Goal: Task Accomplishment & Management: Manage account settings

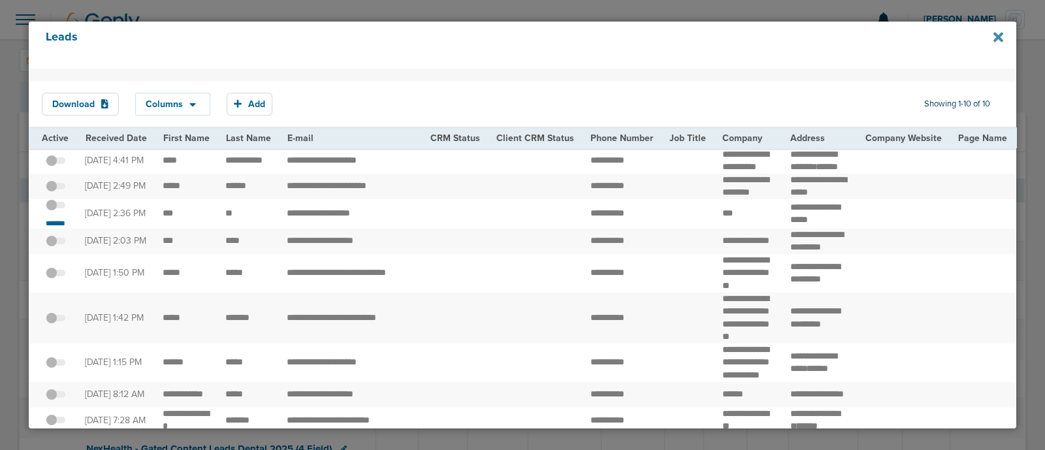
click at [996, 35] on icon at bounding box center [999, 37] width 10 height 10
click at [995, 35] on icon at bounding box center [999, 37] width 10 height 10
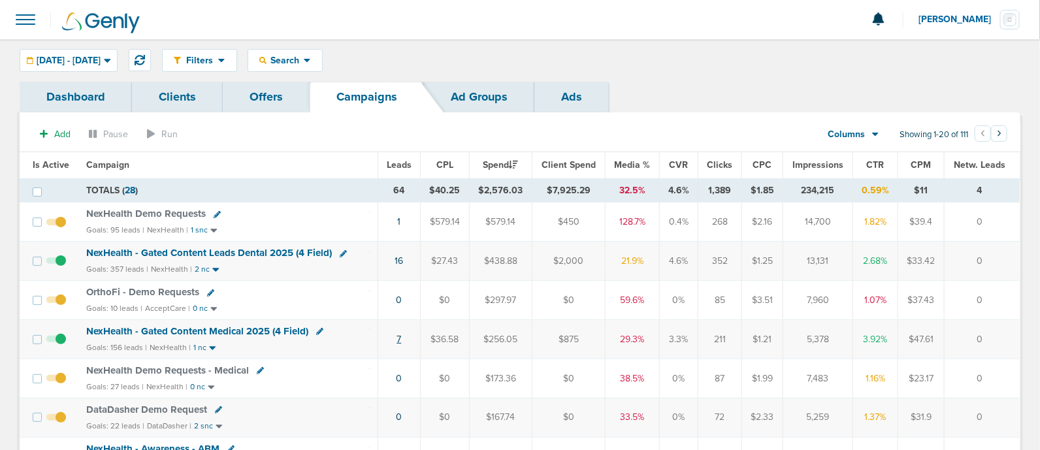
click at [401, 340] on link "7" at bounding box center [398, 339] width 5 height 11
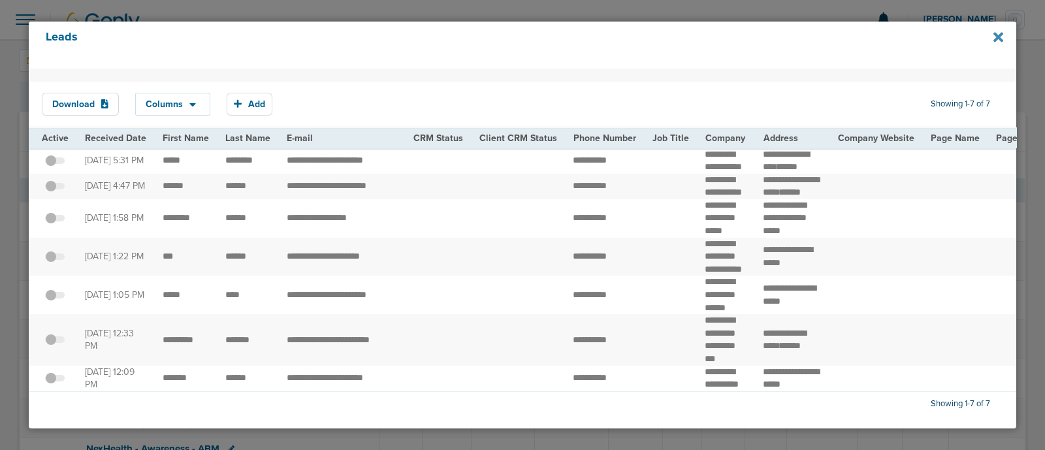
click at [995, 37] on icon at bounding box center [999, 37] width 10 height 14
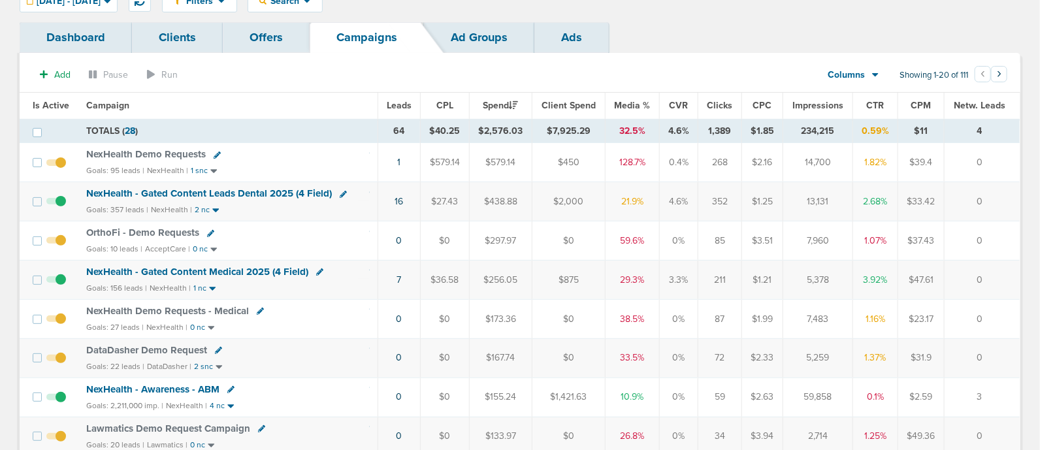
scroll to position [59, 0]
click at [623, 106] on span "Media %" at bounding box center [633, 106] width 36 height 11
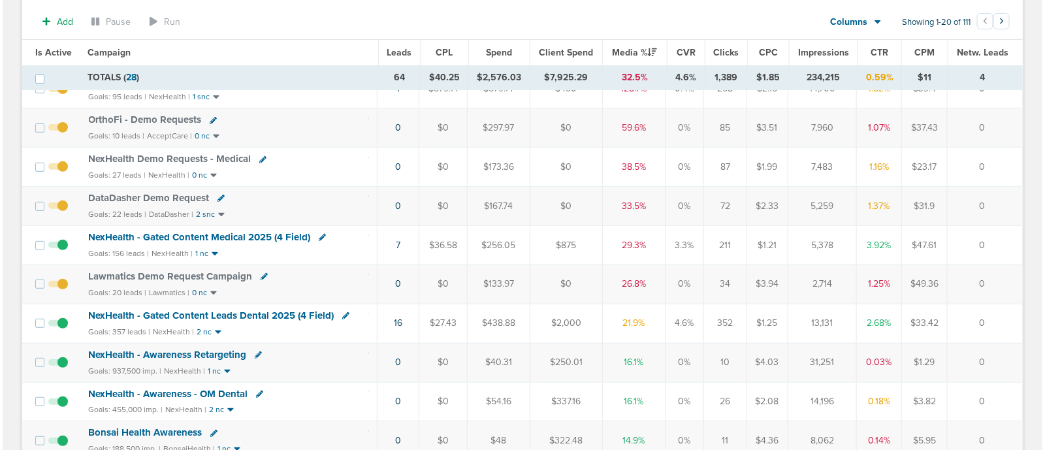
scroll to position [137, 0]
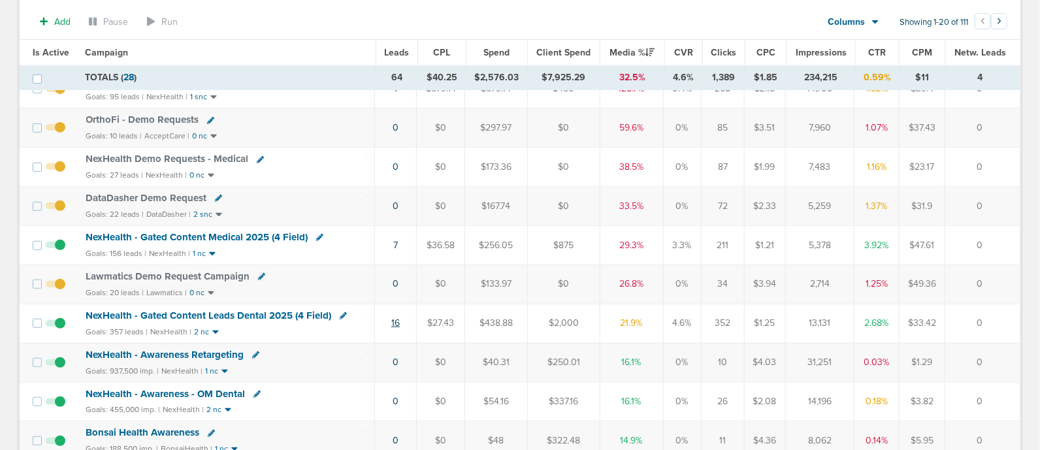
click at [394, 321] on link "16" at bounding box center [395, 322] width 8 height 11
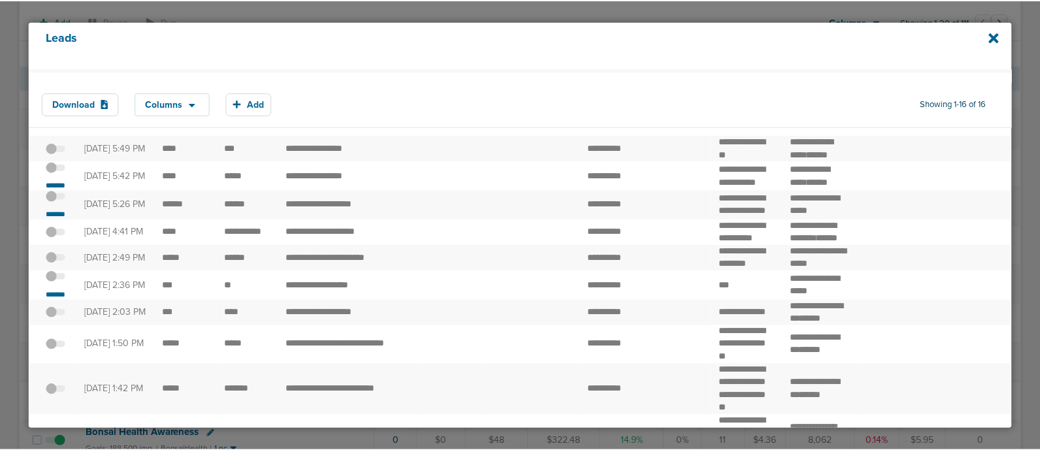
scroll to position [0, 0]
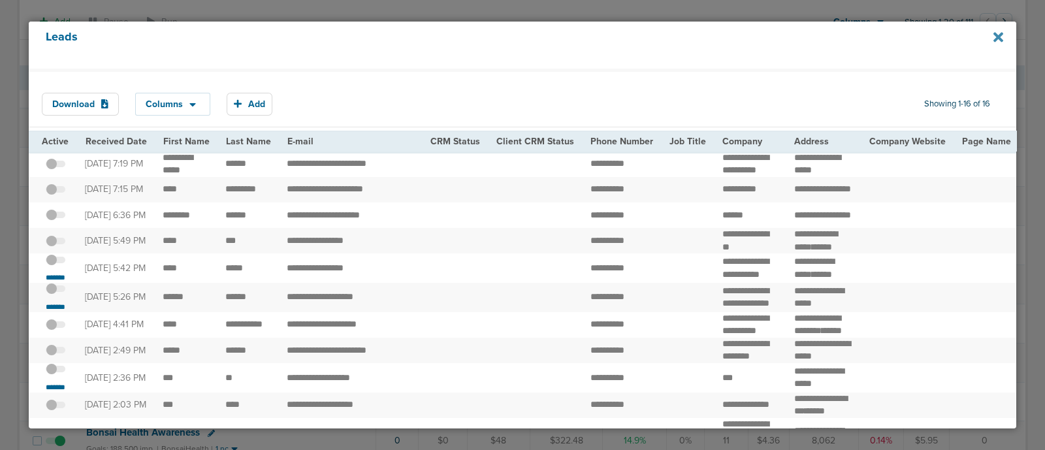
click at [995, 36] on icon at bounding box center [999, 37] width 10 height 14
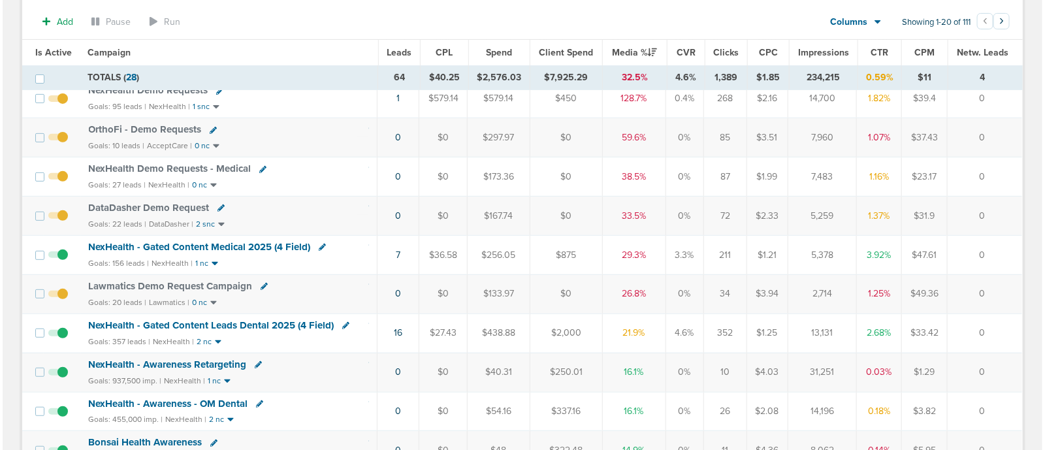
scroll to position [125, 0]
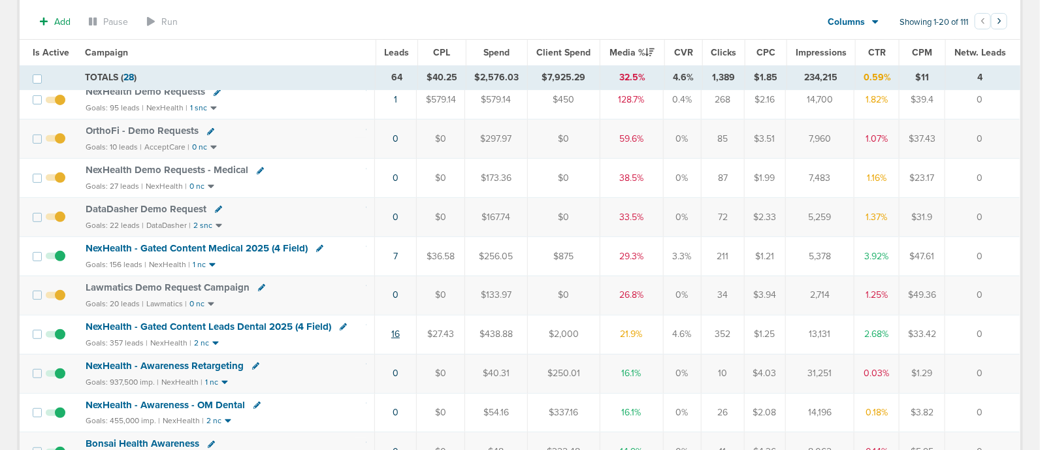
click at [396, 332] on link "16" at bounding box center [395, 334] width 8 height 11
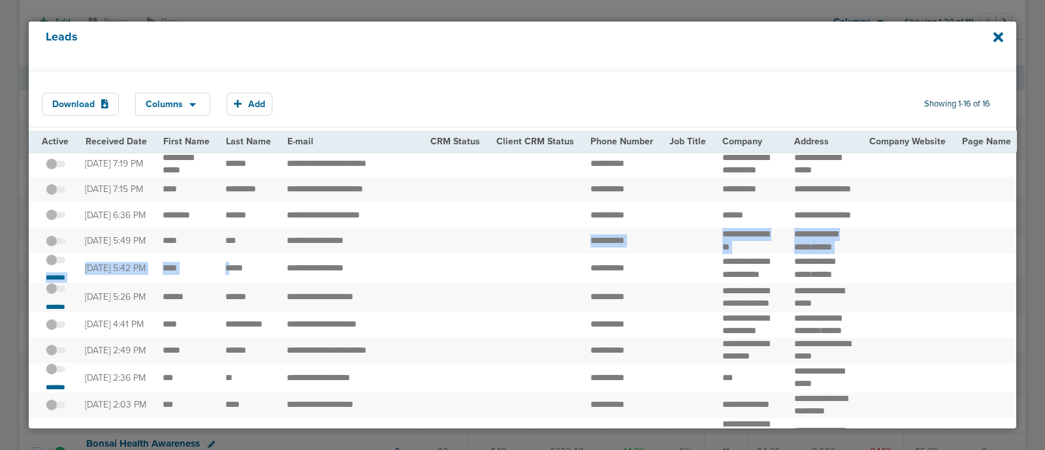
drag, startPoint x: 225, startPoint y: 282, endPoint x: 578, endPoint y: 240, distance: 355.3
click at [583, 240] on td "**********" at bounding box center [622, 240] width 79 height 25
click at [611, 272] on span "**********" at bounding box center [607, 267] width 34 height 9
click at [57, 267] on span at bounding box center [56, 267] width 20 height 0
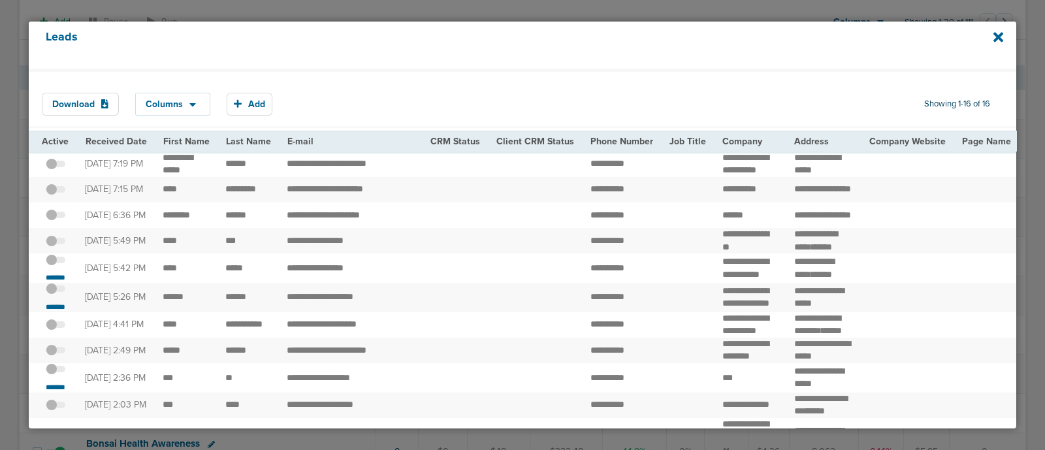
click at [56, 262] on input "checkbox" at bounding box center [56, 262] width 0 height 0
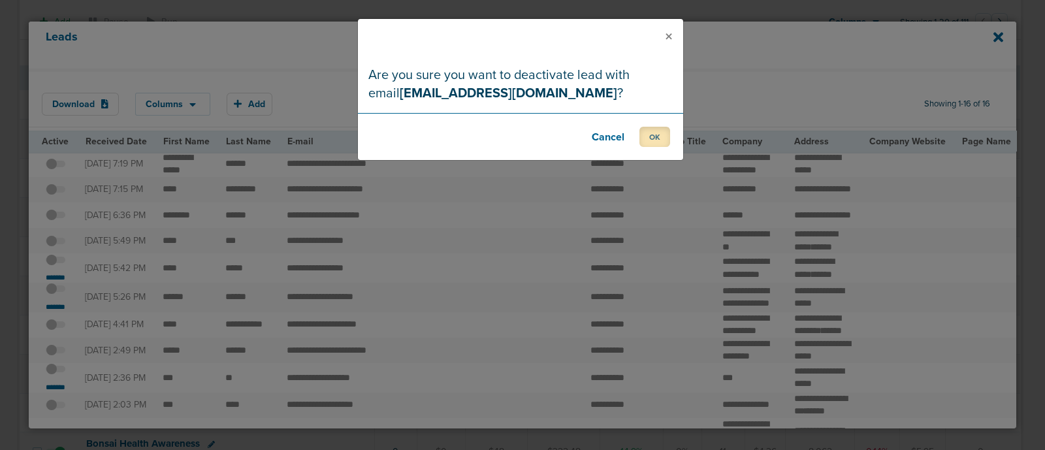
click at [653, 142] on button "OK" at bounding box center [654, 137] width 31 height 20
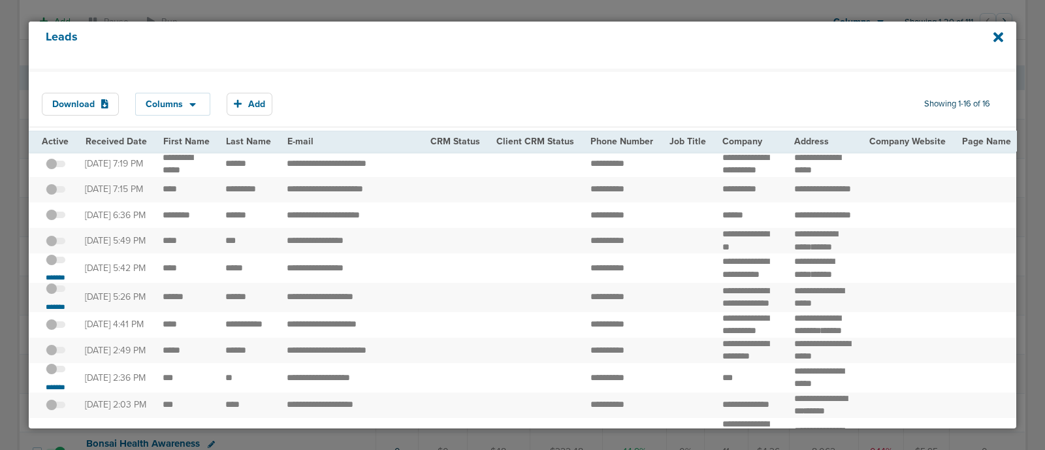
click at [61, 296] on span at bounding box center [56, 296] width 20 height 0
click at [56, 291] on input "checkbox" at bounding box center [56, 291] width 0 height 0
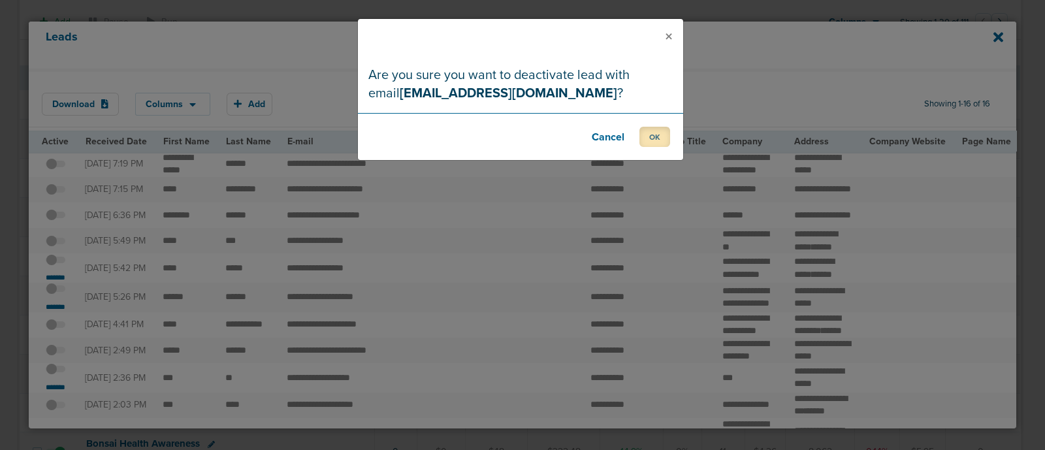
click at [660, 135] on button "OK" at bounding box center [654, 137] width 31 height 20
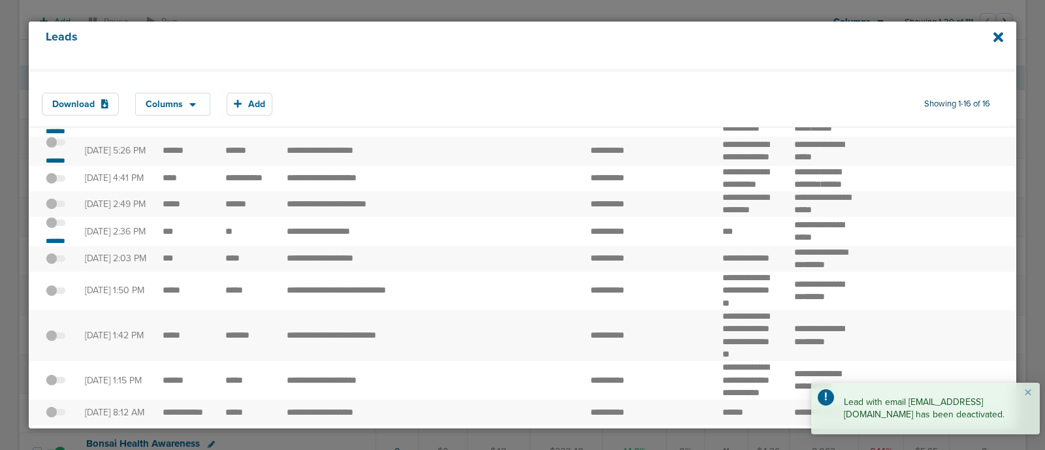
scroll to position [146, 0]
drag, startPoint x: 259, startPoint y: 277, endPoint x: 415, endPoint y: 262, distance: 156.8
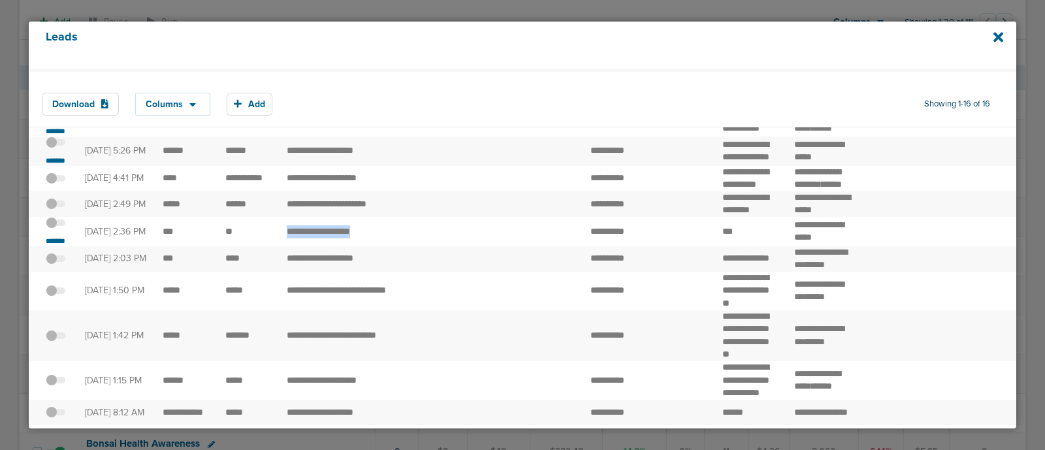
click at [415, 246] on td "**********" at bounding box center [351, 231] width 144 height 29
drag, startPoint x: 574, startPoint y: 274, endPoint x: 644, endPoint y: 271, distance: 70.6
drag, startPoint x: 283, startPoint y: 274, endPoint x: 377, endPoint y: 272, distance: 93.4
click at [377, 246] on td "**********" at bounding box center [351, 231] width 144 height 29
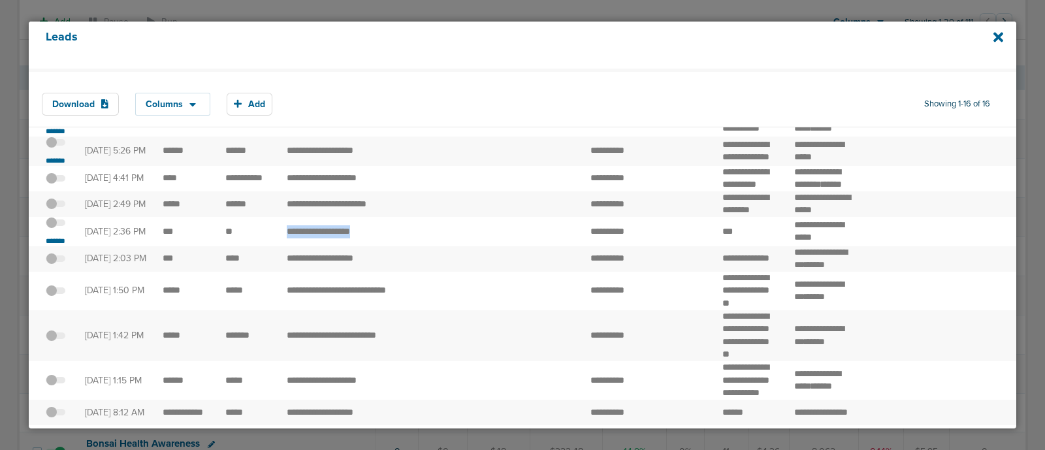
copy td "**********"
click at [59, 230] on span at bounding box center [56, 230] width 20 height 0
click at [56, 225] on input "checkbox" at bounding box center [56, 225] width 0 height 0
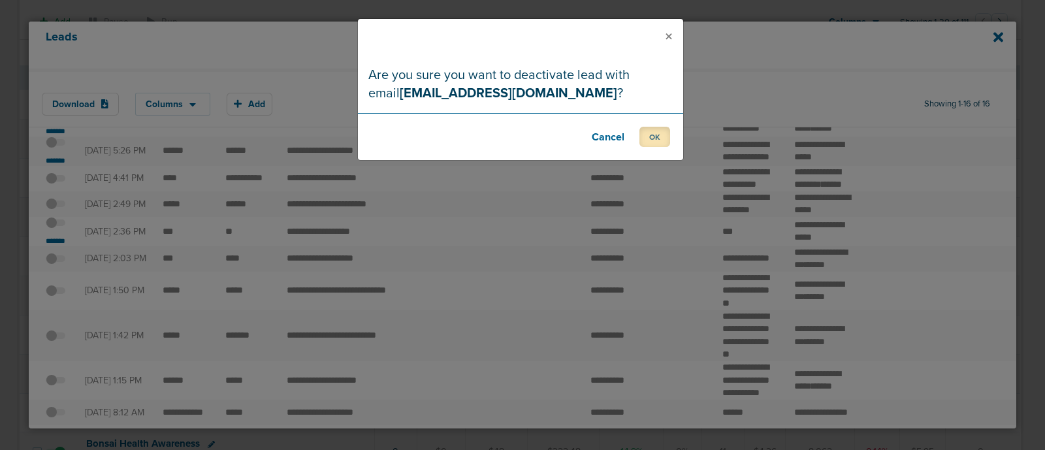
click at [652, 136] on button "OK" at bounding box center [654, 137] width 31 height 20
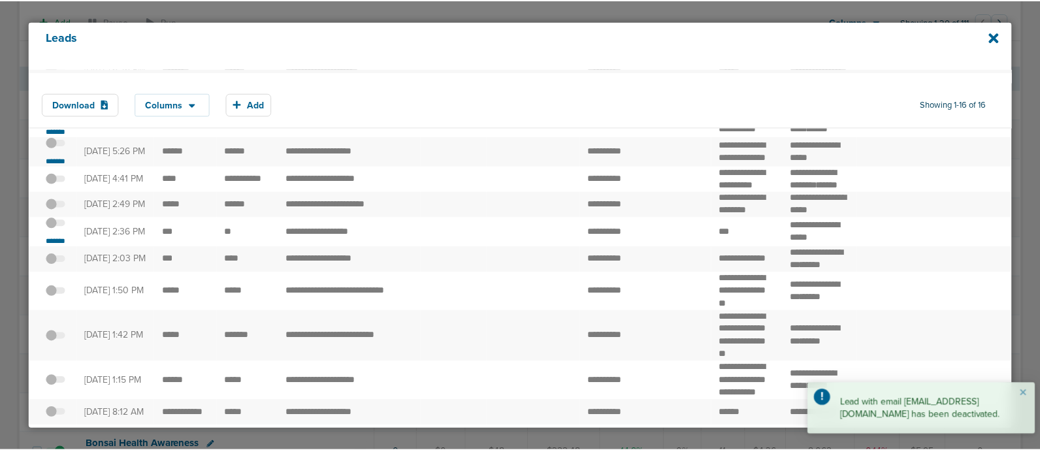
scroll to position [0, 0]
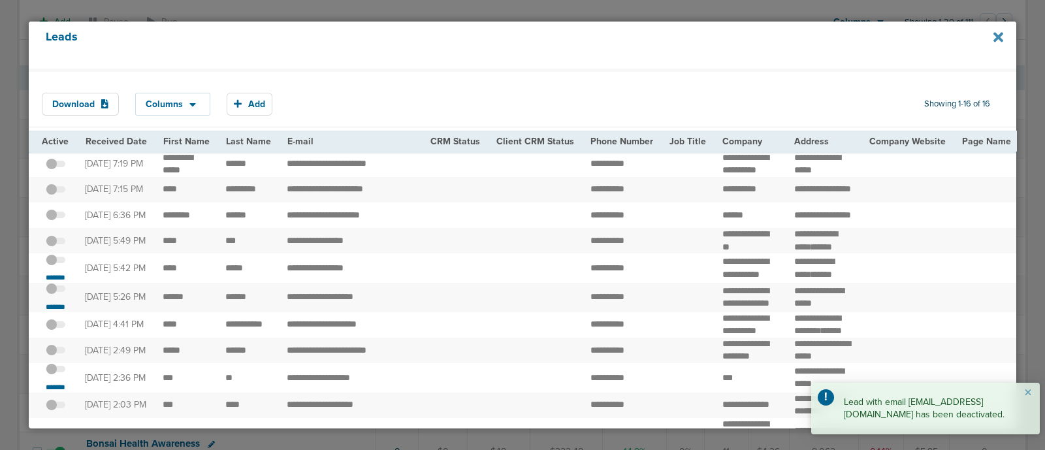
click at [994, 36] on icon at bounding box center [999, 37] width 10 height 14
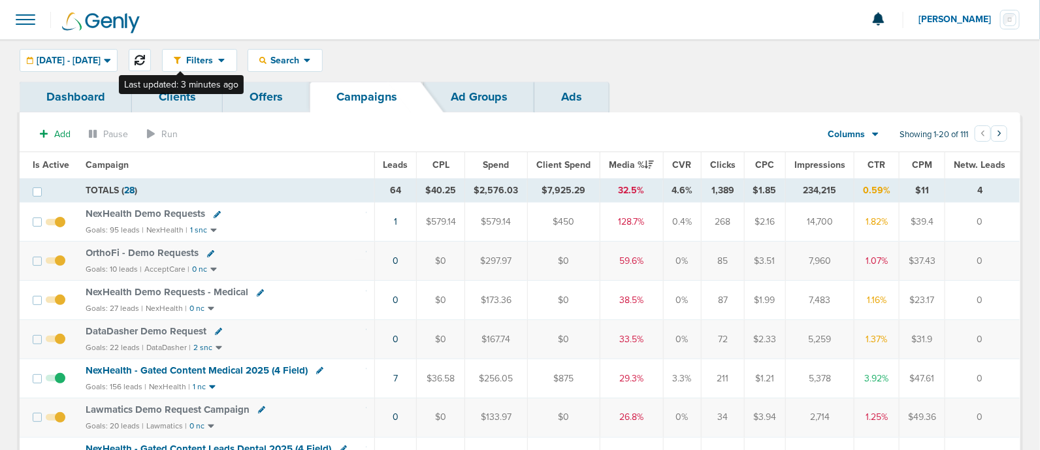
click at [145, 59] on icon at bounding box center [140, 60] width 10 height 10
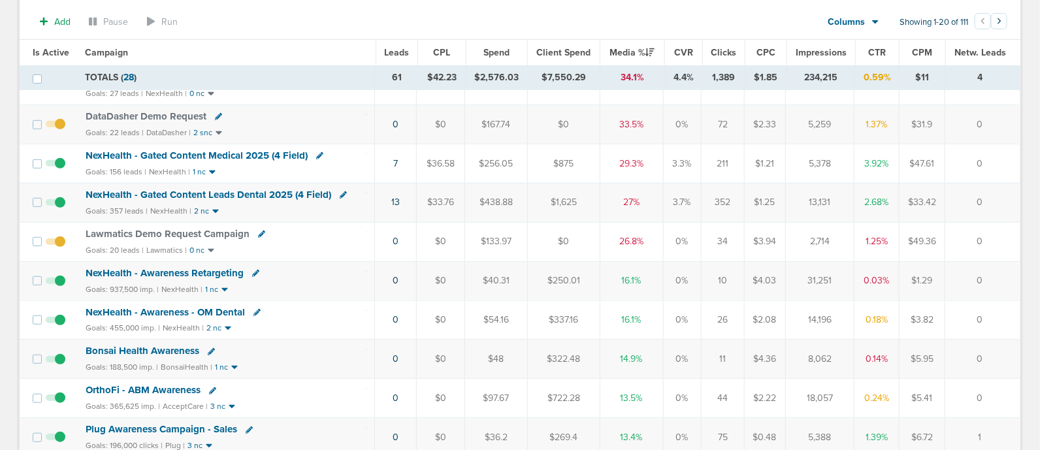
scroll to position [222, 0]
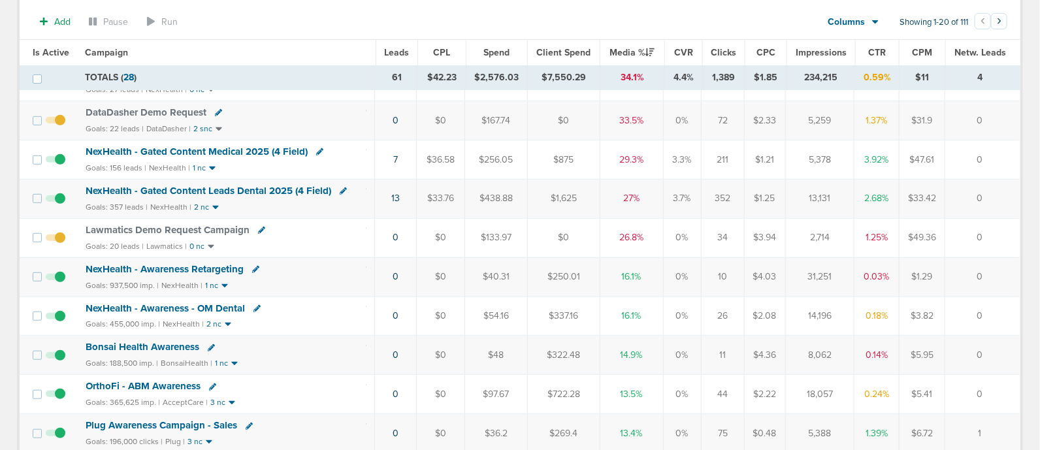
click at [181, 187] on span "NexHealth - Gated Content Leads Dental 2025 (4 Field)" at bounding box center [209, 191] width 246 height 12
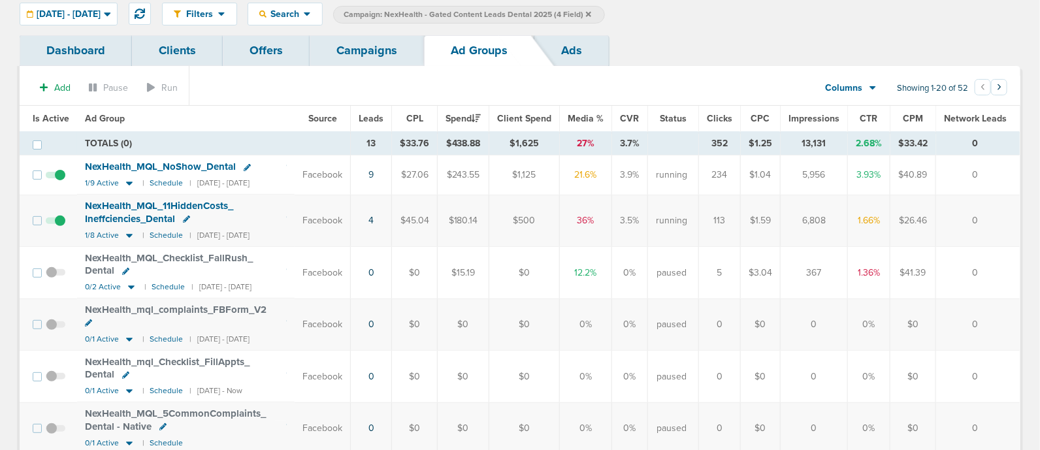
scroll to position [47, 0]
click at [128, 230] on icon at bounding box center [129, 234] width 13 height 11
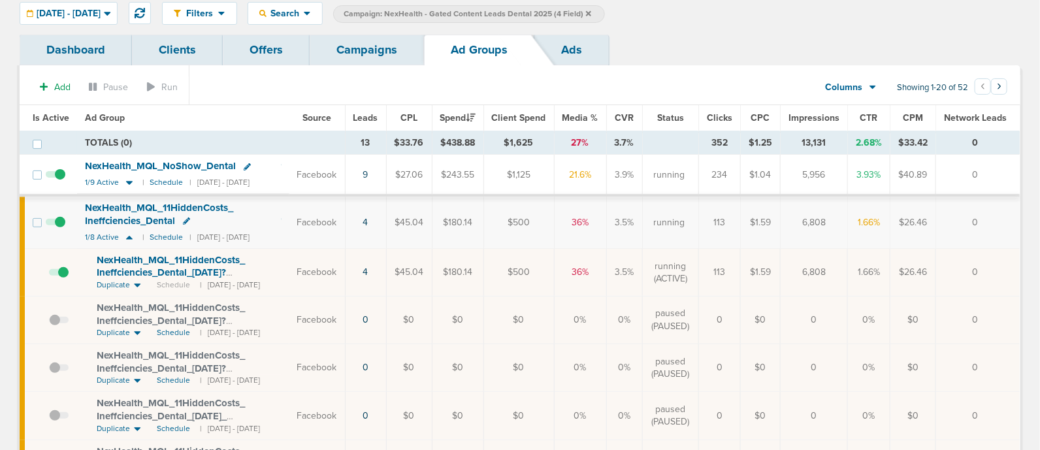
click at [61, 279] on span at bounding box center [59, 279] width 20 height 0
click at [49, 275] on input "checkbox" at bounding box center [49, 275] width 0 height 0
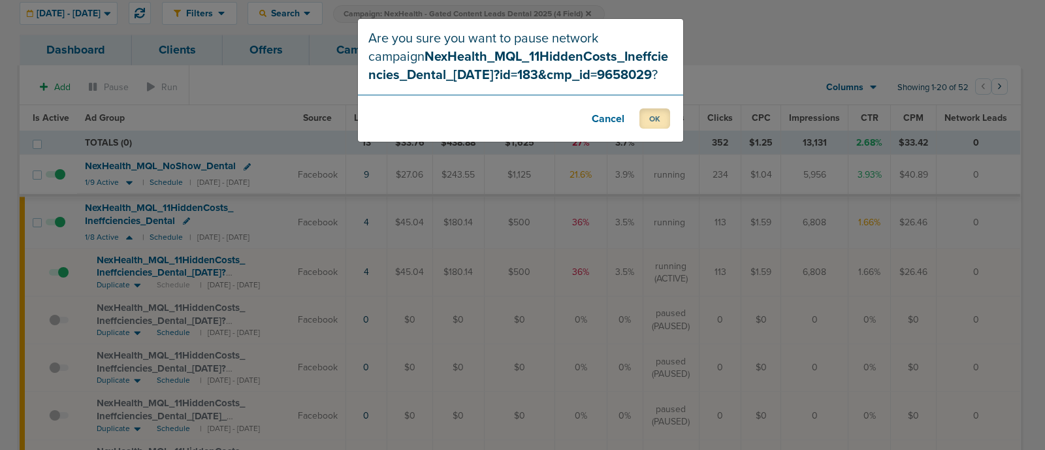
click at [653, 117] on button "OK" at bounding box center [654, 118] width 31 height 20
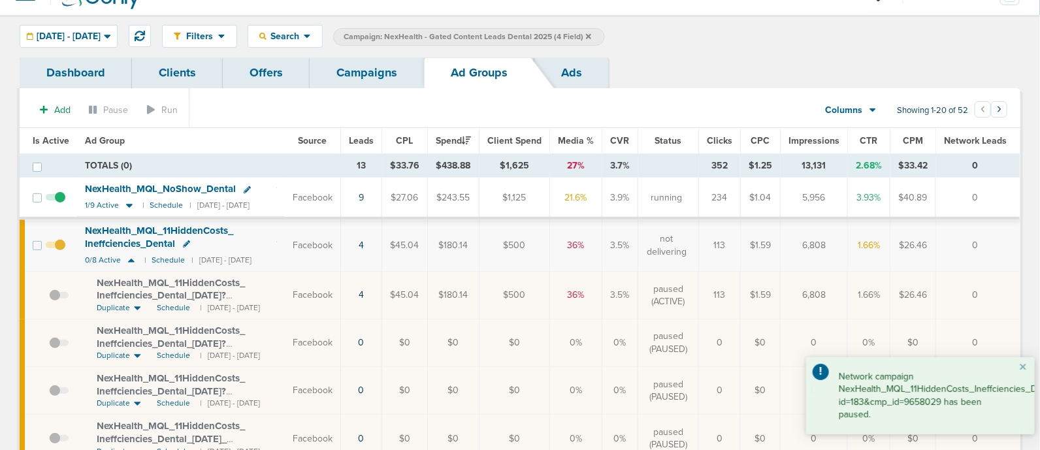
scroll to position [0, 0]
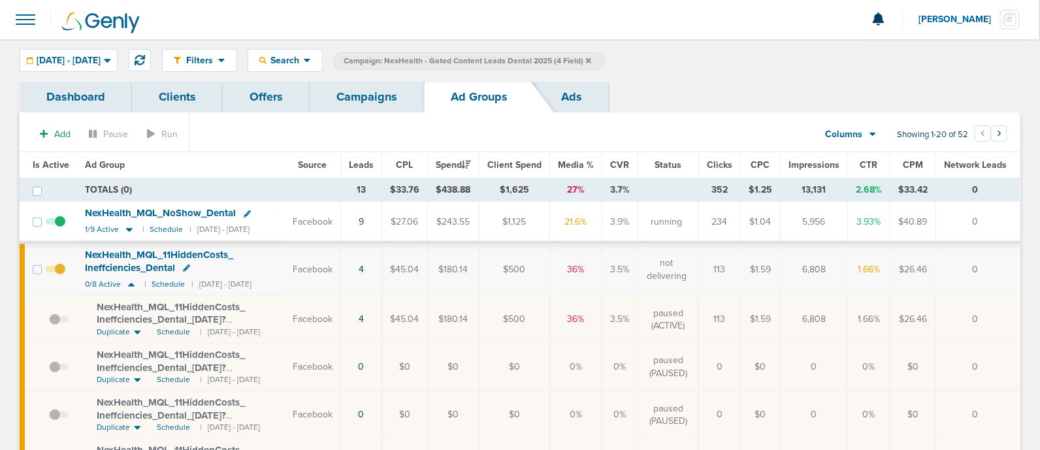
click at [363, 95] on link "Campaigns" at bounding box center [367, 97] width 114 height 31
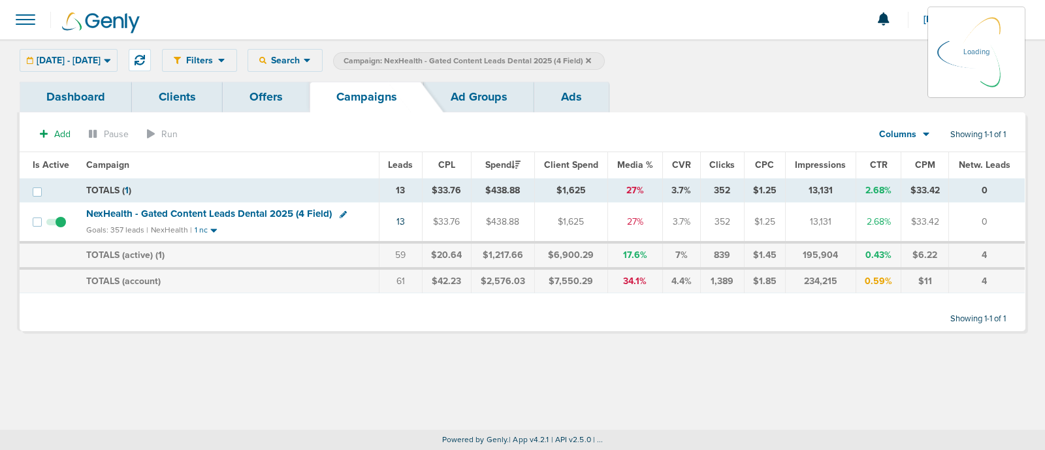
click at [591, 59] on icon at bounding box center [588, 59] width 5 height 5
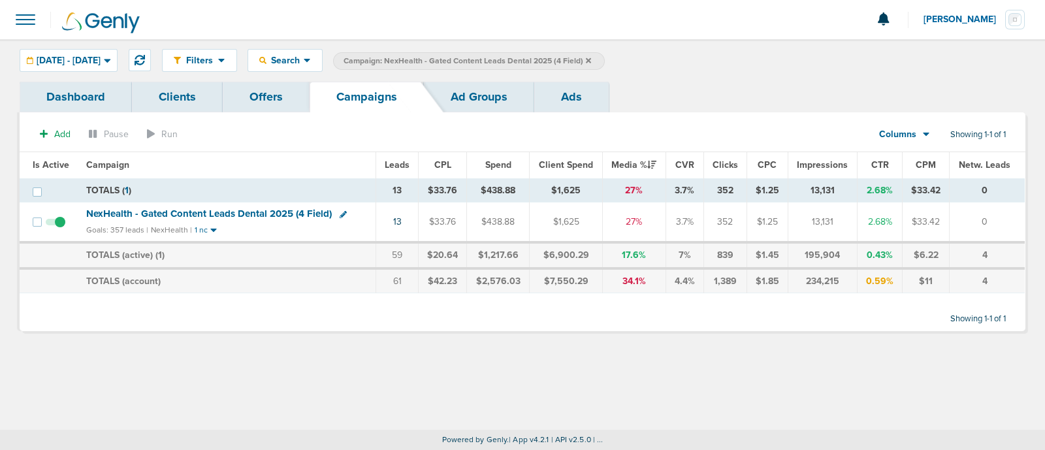
click at [591, 59] on icon at bounding box center [588, 59] width 5 height 5
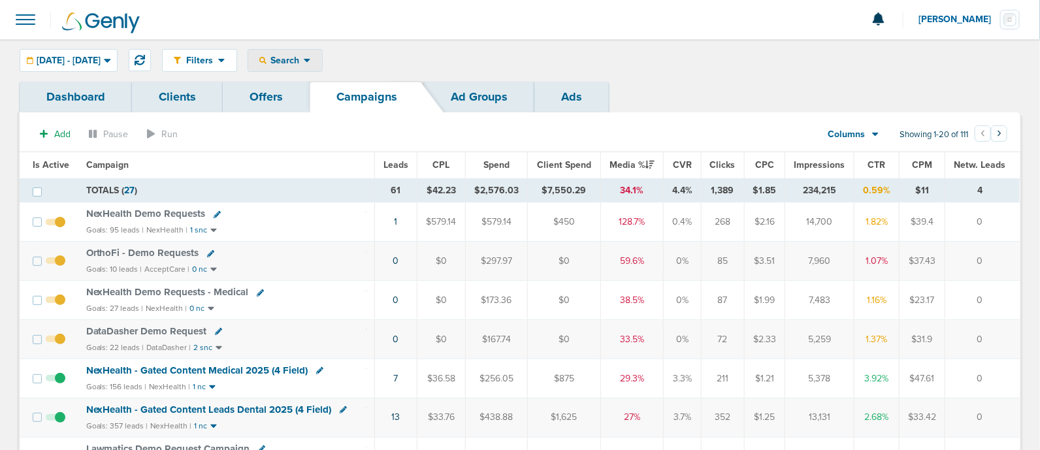
click at [310, 59] on icon at bounding box center [307, 61] width 7 height 4
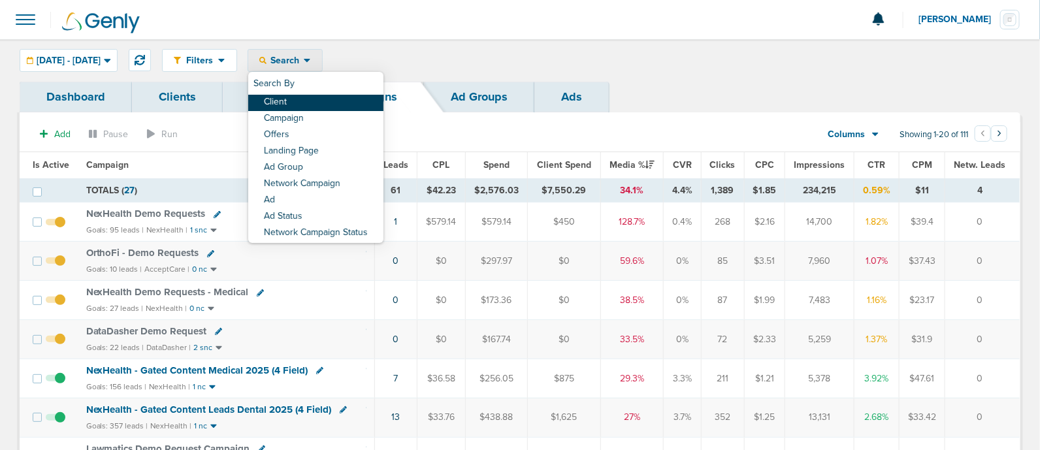
click at [327, 104] on link "Client" at bounding box center [315, 103] width 135 height 16
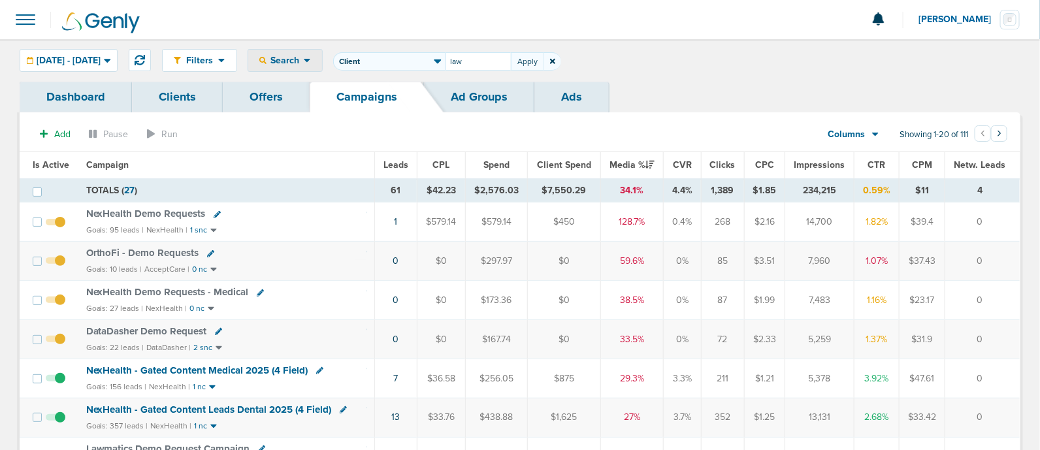
type input "law"
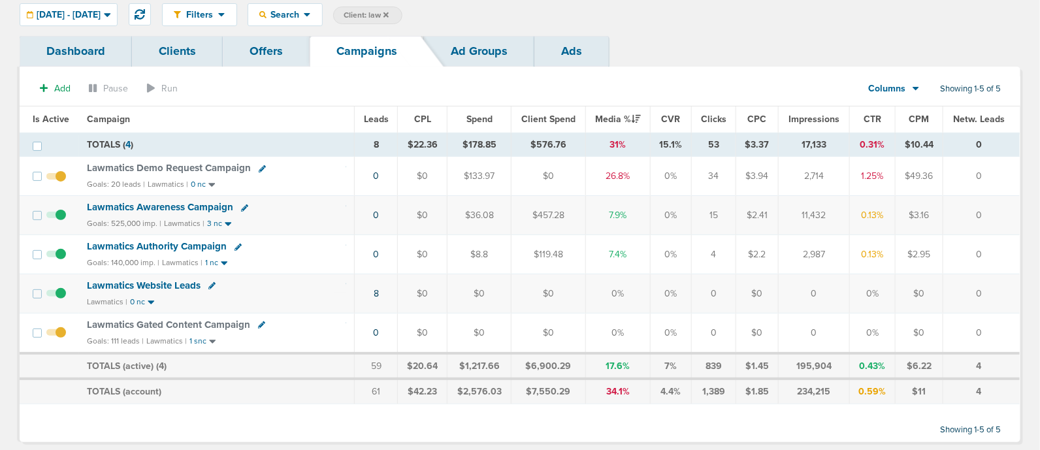
scroll to position [46, 0]
click at [183, 163] on span "Lawmatics Demo Request Campaign" at bounding box center [169, 167] width 164 height 12
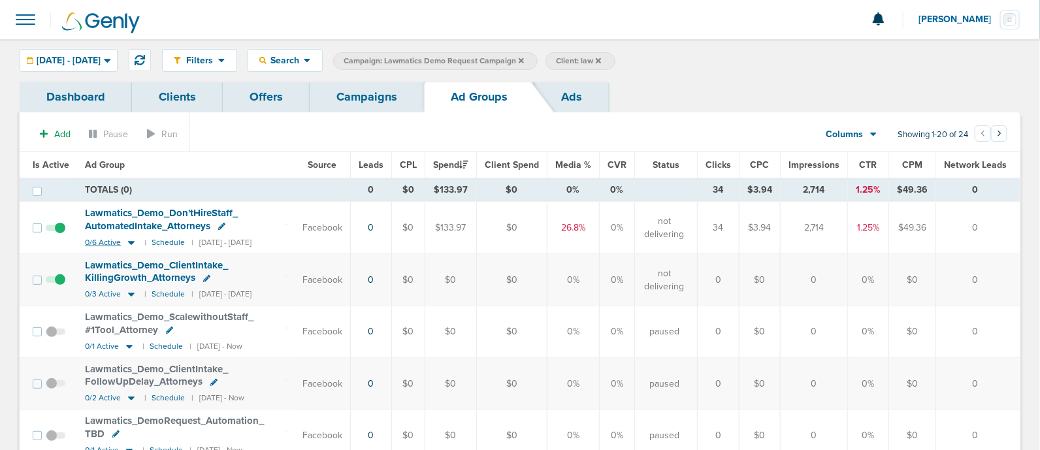
click at [129, 238] on icon at bounding box center [131, 242] width 13 height 11
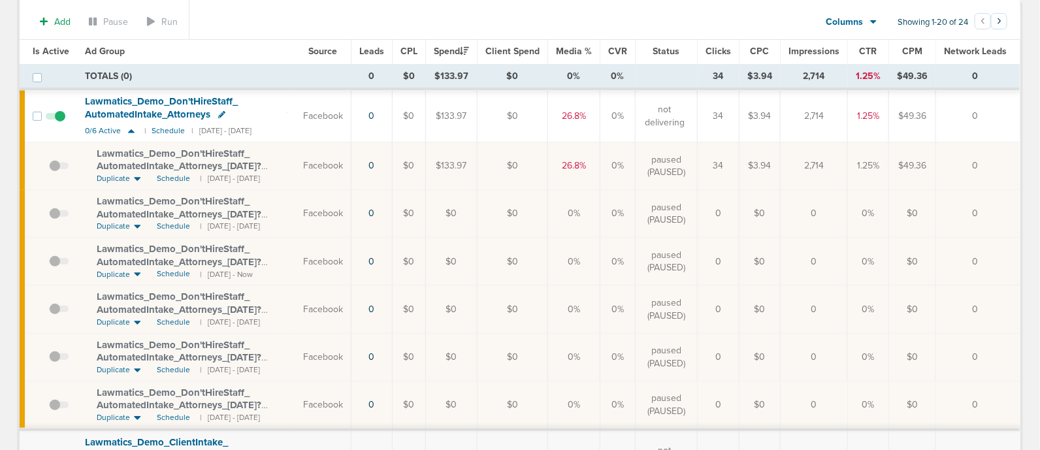
scroll to position [112, 0]
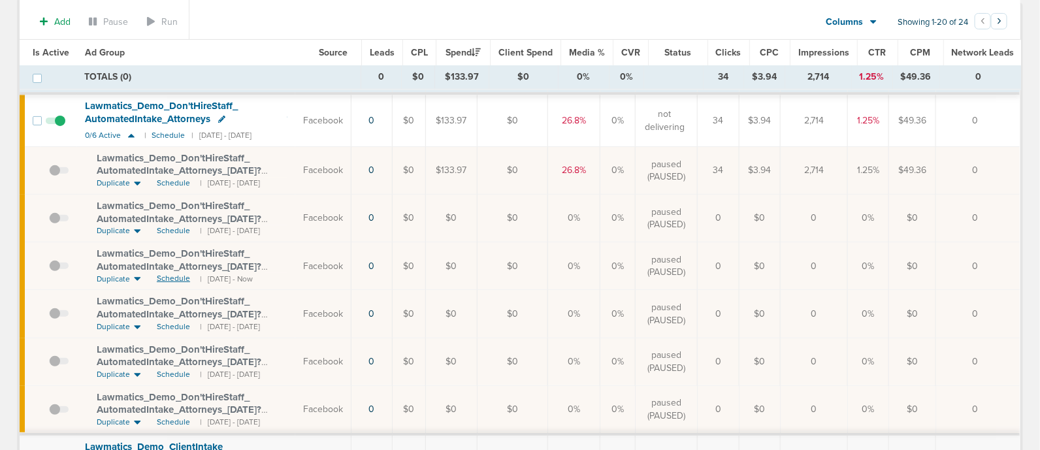
click at [175, 276] on span "Schedule" at bounding box center [173, 278] width 33 height 11
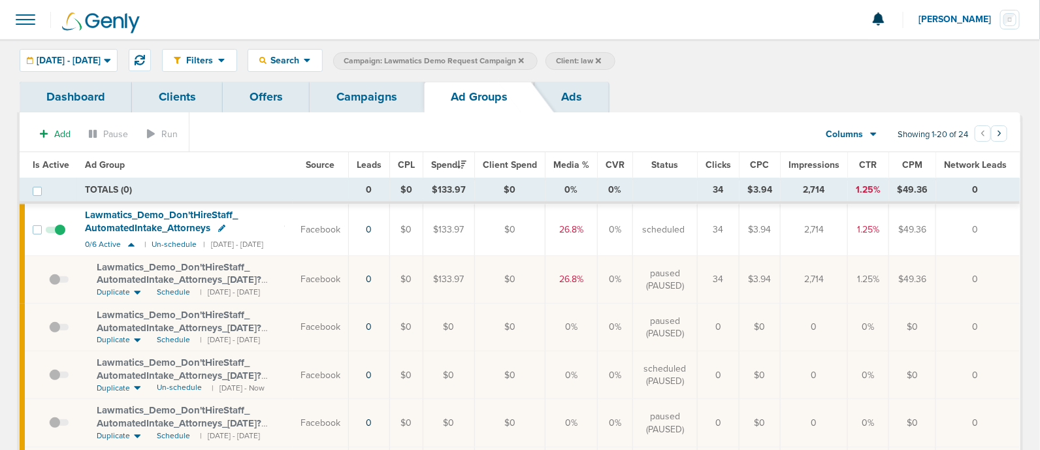
click at [367, 97] on link "Campaigns" at bounding box center [367, 97] width 114 height 31
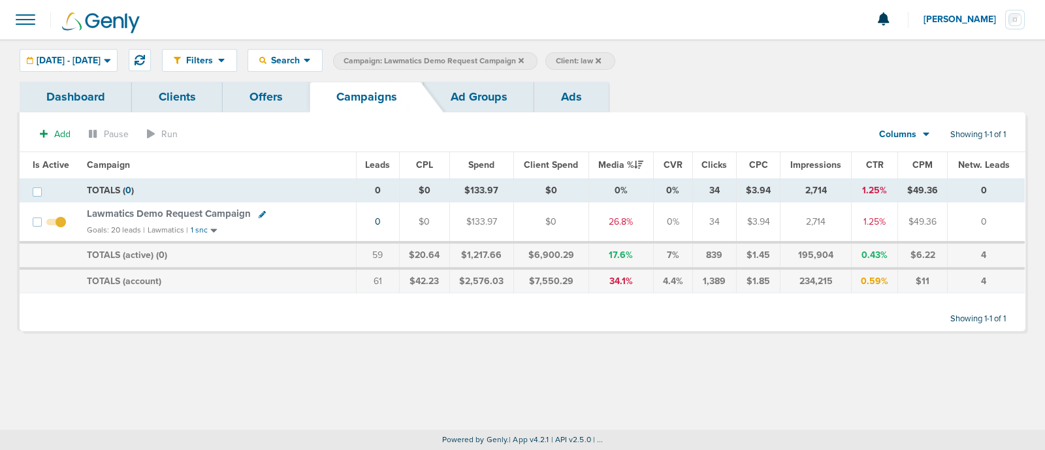
click at [524, 58] on icon at bounding box center [521, 61] width 5 height 8
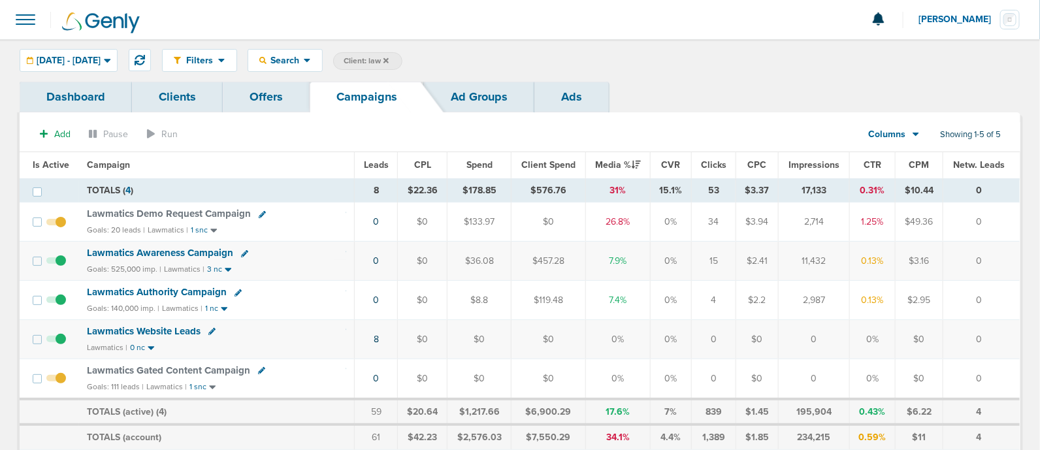
click at [389, 61] on icon at bounding box center [385, 59] width 5 height 5
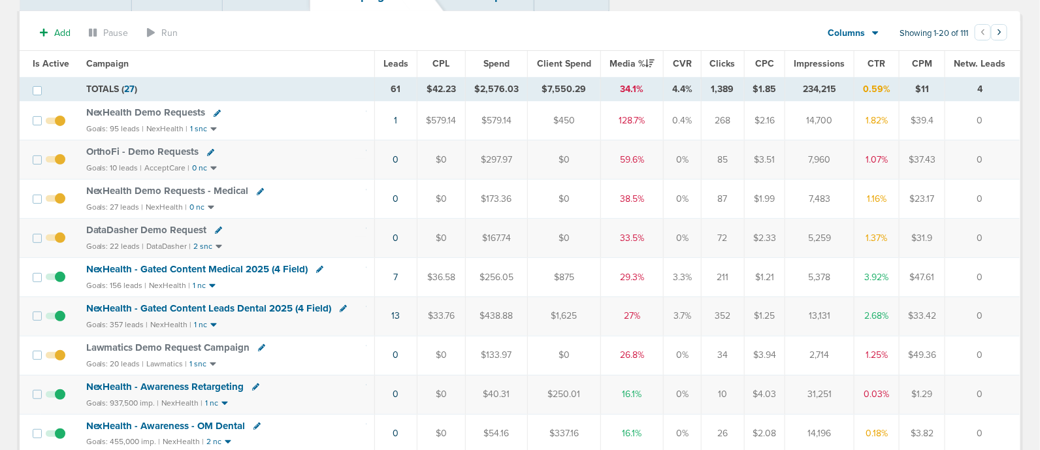
scroll to position [101, 0]
click at [168, 152] on span "OrthoFi - Demo Requests" at bounding box center [142, 152] width 113 height 12
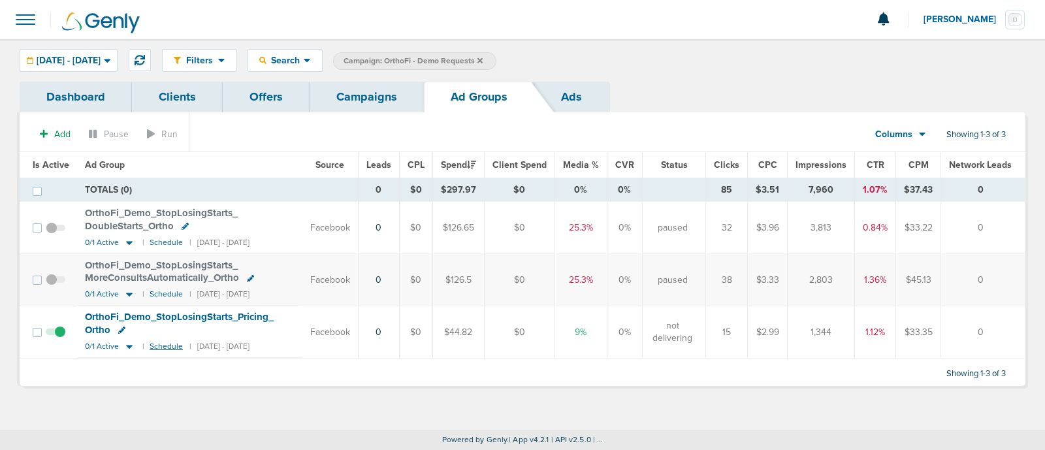
click at [166, 342] on small "Schedule" at bounding box center [166, 347] width 33 height 10
click at [357, 106] on link "Campaigns" at bounding box center [367, 97] width 114 height 31
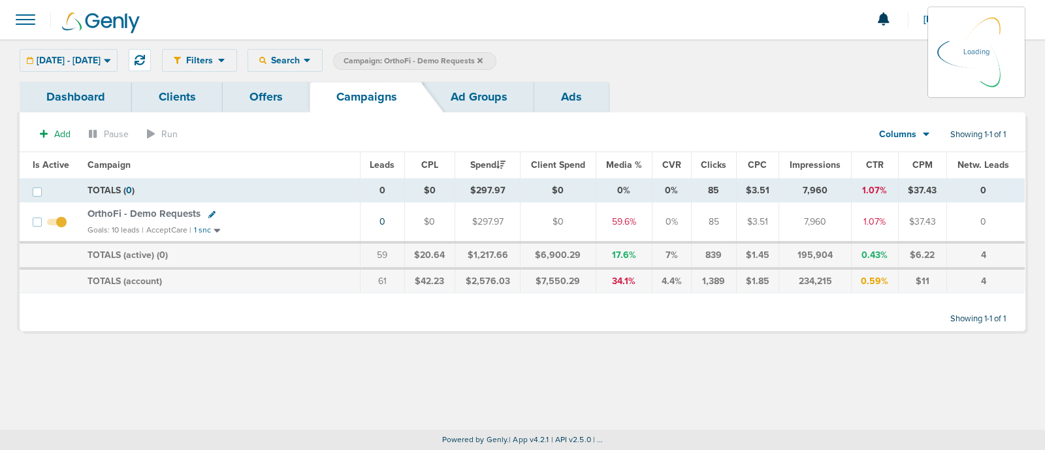
click at [483, 60] on icon at bounding box center [479, 61] width 5 height 8
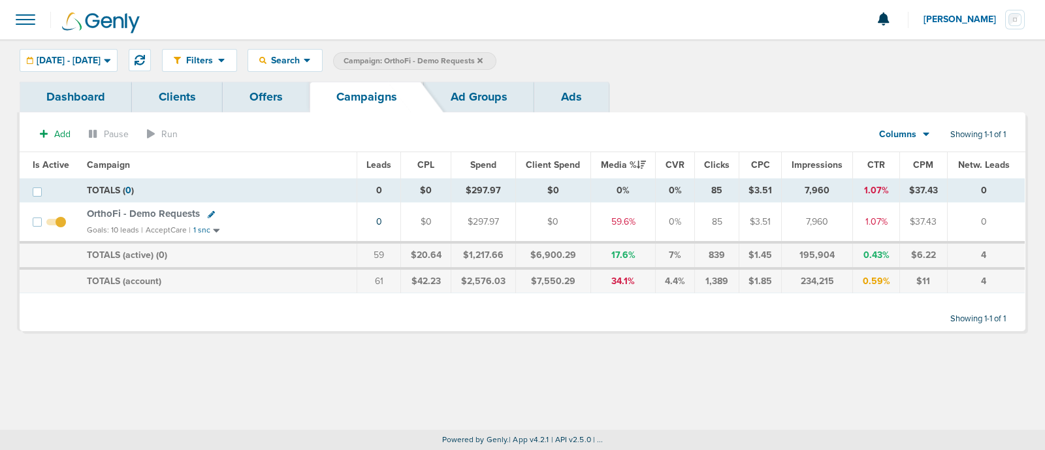
click at [483, 60] on icon at bounding box center [479, 61] width 5 height 8
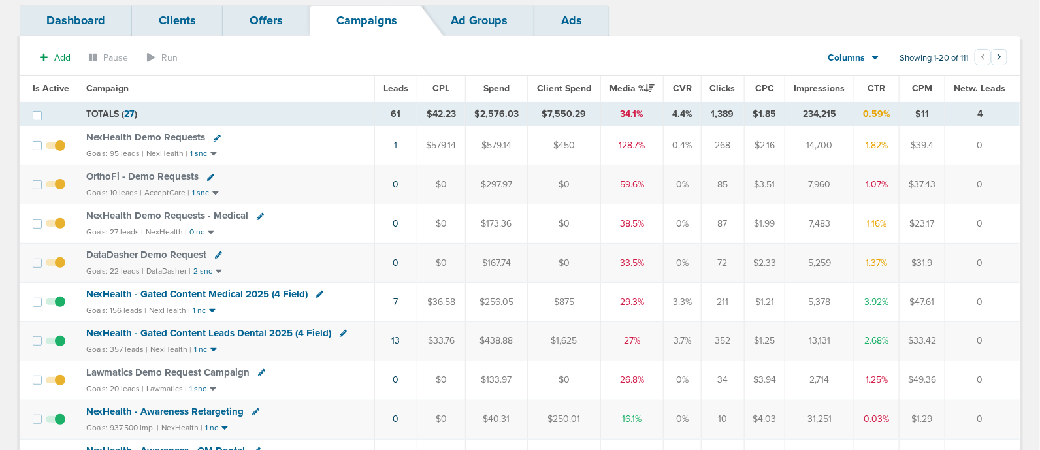
scroll to position [70, 0]
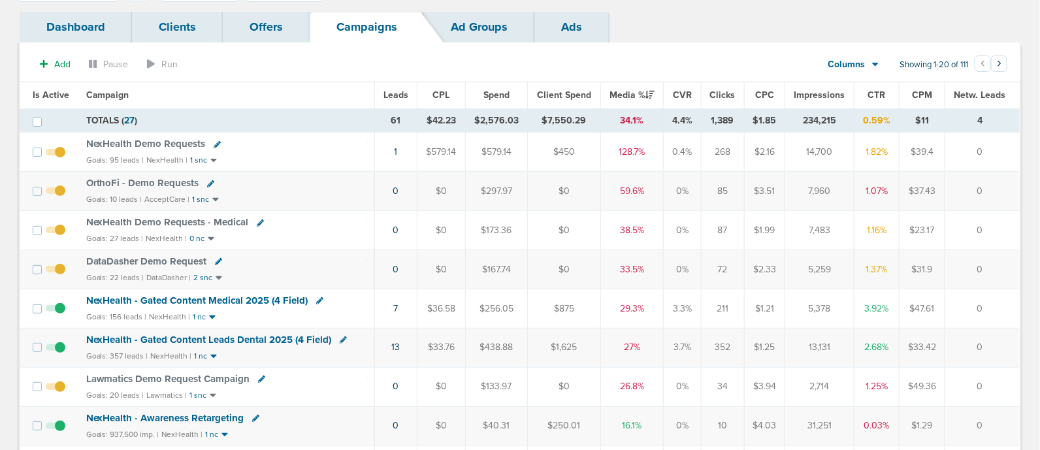
click at [226, 218] on span "NexHealth Demo Requests - Medical" at bounding box center [167, 222] width 163 height 12
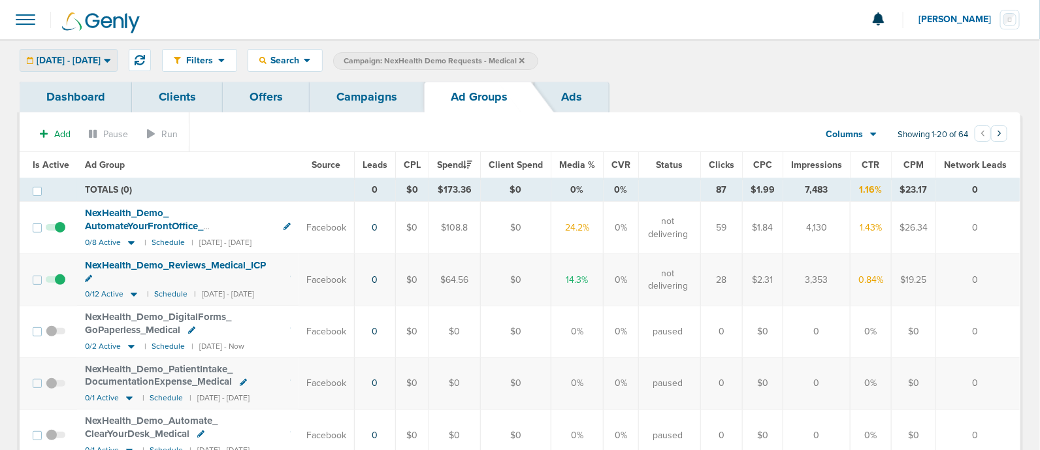
click at [99, 68] on div "[DATE] - [DATE]" at bounding box center [68, 61] width 97 height 22
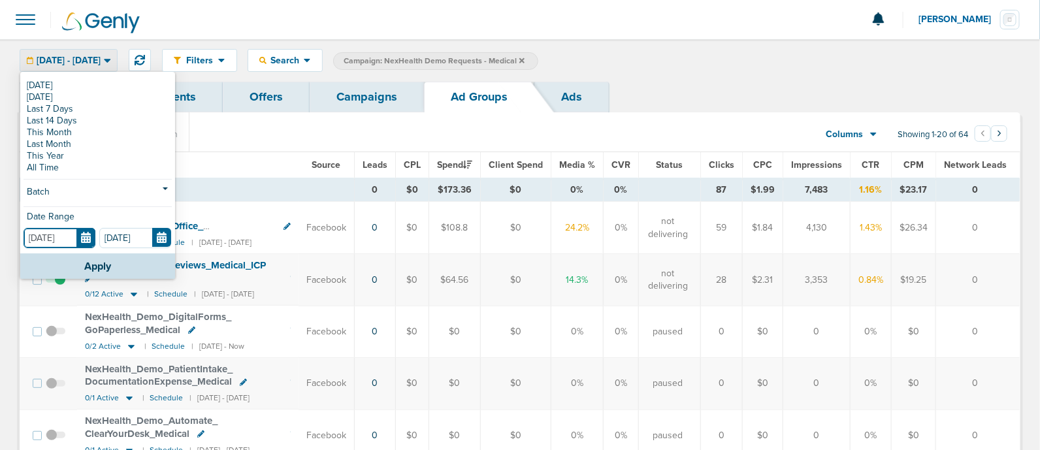
click at [78, 233] on input "[DATE]" at bounding box center [60, 238] width 72 height 20
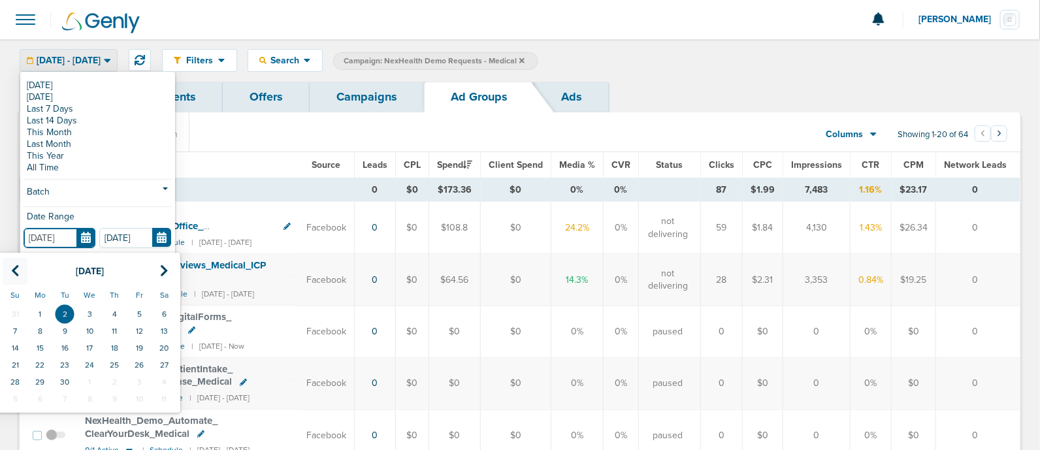
click at [16, 265] on icon at bounding box center [15, 271] width 8 height 13
click at [131, 308] on td "1" at bounding box center [139, 314] width 25 height 17
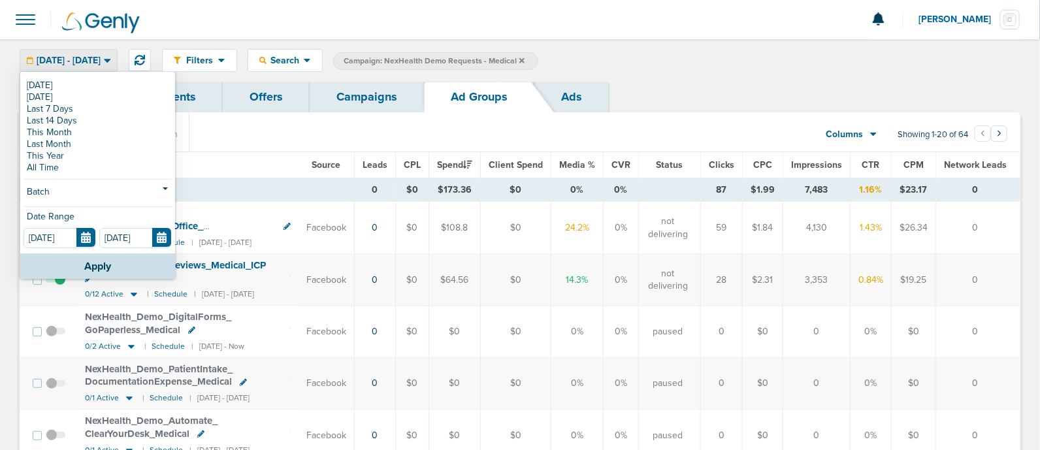
click at [65, 251] on div "[DATE] [DATE] Last 7 Days Last 14 Days This Month Last Month This Year All Time…" at bounding box center [97, 163] width 155 height 180
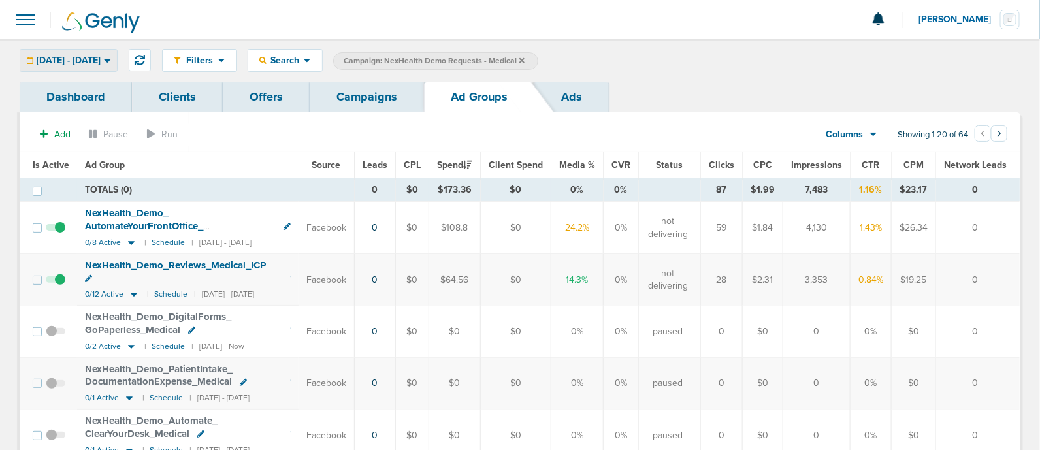
click at [101, 57] on span "[DATE] - [DATE]" at bounding box center [69, 60] width 64 height 9
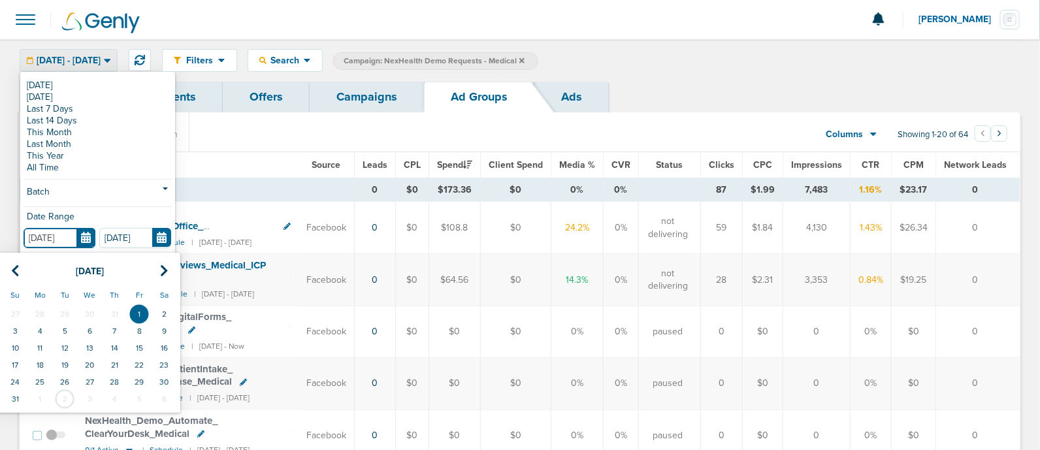
click at [85, 230] on input "[DATE]" at bounding box center [60, 238] width 72 height 20
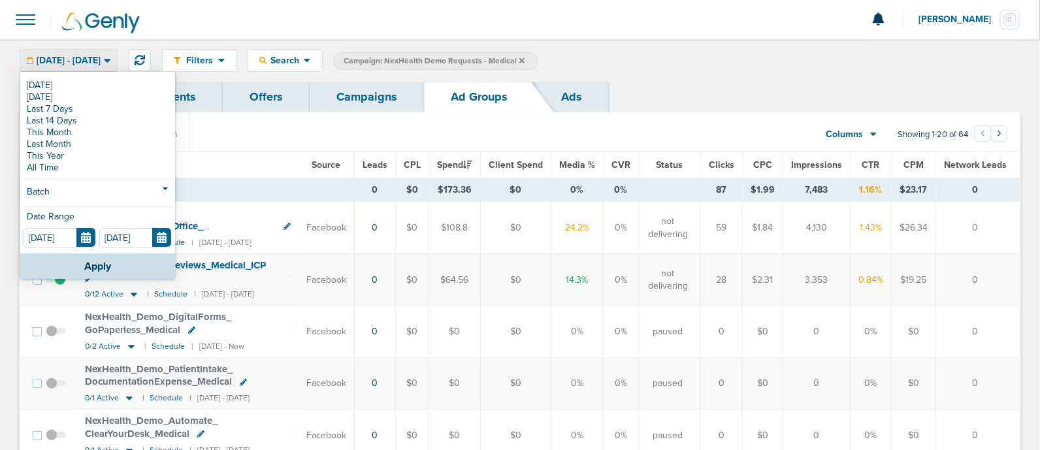
click at [126, 207] on div "Date Range [DATE] [DATE]" at bounding box center [98, 226] width 148 height 40
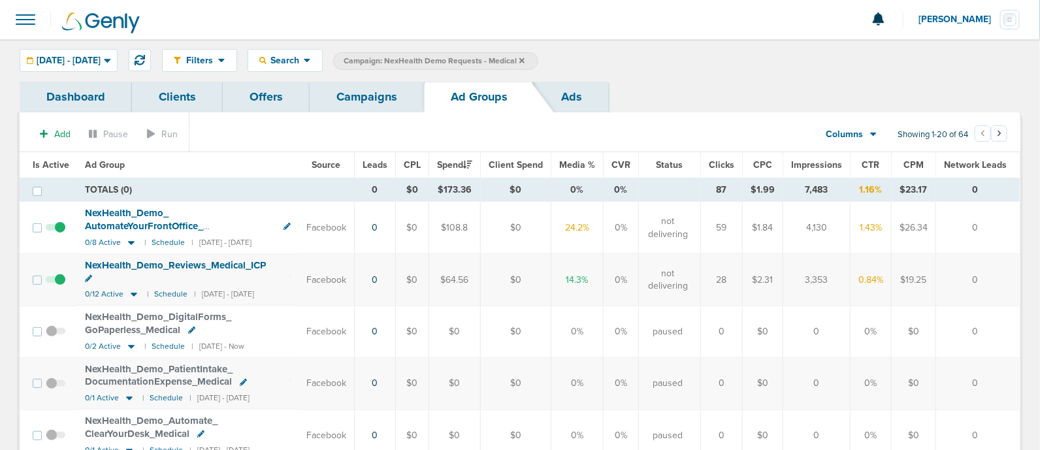
click at [380, 164] on span "Leads" at bounding box center [375, 164] width 25 height 11
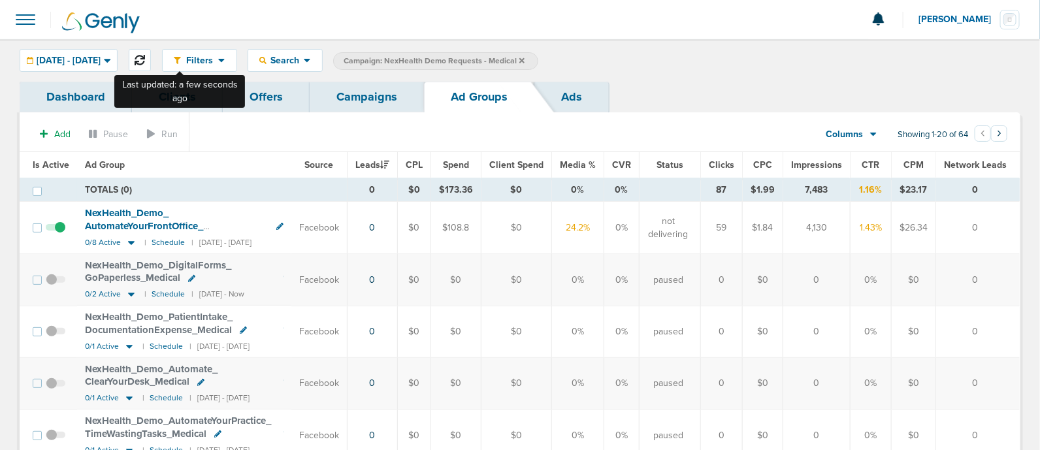
click at [145, 55] on icon at bounding box center [140, 60] width 10 height 10
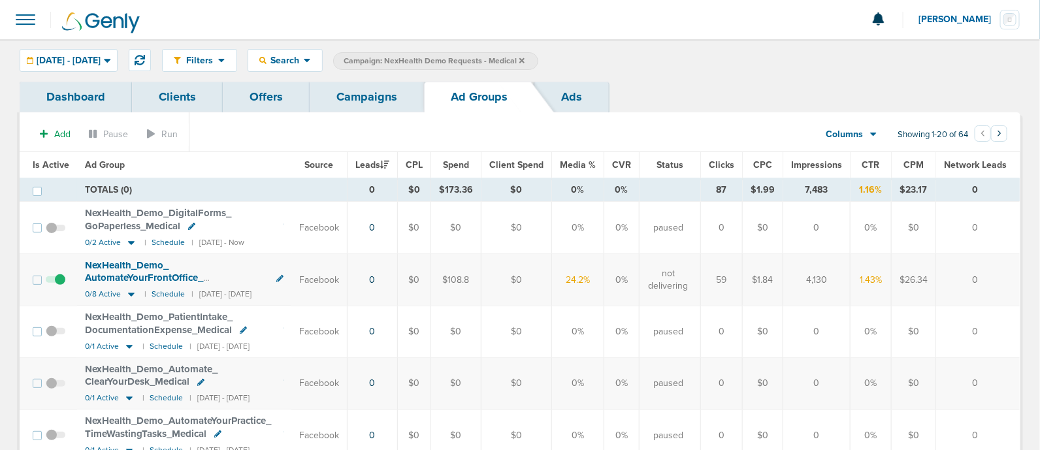
click at [385, 161] on span "Leads" at bounding box center [372, 164] width 34 height 11
click at [362, 99] on link "Campaigns" at bounding box center [367, 97] width 114 height 31
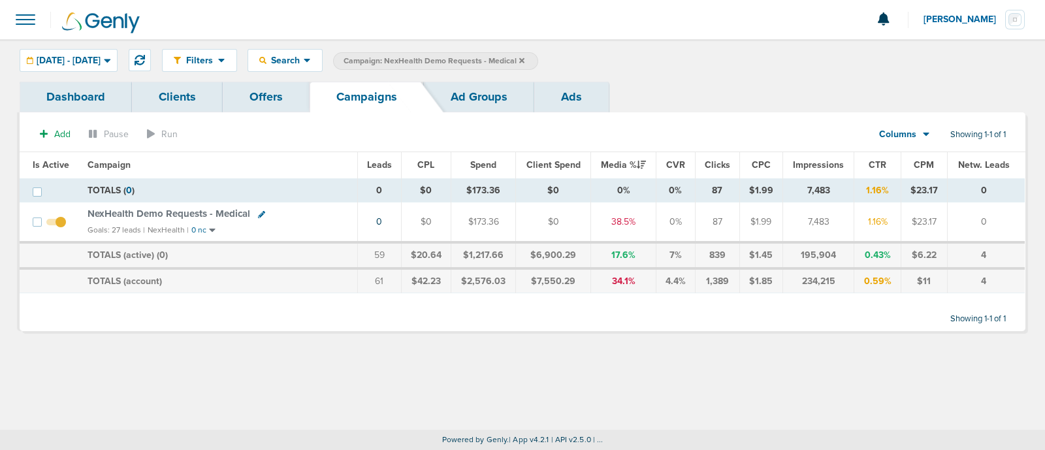
click at [212, 211] on span "NexHealth Demo Requests - Medical" at bounding box center [169, 214] width 163 height 12
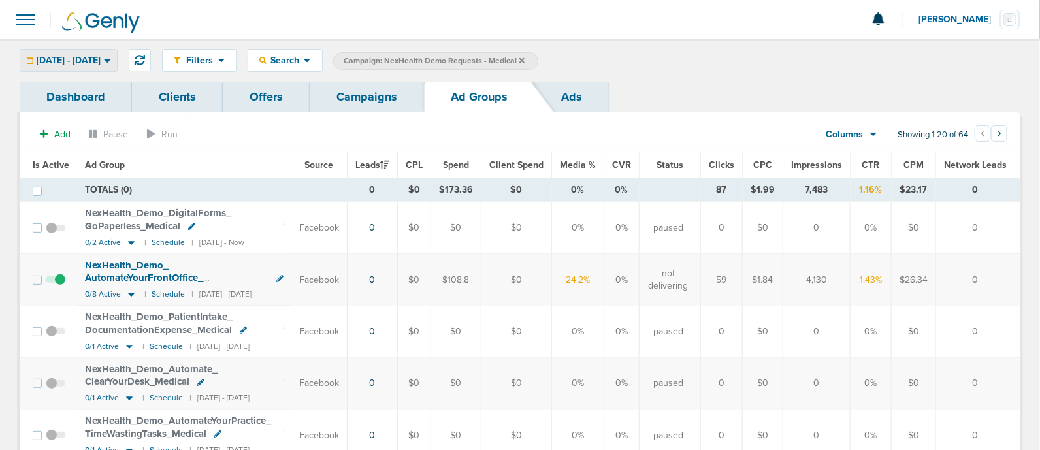
click at [101, 56] on span "[DATE] - [DATE]" at bounding box center [69, 60] width 64 height 9
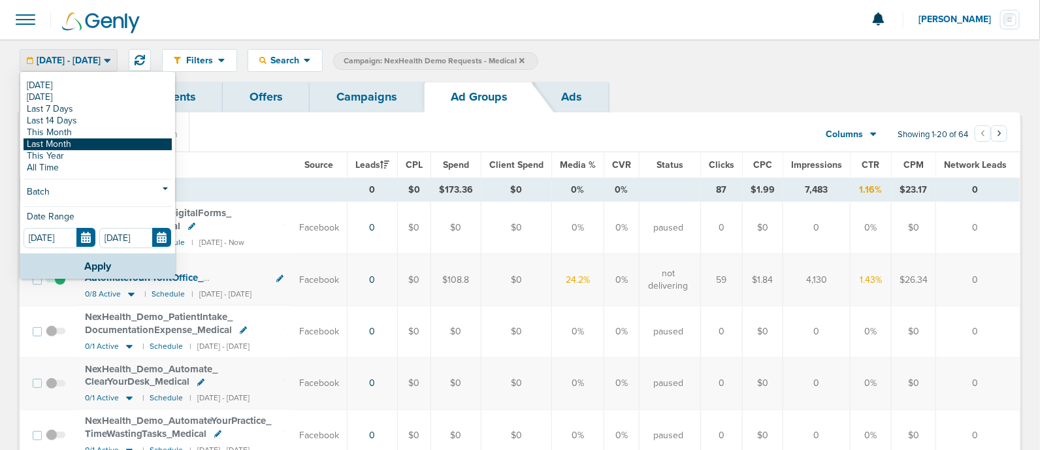
click at [62, 142] on link "Last Month" at bounding box center [98, 144] width 148 height 12
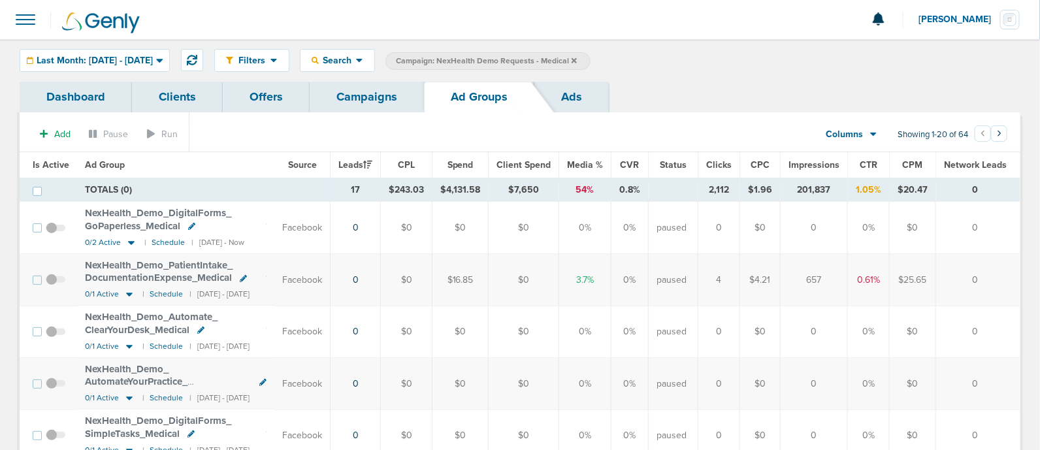
click at [372, 167] on span "Leads" at bounding box center [355, 164] width 34 height 11
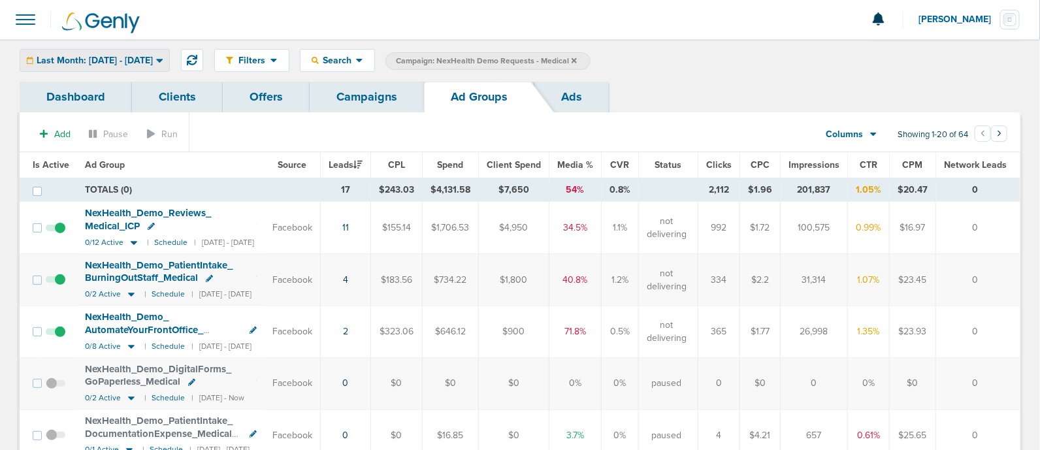
click at [153, 59] on span "Last Month: [DATE] - [DATE]" at bounding box center [95, 60] width 116 height 9
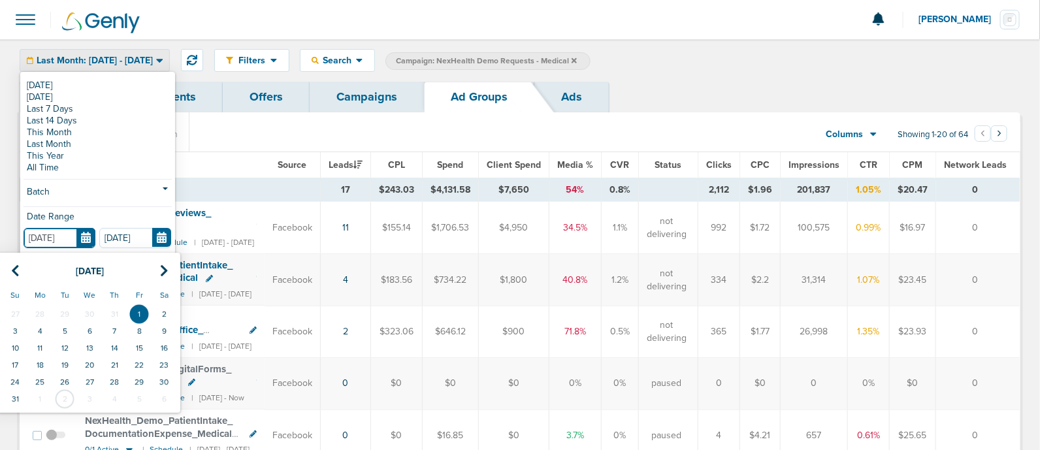
click at [80, 233] on input "[DATE]" at bounding box center [60, 238] width 72 height 20
click at [10, 269] on th at bounding box center [15, 271] width 25 height 27
click at [62, 308] on td "1" at bounding box center [64, 314] width 25 height 17
type input "[DATE]"
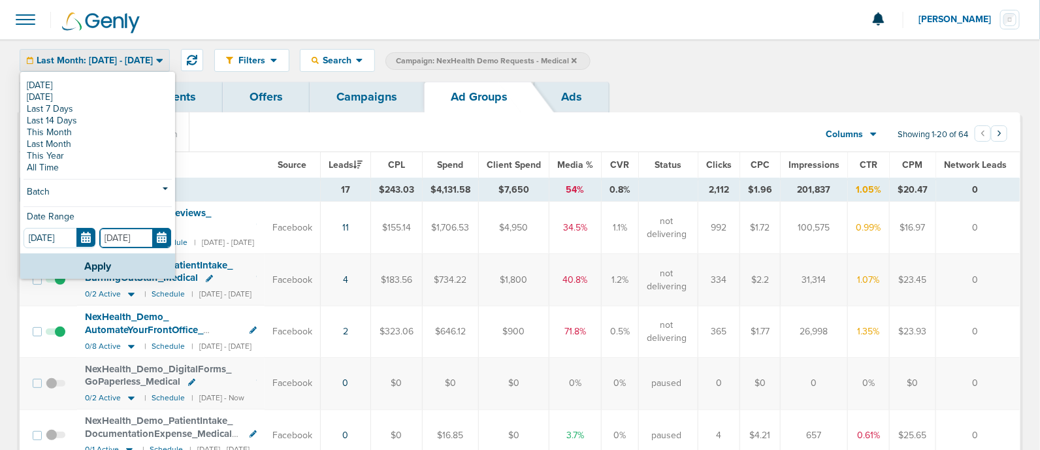
click at [157, 237] on input "[DATE]" at bounding box center [135, 238] width 72 height 20
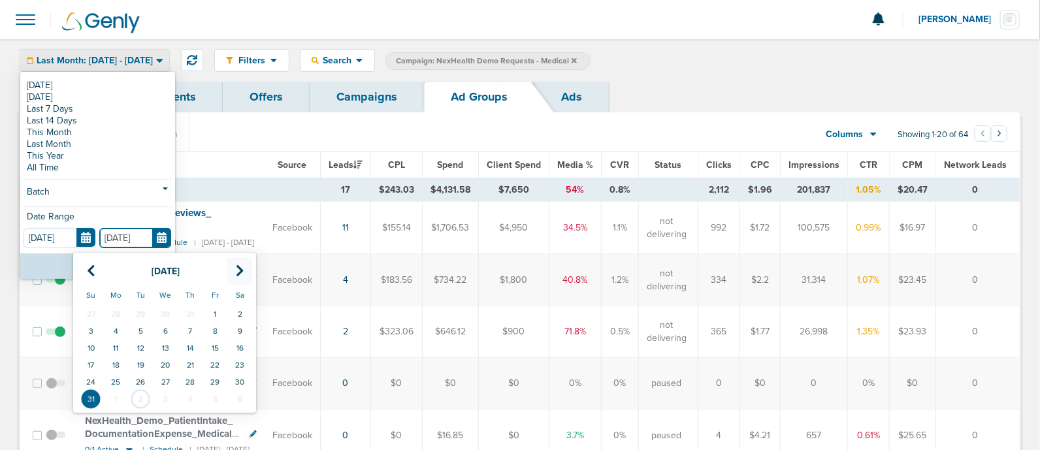
click at [239, 269] on icon at bounding box center [240, 271] width 8 height 13
click at [137, 310] on td "2" at bounding box center [140, 314] width 25 height 17
type input "[DATE]"
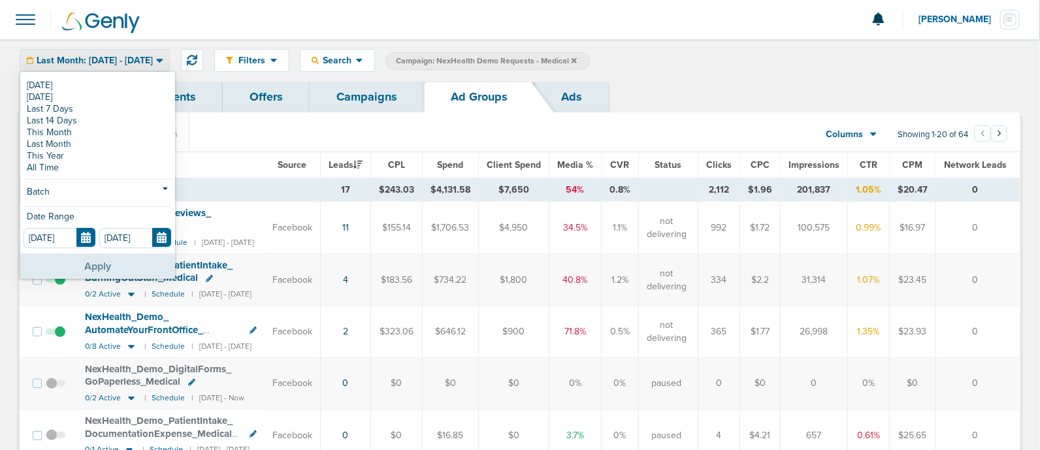
click at [88, 260] on button "Apply" at bounding box center [97, 265] width 155 height 25
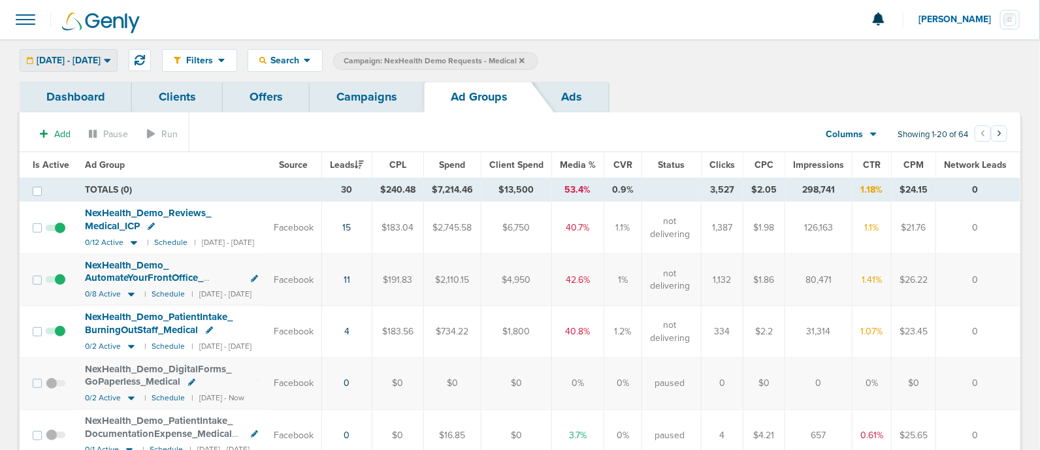
click at [101, 59] on span "[DATE] - [DATE]" at bounding box center [69, 60] width 64 height 9
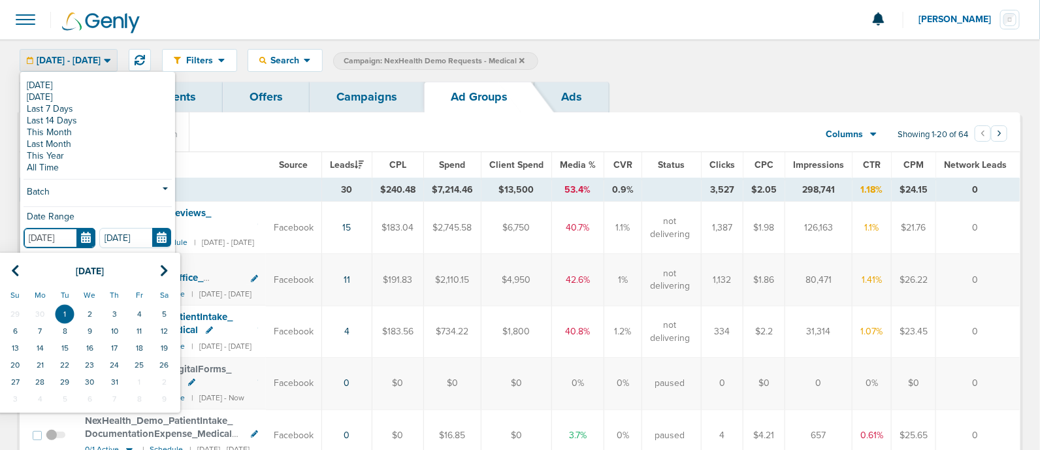
click at [81, 238] on input "[DATE]" at bounding box center [60, 238] width 72 height 20
click at [14, 274] on icon at bounding box center [15, 271] width 8 height 13
click at [16, 311] on td "1" at bounding box center [15, 314] width 25 height 17
type input "[DATE]"
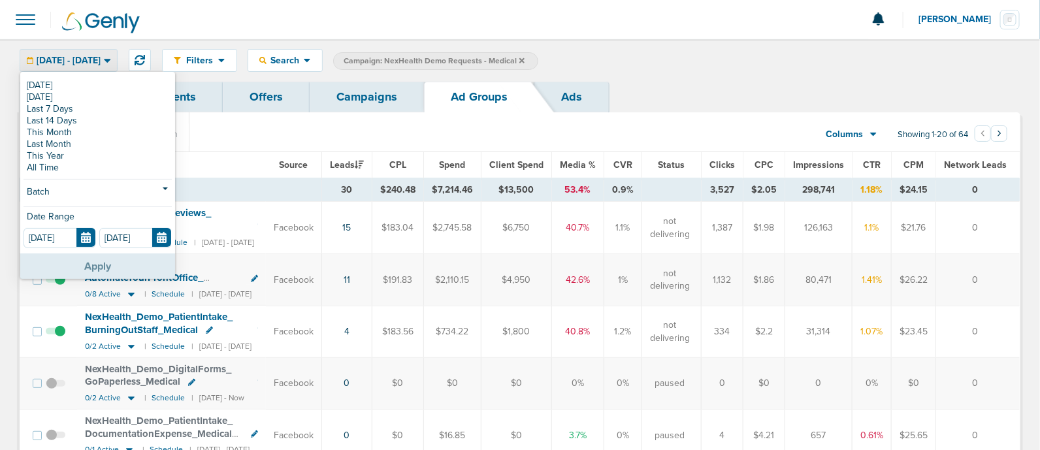
click at [89, 270] on button "Apply" at bounding box center [97, 265] width 155 height 25
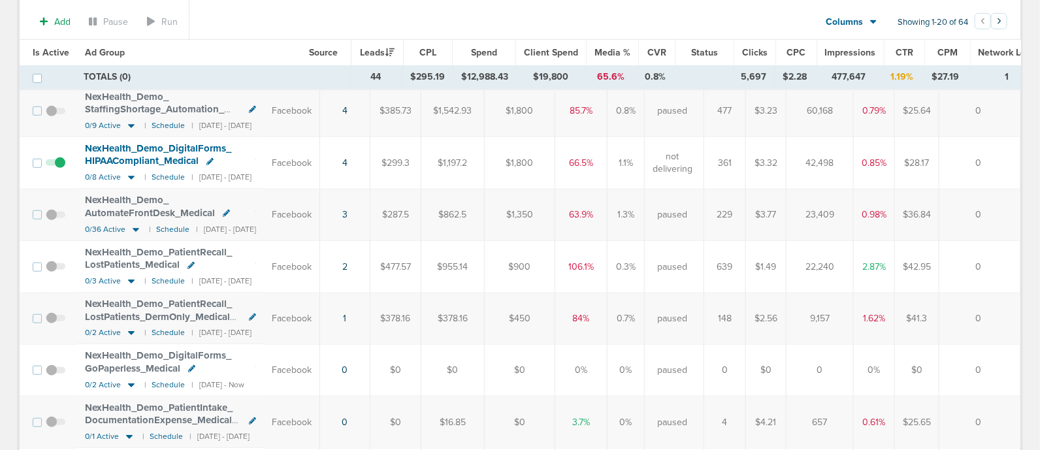
scroll to position [275, 0]
click at [129, 276] on icon at bounding box center [131, 281] width 13 height 11
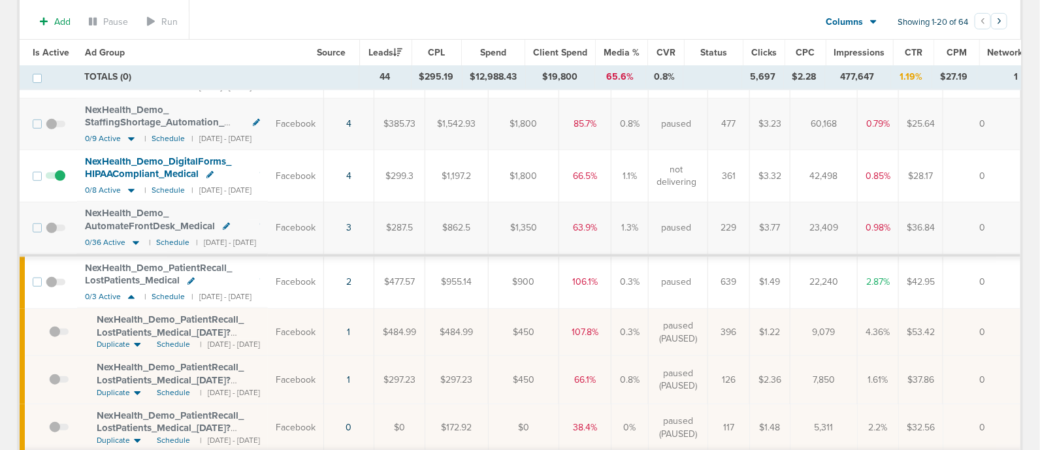
click at [191, 314] on span "NexHealth_ Demo_ PatientRecall_ LostPatients_ Medical_ [DATE]?id=183&cmp_ id=96…" at bounding box center [170, 332] width 147 height 37
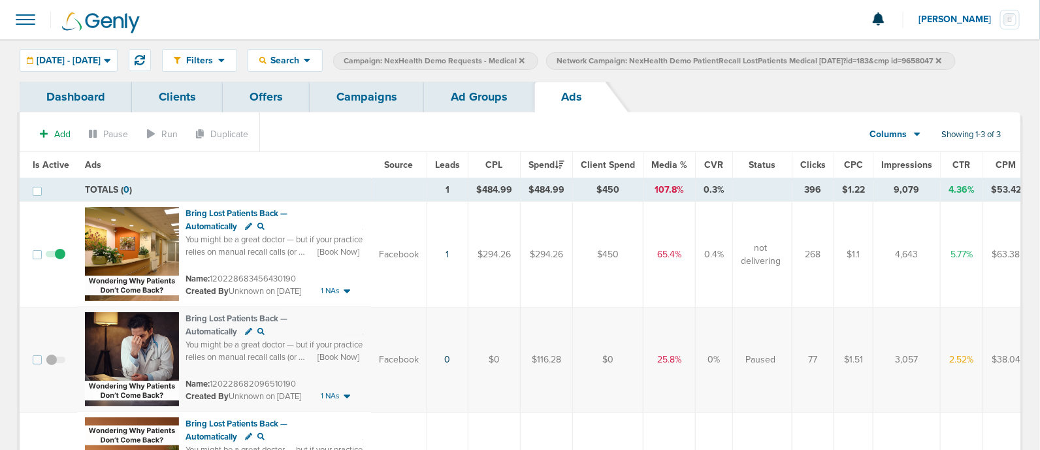
click at [462, 104] on link "Ad Groups" at bounding box center [479, 97] width 110 height 31
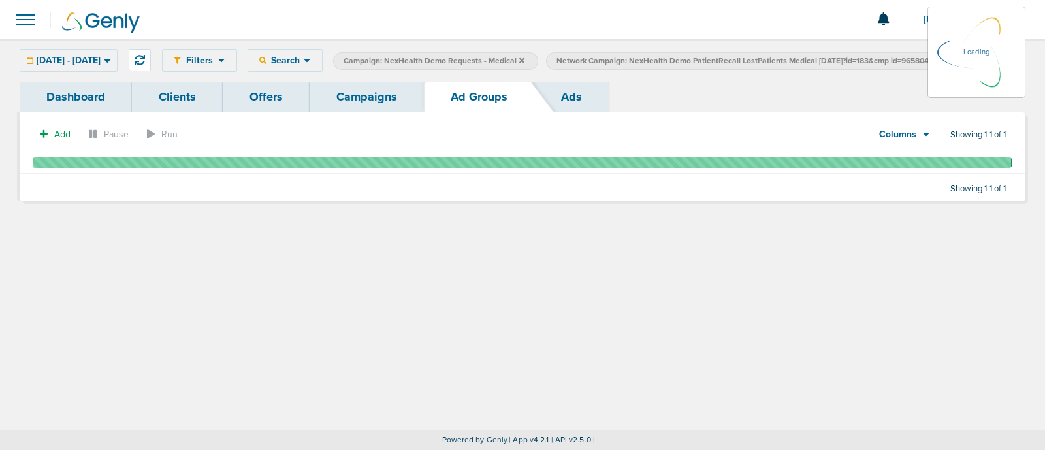
click at [351, 90] on link "Campaigns" at bounding box center [367, 97] width 114 height 31
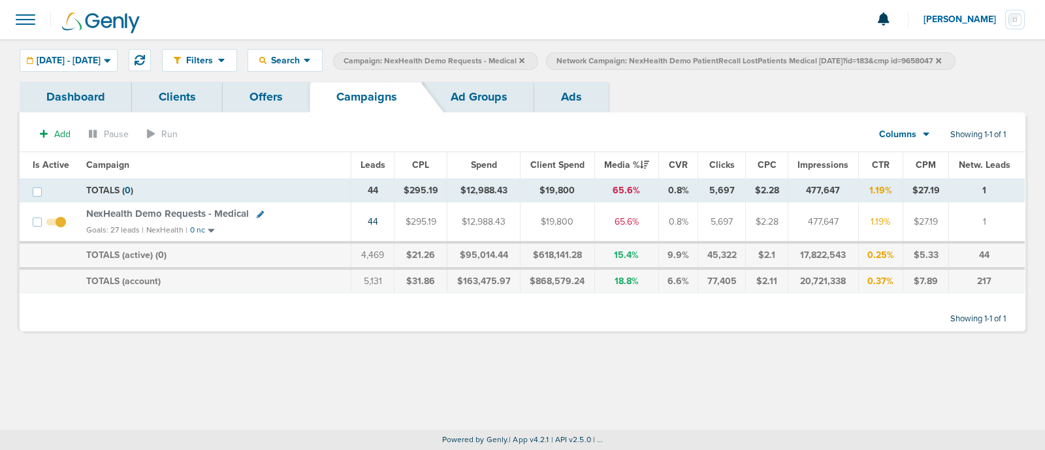
click at [258, 212] on icon at bounding box center [260, 214] width 7 height 7
select select
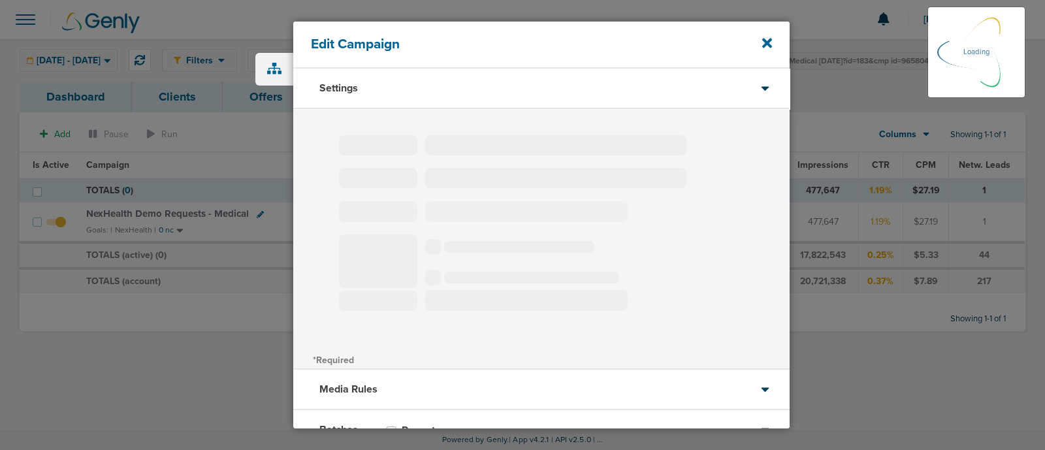
select select "1"
select select "2"
select select "3"
select select "4"
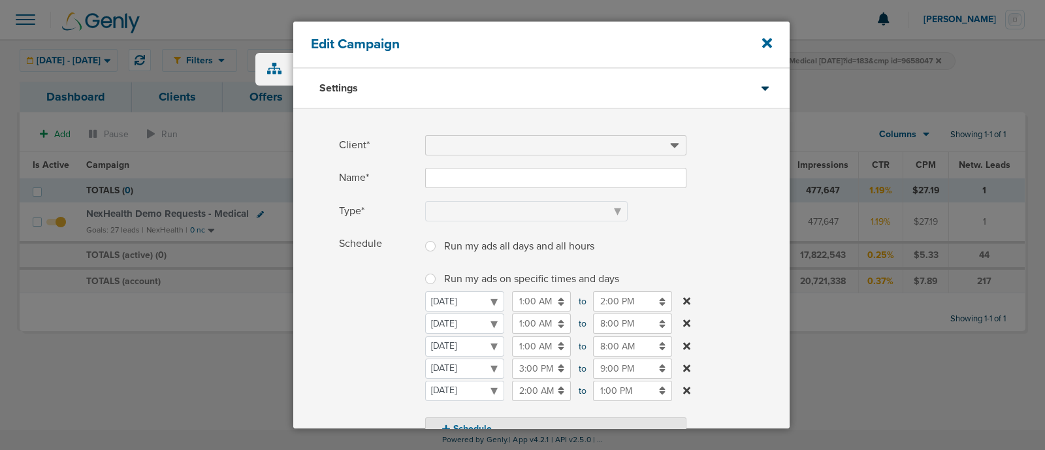
type input "NexHealth Demo Requests - Medical"
select select "Leads"
radio input "true"
select select "readOnly"
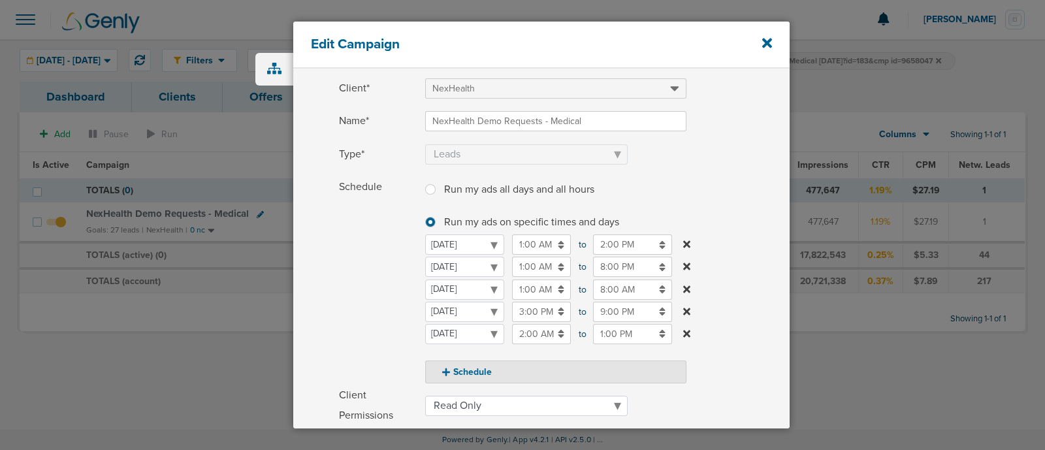
scroll to position [62, 0]
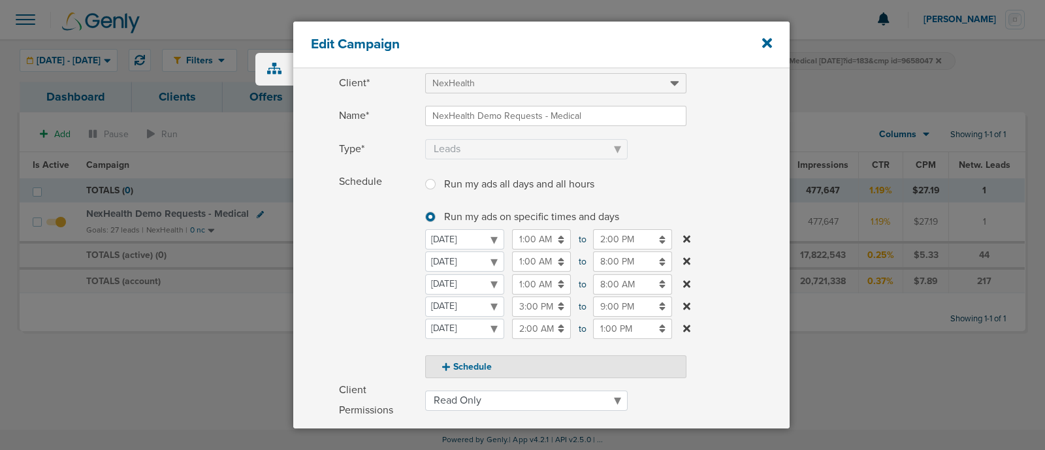
click at [611, 262] on input "8:00 PM" at bounding box center [632, 261] width 79 height 20
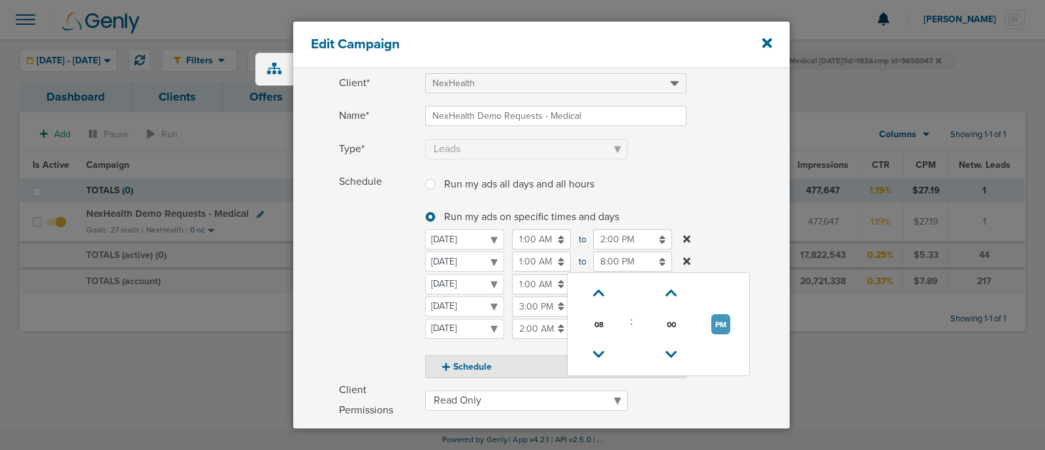
click at [714, 328] on button "PM" at bounding box center [720, 324] width 19 height 20
type input "8:00 AM"
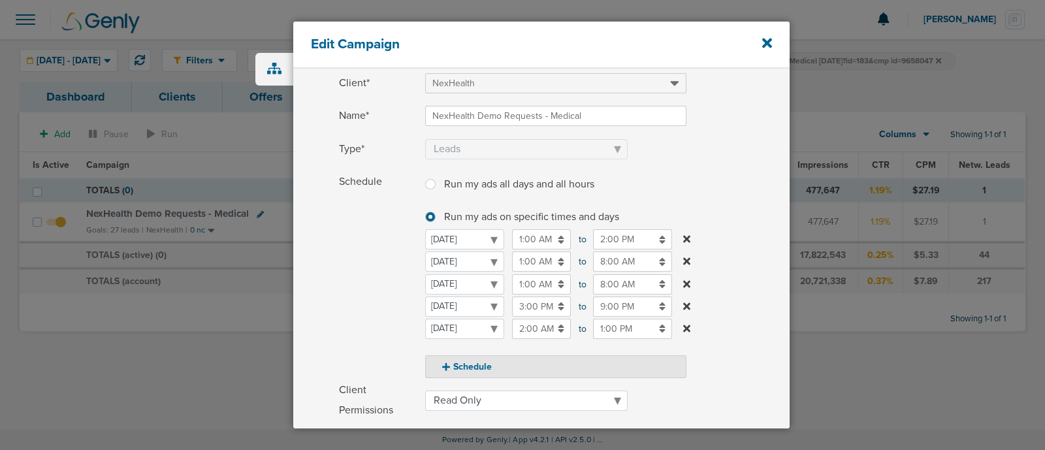
click at [750, 242] on label "Schedule Run my ads all days and all hours Run my ads all days and all hours Ru…" at bounding box center [564, 275] width 451 height 206
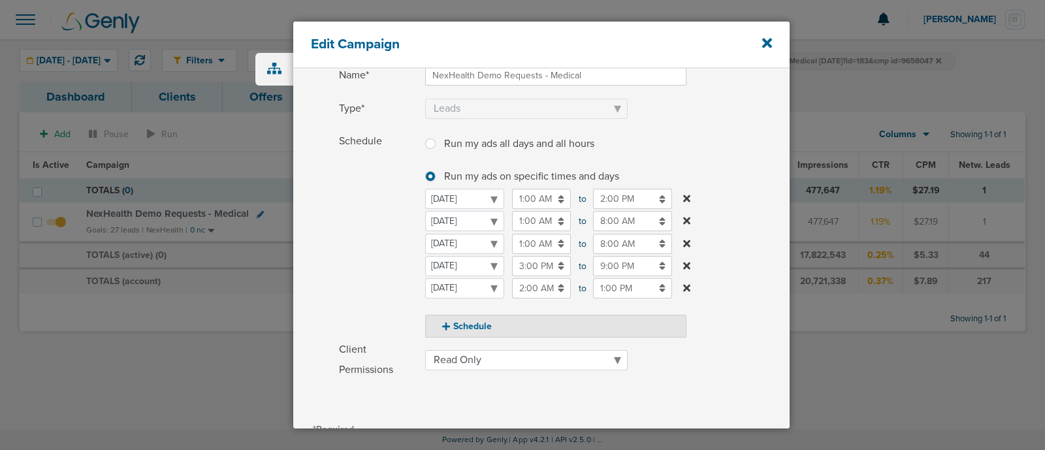
scroll to position [103, 0]
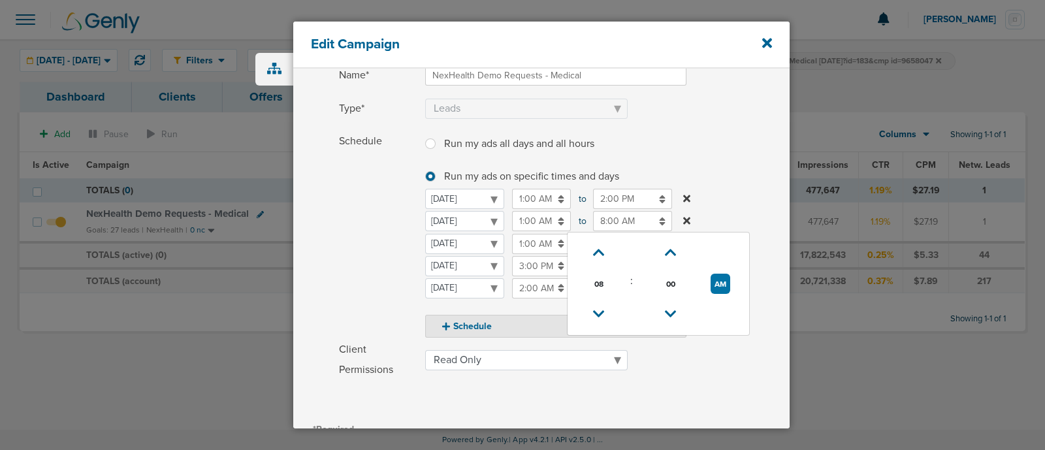
click at [611, 222] on input "8:00 AM" at bounding box center [632, 221] width 79 height 20
click at [748, 197] on label "Schedule Run my ads all days and all hours Run my ads all days and all hours Ru…" at bounding box center [564, 234] width 451 height 206
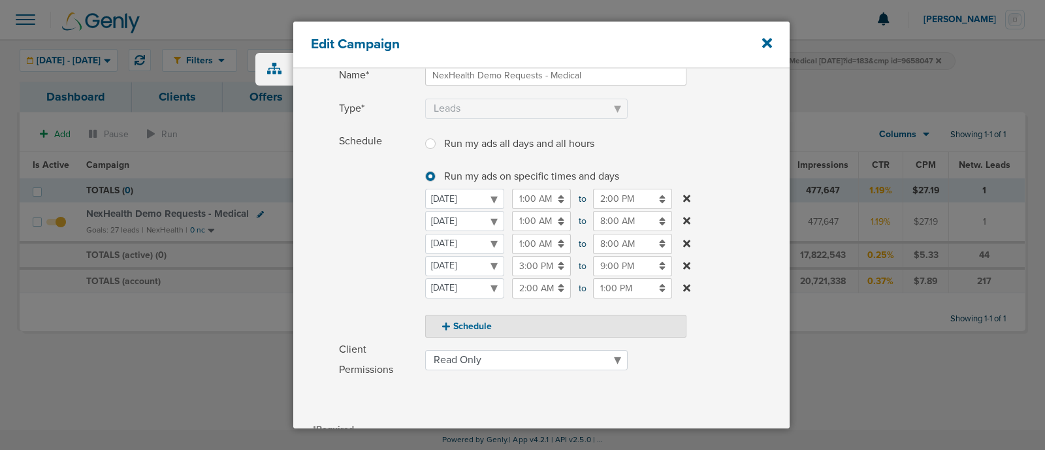
scroll to position [267, 0]
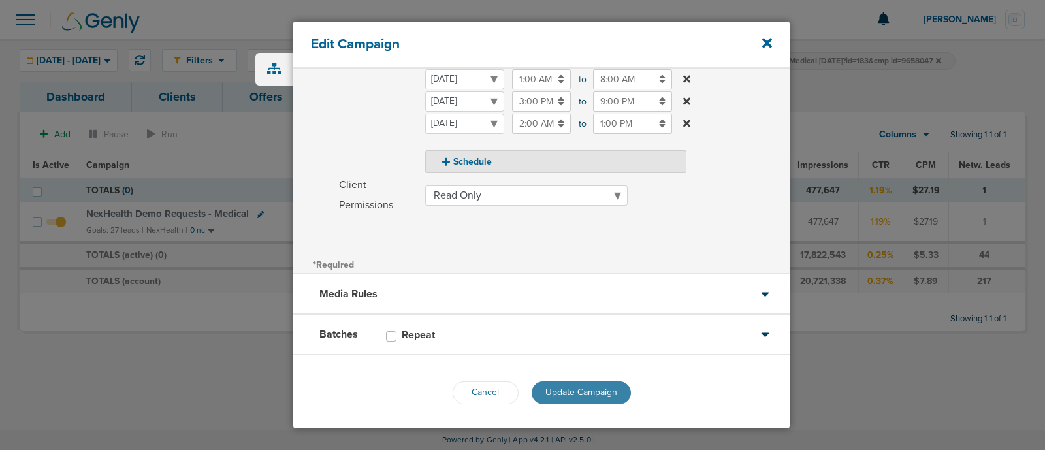
click at [570, 389] on span "Update Campaign" at bounding box center [581, 392] width 72 height 11
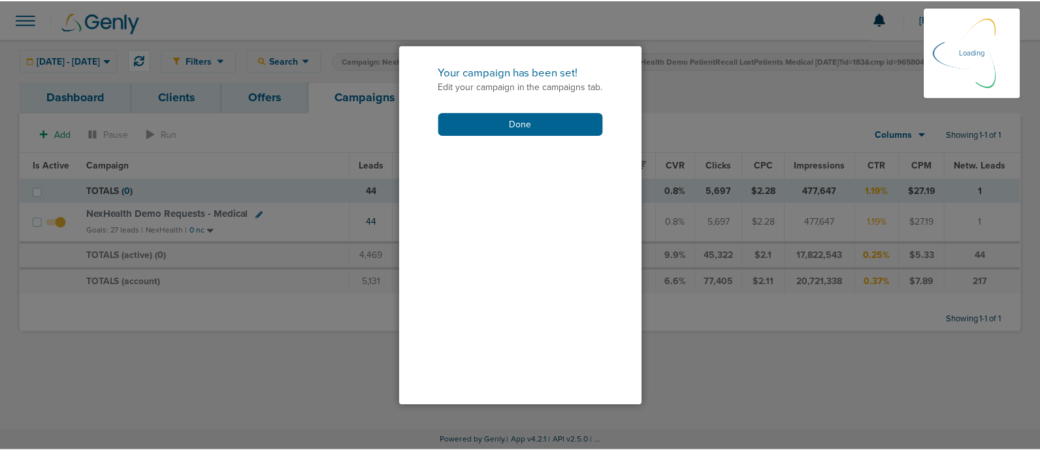
scroll to position [227, 0]
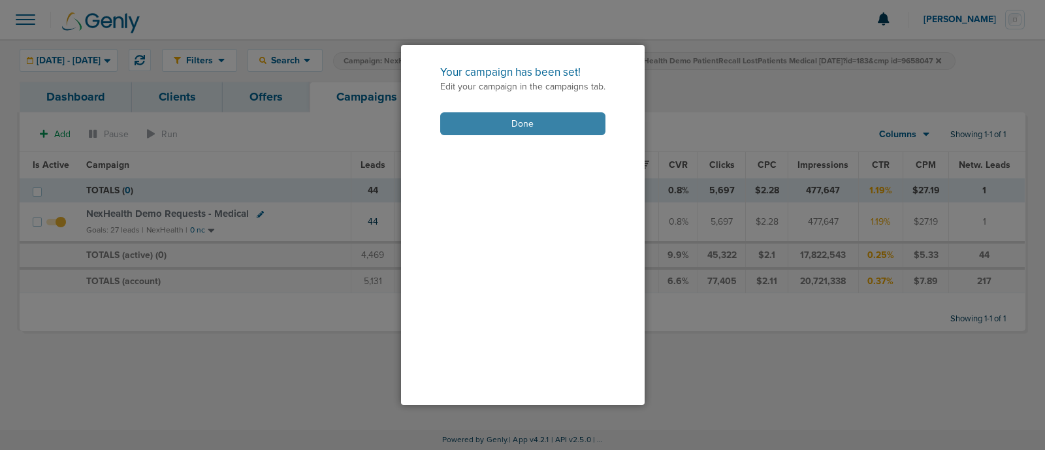
click at [503, 128] on button "Done" at bounding box center [522, 123] width 165 height 23
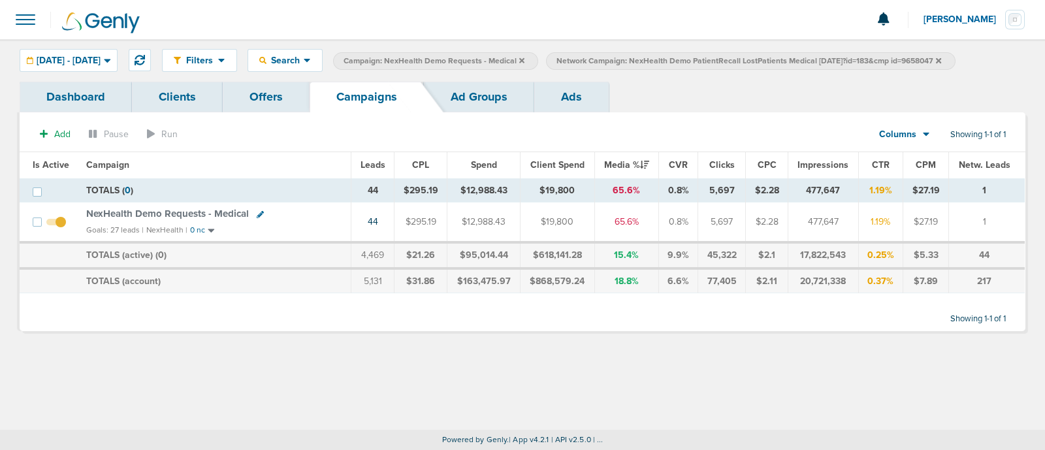
click at [198, 211] on span "NexHealth Demo Requests - Medical" at bounding box center [167, 214] width 163 height 12
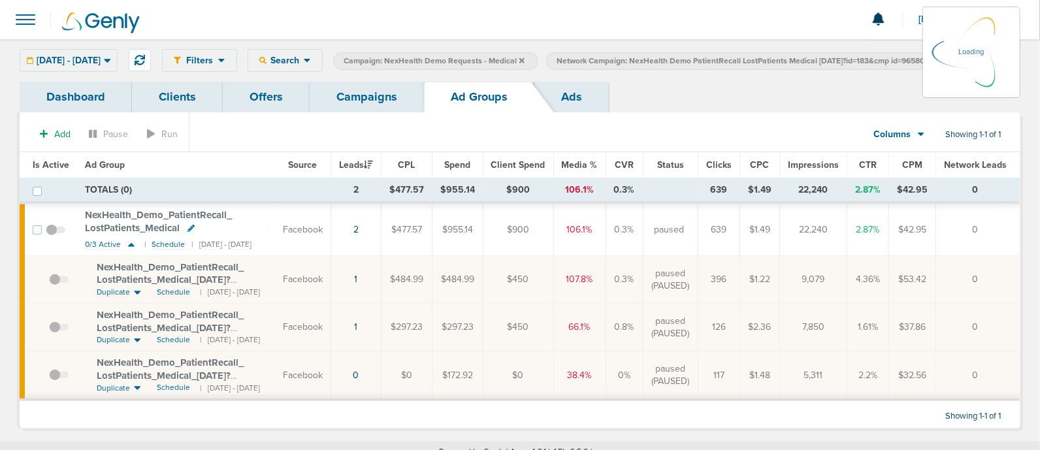
click at [372, 109] on link "Campaigns" at bounding box center [367, 97] width 114 height 31
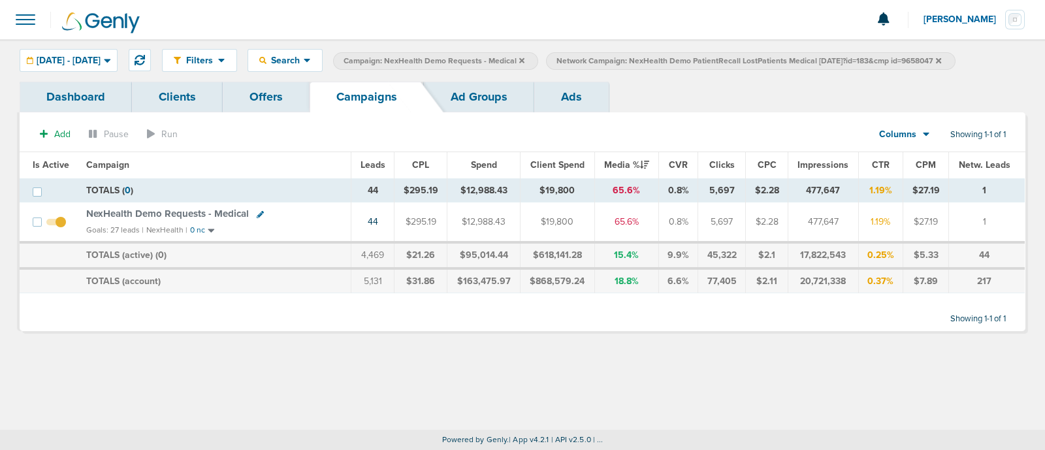
click at [941, 57] on icon at bounding box center [938, 59] width 5 height 5
click at [222, 212] on span "NexHealth Demo Requests - Medical" at bounding box center [167, 214] width 163 height 12
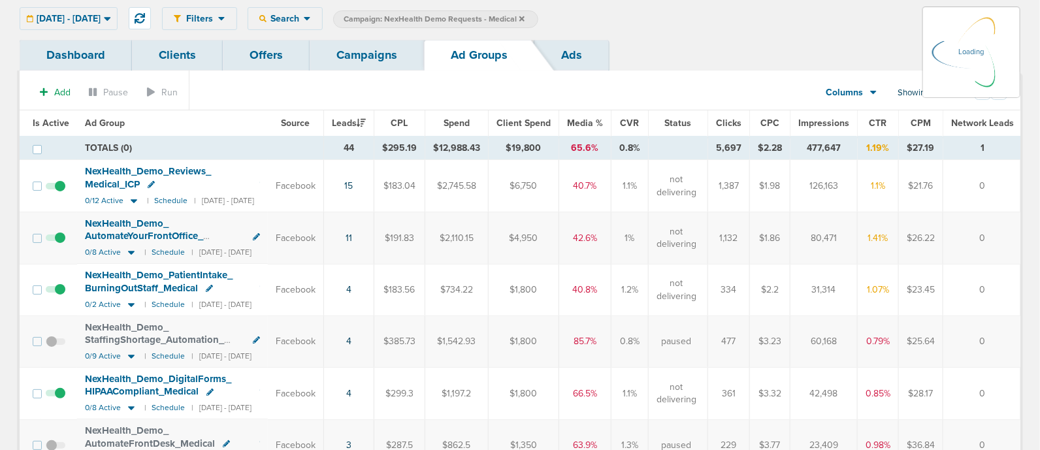
scroll to position [40, 0]
click at [131, 248] on icon at bounding box center [131, 253] width 13 height 11
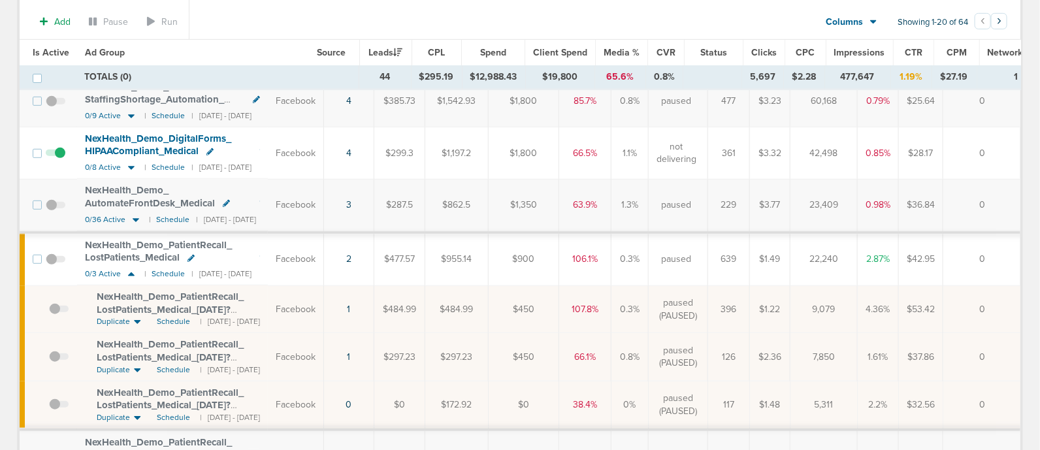
scroll to position [0, 0]
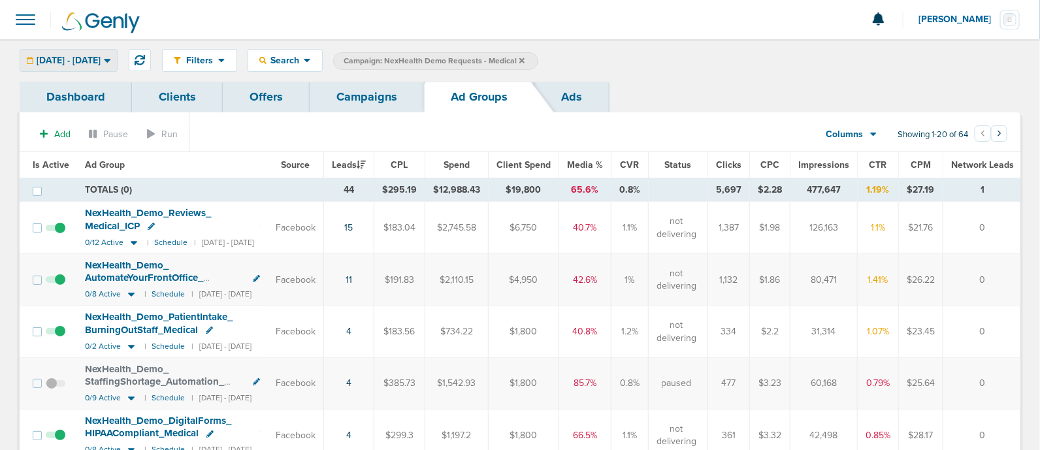
click at [101, 58] on span "[DATE] - [DATE]" at bounding box center [69, 60] width 64 height 9
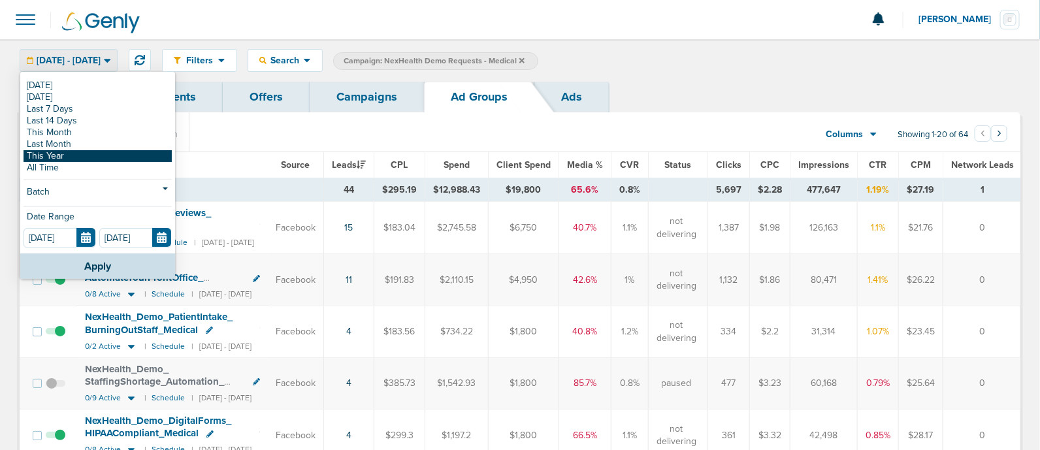
click at [78, 154] on link "This Year" at bounding box center [98, 156] width 148 height 12
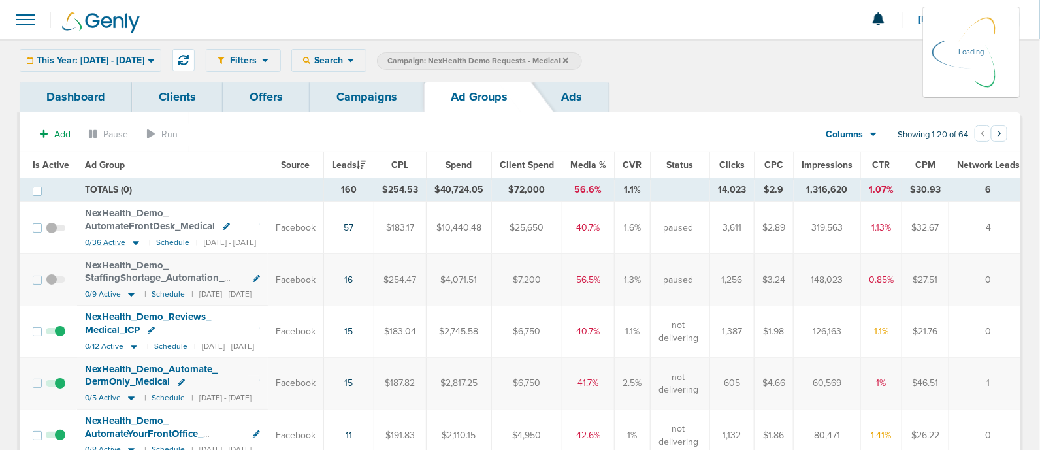
click at [134, 243] on icon at bounding box center [136, 243] width 7 height 4
click at [134, 241] on icon at bounding box center [136, 243] width 7 height 4
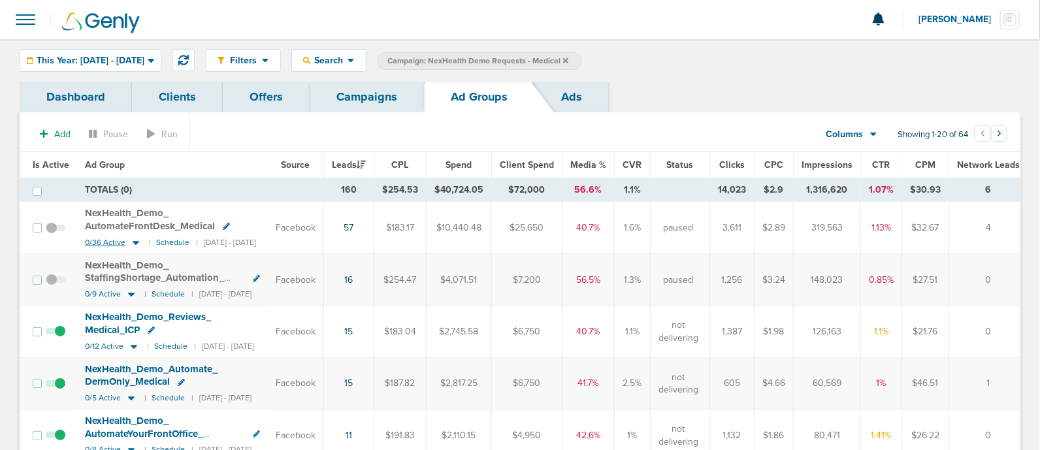
click at [134, 242] on icon at bounding box center [136, 243] width 7 height 4
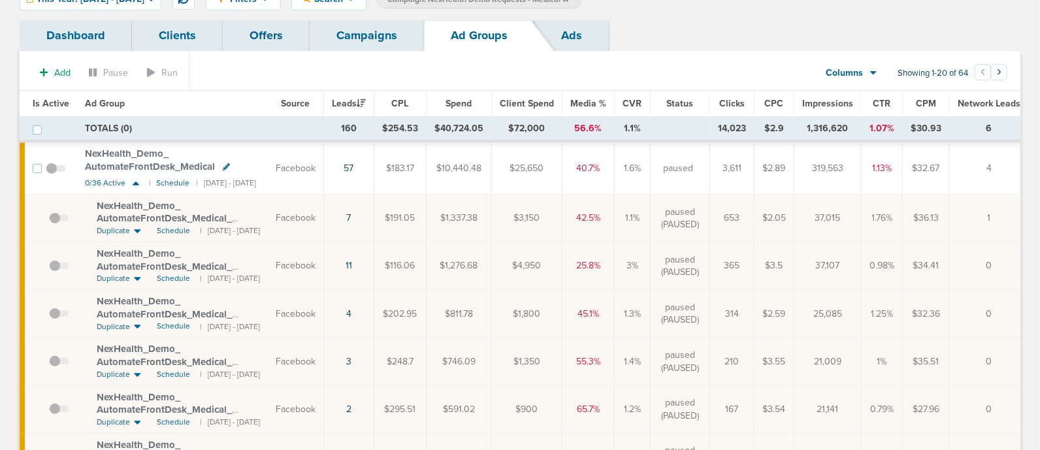
scroll to position [65, 0]
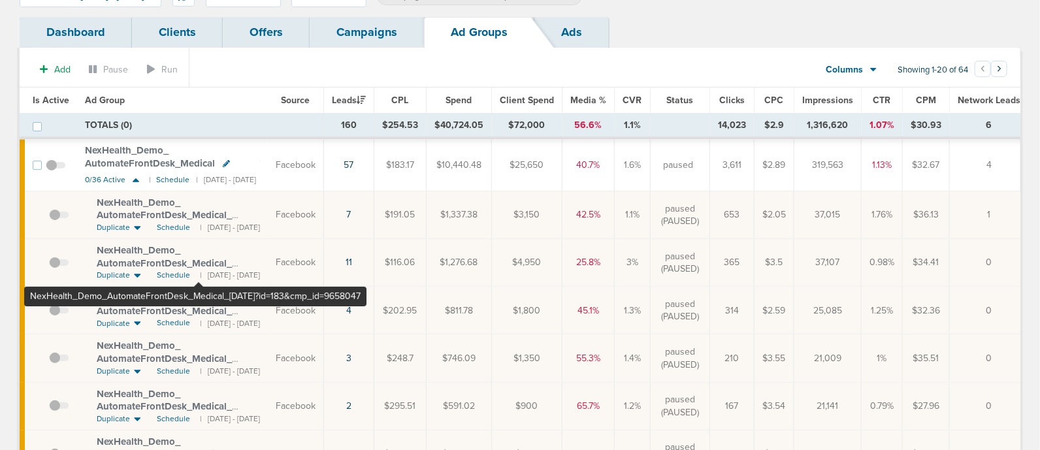
click at [198, 245] on span "NexHealth_ Demo_ AutomateFrontDesk_ Medical_ [DATE]?id=183&cmp_ id=9658047" at bounding box center [171, 262] width 148 height 37
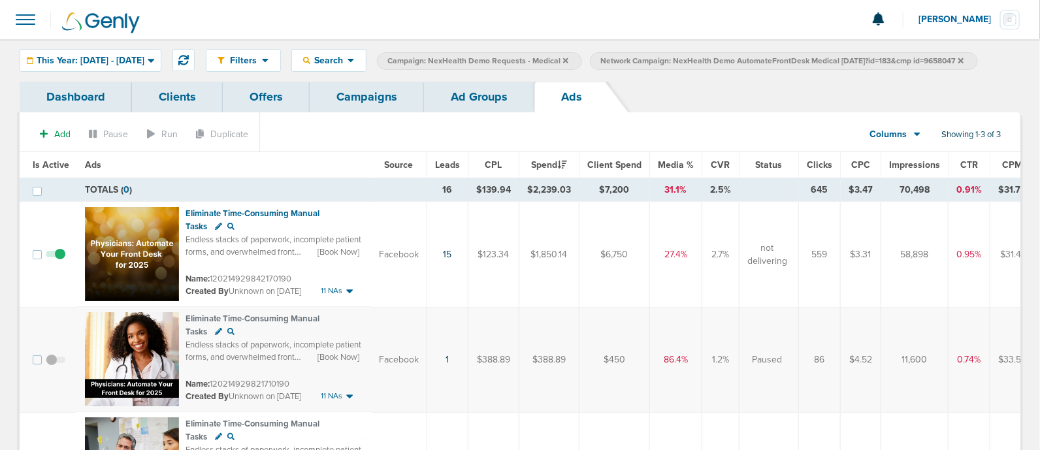
click at [483, 112] on div "Add Pause Run Duplicate Columns Media Stats Sales Performance Custom Showing 1-…" at bounding box center [520, 328] width 1001 height 433
click at [445, 80] on div "Filters Active Only Settings Status Active Inactive Objectives MQL SQL Traffic …" at bounding box center [520, 60] width 1040 height 42
click at [356, 96] on link "Campaigns" at bounding box center [367, 97] width 114 height 31
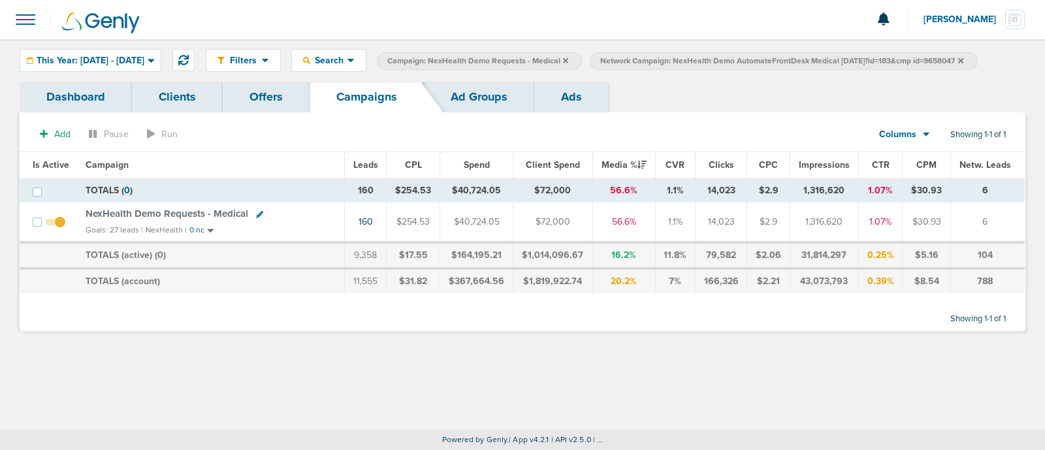
drag, startPoint x: 925, startPoint y: 59, endPoint x: 997, endPoint y: 58, distance: 71.9
click at [963, 58] on span "Network Campaign: NexHealth Demo AutomateFrontDesk Medical [DATE]?id=183&cmp id…" at bounding box center [781, 61] width 363 height 11
click at [963, 61] on icon at bounding box center [960, 61] width 5 height 8
click at [216, 210] on span "NexHealth Demo Requests - Medical" at bounding box center [167, 214] width 163 height 12
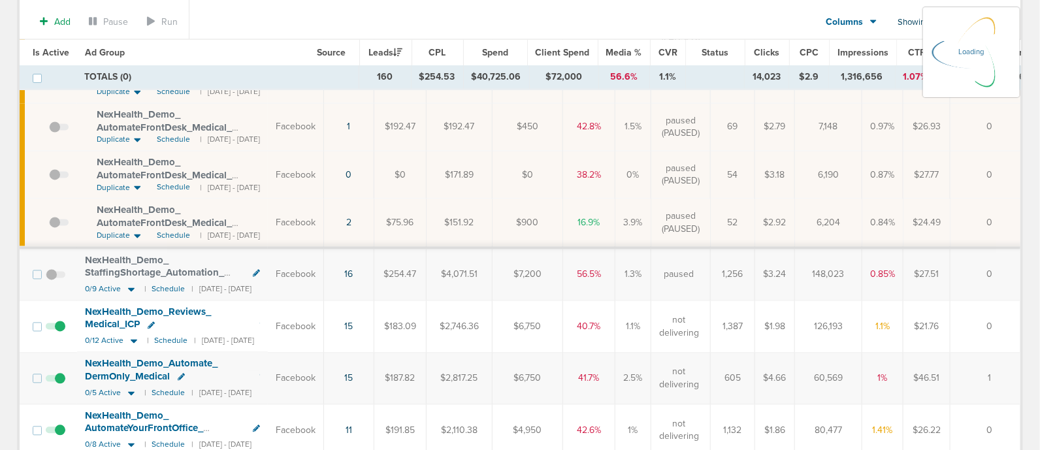
scroll to position [989, 0]
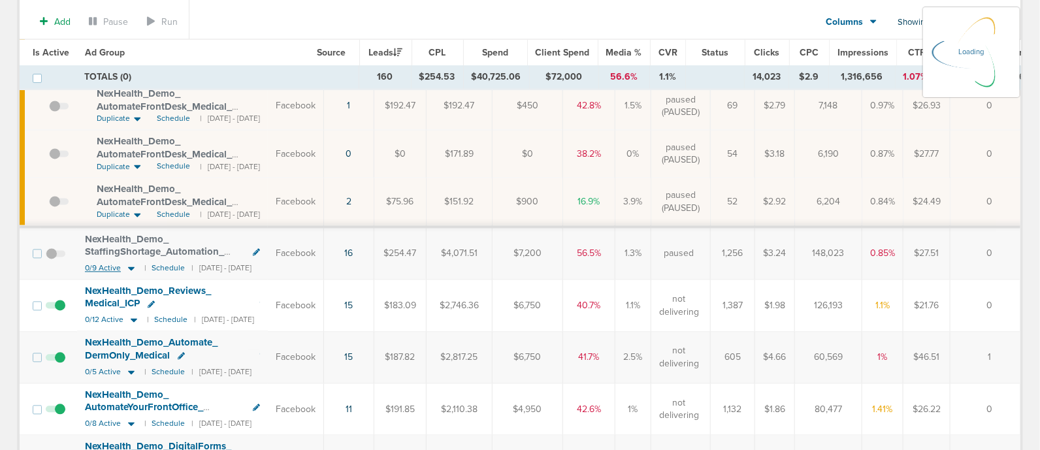
click at [131, 267] on icon at bounding box center [131, 269] width 7 height 4
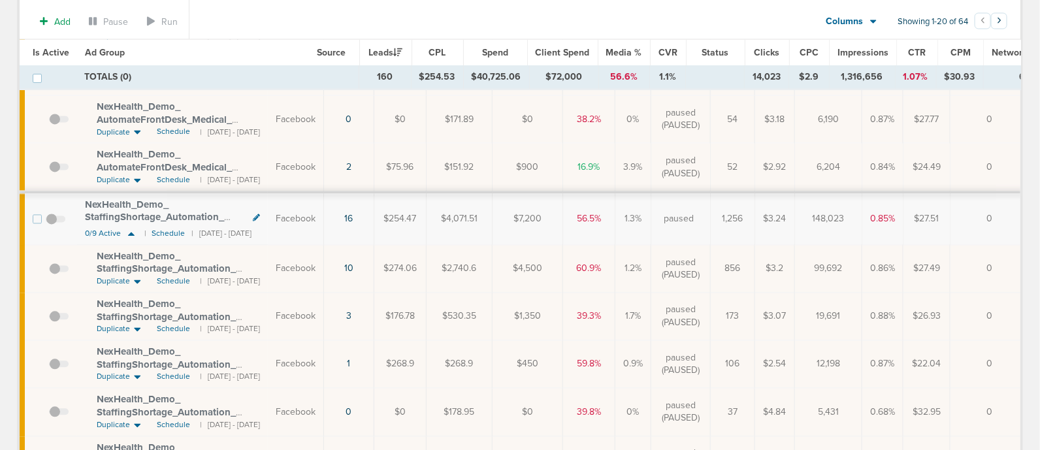
scroll to position [1023, 0]
drag, startPoint x: 219, startPoint y: 262, endPoint x: 180, endPoint y: 259, distance: 40.0
drag, startPoint x: 180, startPoint y: 259, endPoint x: 571, endPoint y: 250, distance: 391.4
click at [563, 250] on td "$4,500" at bounding box center [528, 270] width 71 height 48
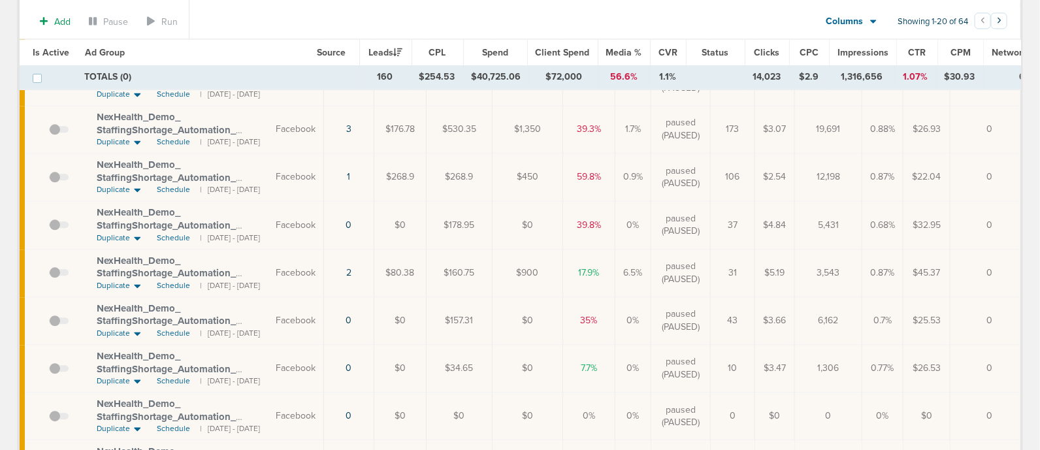
scroll to position [1210, 0]
drag, startPoint x: 91, startPoint y: 253, endPoint x: 300, endPoint y: 266, distance: 209.4
click at [268, 266] on td "NexHealth_ Demo_ StaffingShortage_ Automation_ Medical_ [DATE]_ newImages?id=18…" at bounding box center [172, 274] width 191 height 48
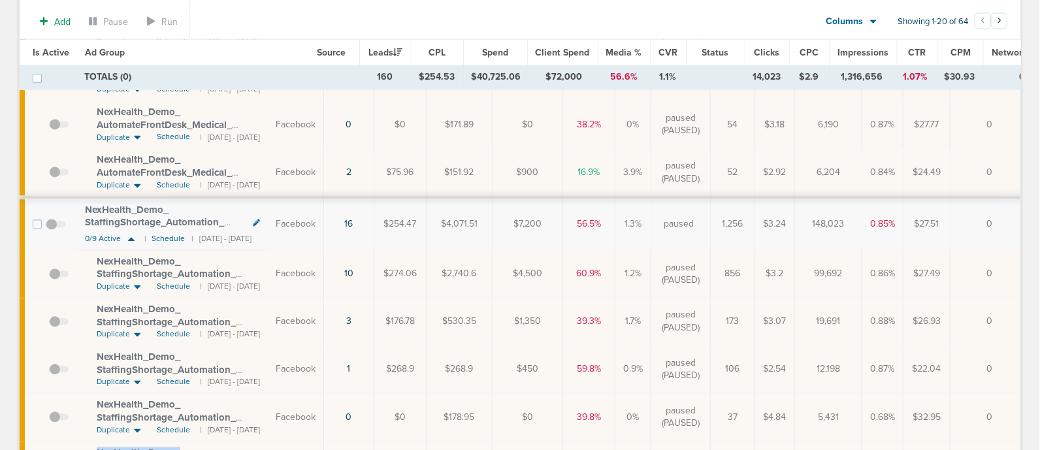
scroll to position [1017, 0]
drag, startPoint x: 91, startPoint y: 258, endPoint x: 297, endPoint y: 268, distance: 206.0
click at [268, 268] on td "NexHealth_ Demo_ StaffingShortage_ Automation_ Medical_ [DATE]_ newImages?id=18…" at bounding box center [172, 276] width 191 height 48
copy span "NexHealth_ Demo_ StaffingShortage_ Automation_ Medical_ [DATE]_ newImages?"
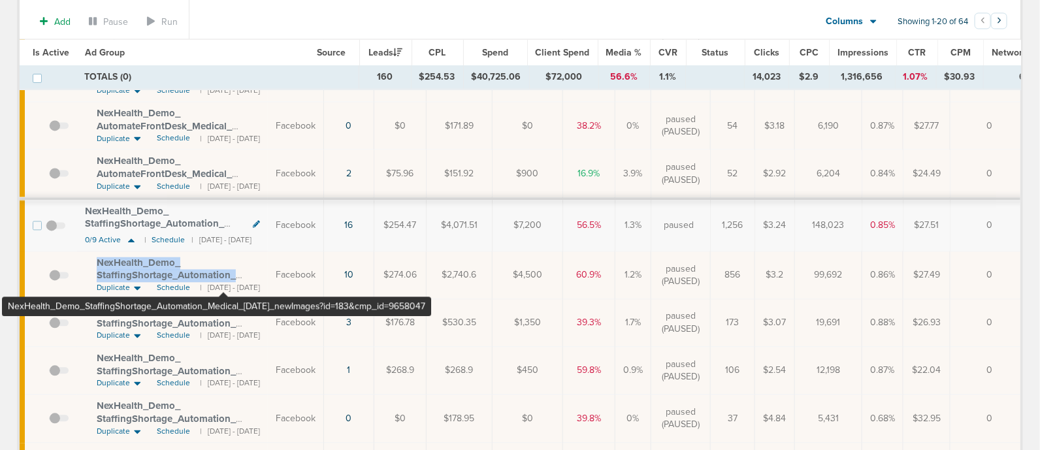
click at [223, 264] on span "NexHealth_ Demo_ StaffingShortage_ Automation_ Medical_ [DATE]_ newImages?id=18…" at bounding box center [166, 282] width 139 height 50
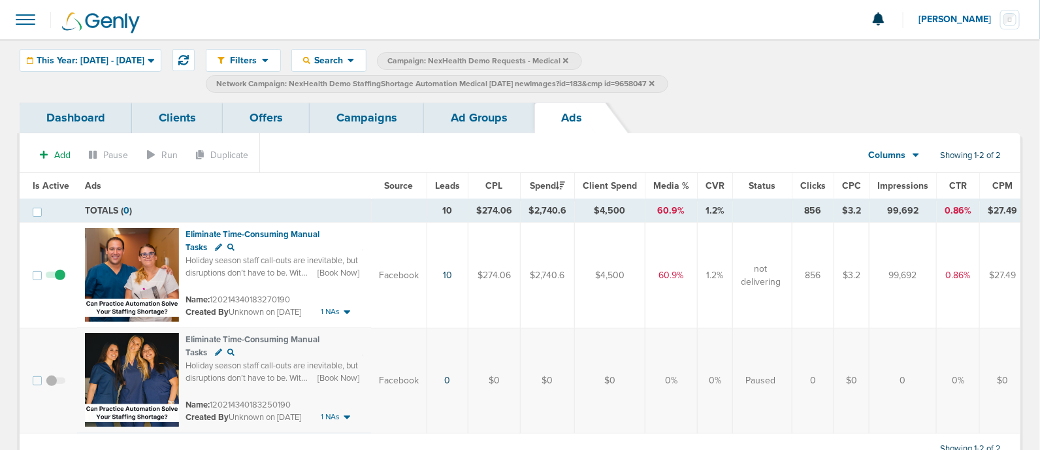
click at [467, 113] on link "Ad Groups" at bounding box center [479, 118] width 110 height 31
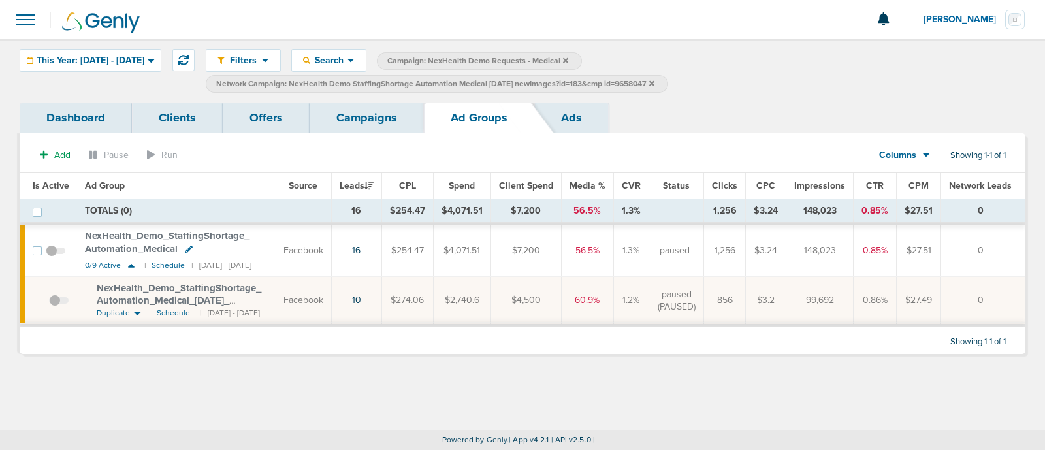
click at [355, 119] on link "Campaigns" at bounding box center [367, 118] width 114 height 31
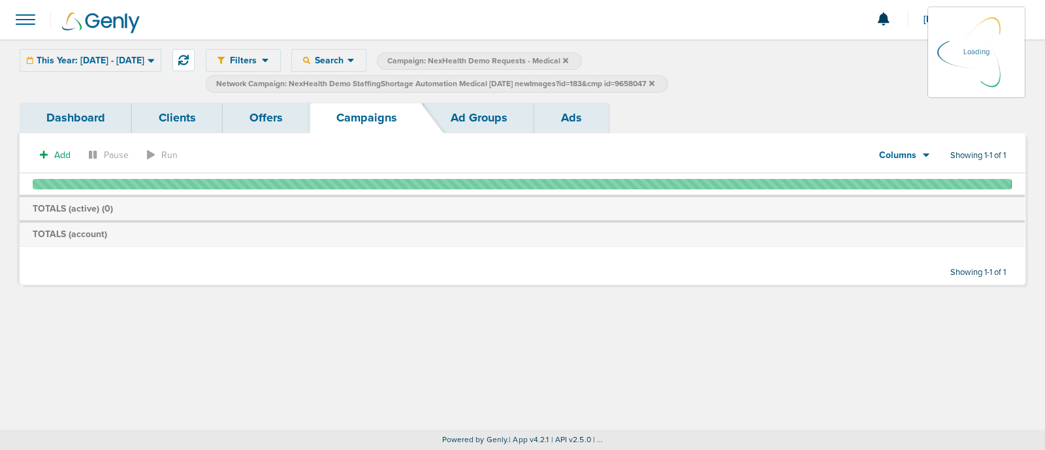
click at [655, 83] on icon at bounding box center [651, 82] width 5 height 5
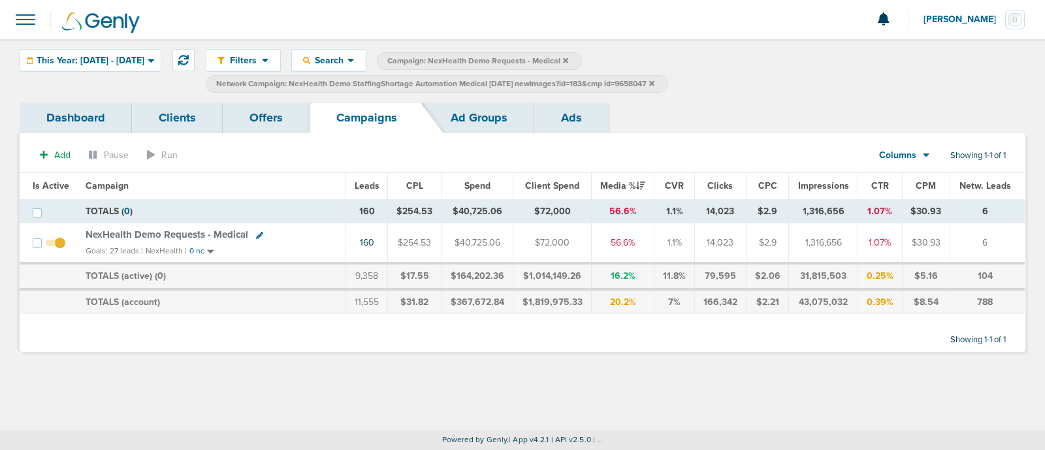
click at [451, 123] on link "Ad Groups" at bounding box center [479, 118] width 110 height 31
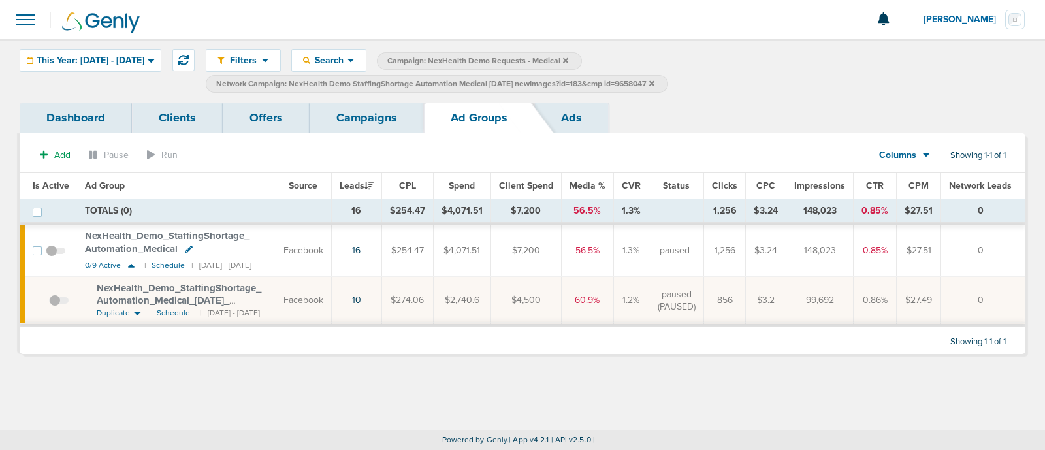
drag, startPoint x: 88, startPoint y: 283, endPoint x: 273, endPoint y: 295, distance: 185.2
click at [273, 295] on td "NexHealth_ Demo_ StaffingShortage_ Automation_ Medical_ [DATE]_ newImages?id=18…" at bounding box center [176, 301] width 199 height 48
copy span "NexHealth_ Demo_ StaffingShortage_ Automation_ Medical_ [DATE]_"
click at [377, 385] on div "Filters Active Only Settings Status Active Inactive Objectives MQL SQL Traffic …" at bounding box center [522, 234] width 1045 height 391
click at [392, 112] on link "Campaigns" at bounding box center [367, 118] width 114 height 31
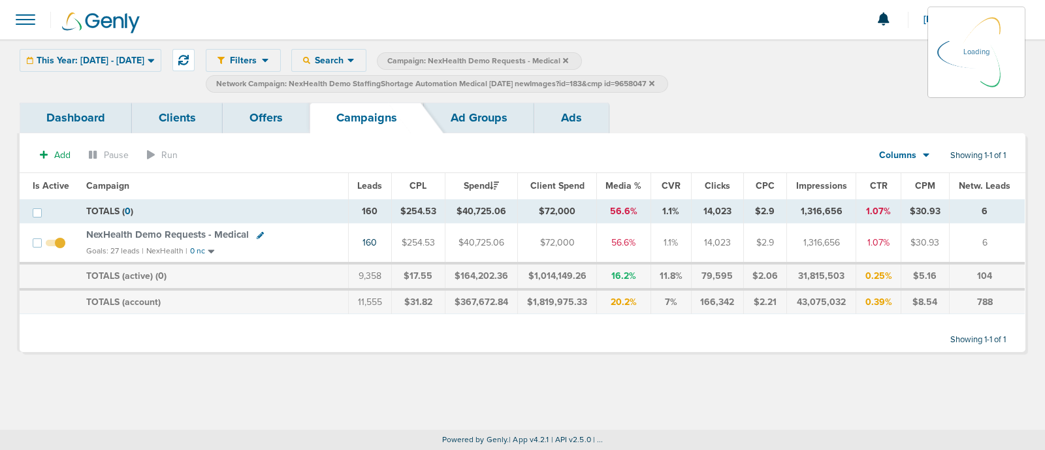
click at [655, 83] on icon at bounding box center [651, 82] width 5 height 5
click at [655, 80] on icon at bounding box center [651, 84] width 5 height 8
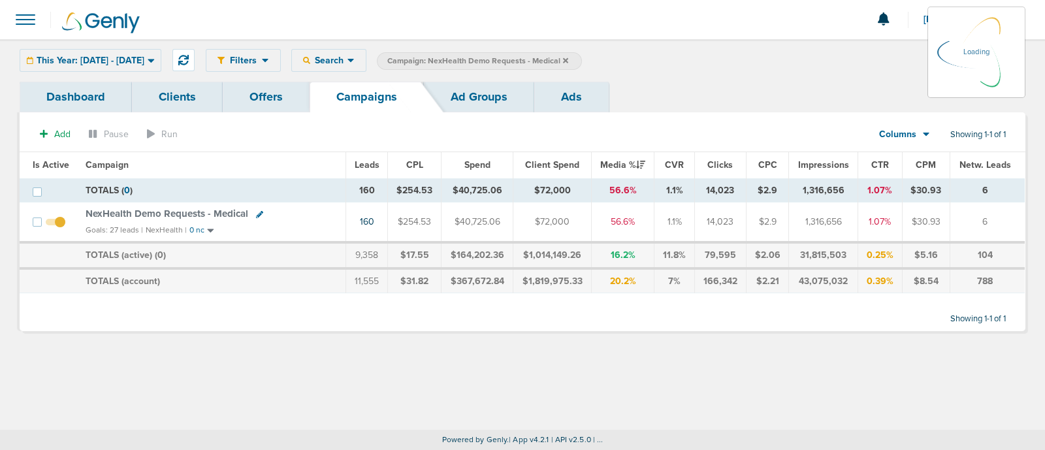
click at [568, 57] on icon at bounding box center [565, 61] width 5 height 8
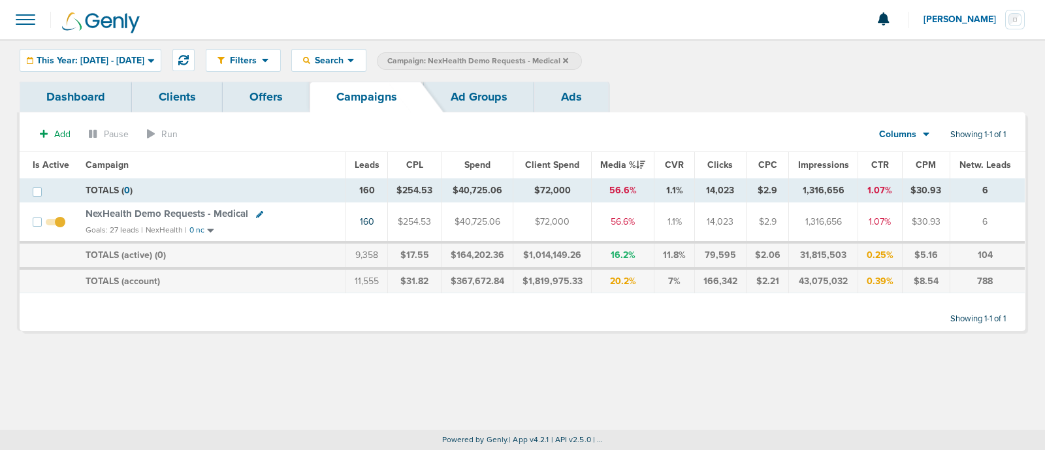
click at [568, 59] on icon at bounding box center [565, 59] width 5 height 5
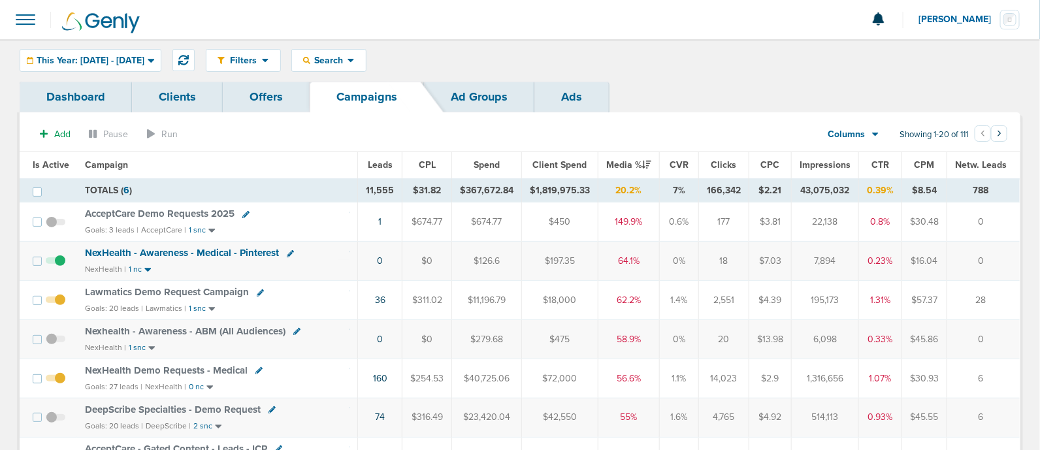
click at [165, 374] on div "NexHealth Demo Requests - Medical" at bounding box center [217, 370] width 265 height 13
click at [150, 364] on span "NexHealth Demo Requests - Medical" at bounding box center [166, 370] width 163 height 12
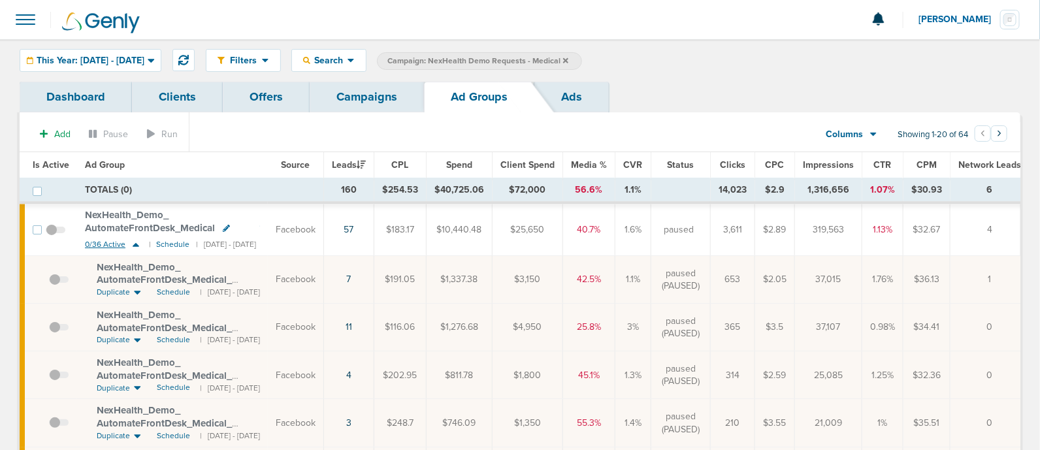
click at [134, 243] on icon at bounding box center [136, 245] width 7 height 4
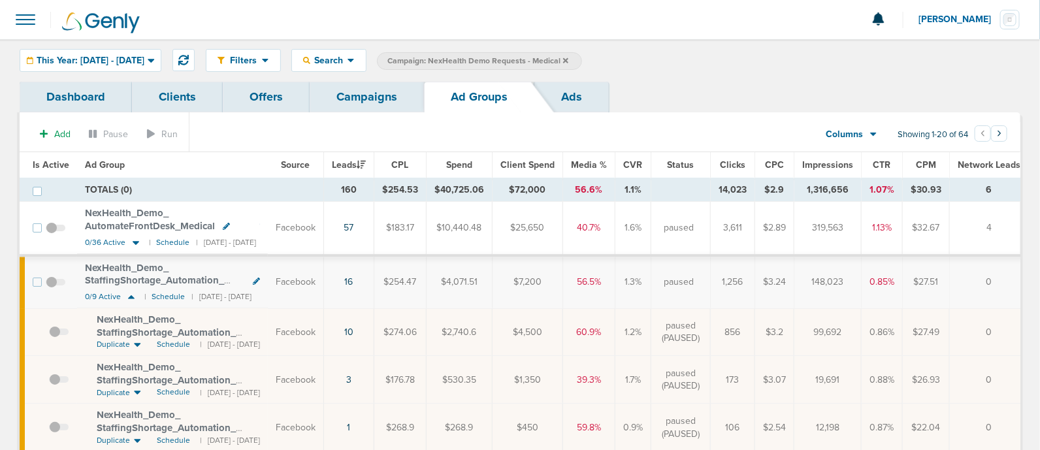
click at [364, 93] on link "Campaigns" at bounding box center [367, 97] width 114 height 31
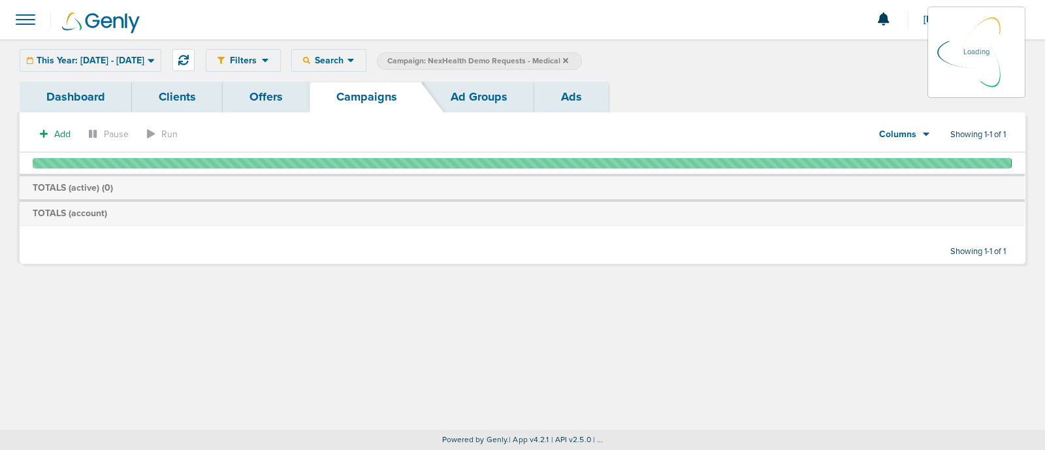
click at [568, 59] on icon at bounding box center [565, 59] width 5 height 5
click at [154, 60] on icon at bounding box center [151, 61] width 7 height 4
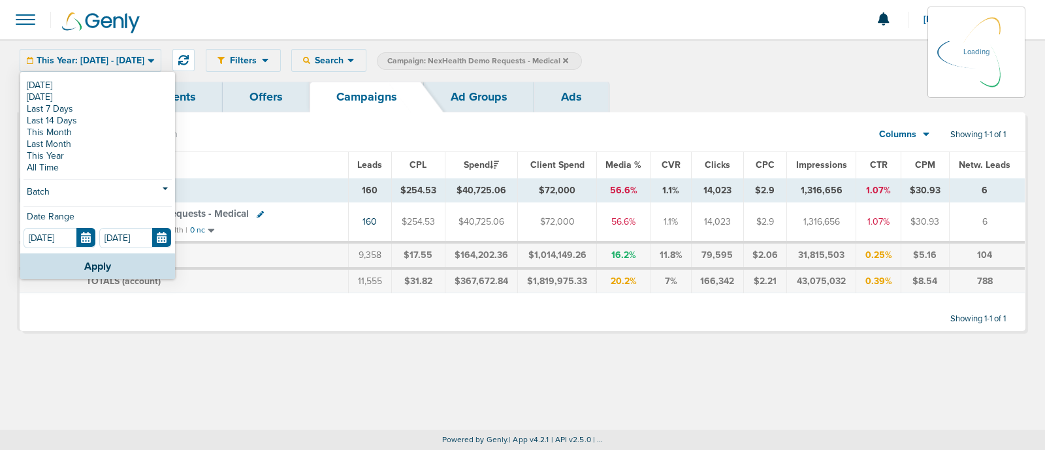
click at [44, 84] on link "Dashboard" at bounding box center [76, 97] width 112 height 31
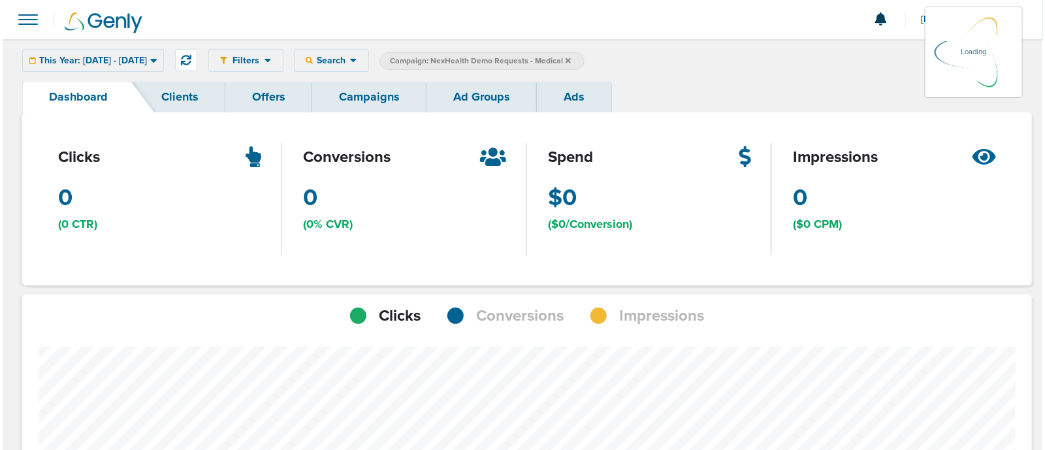
scroll to position [1016, 1001]
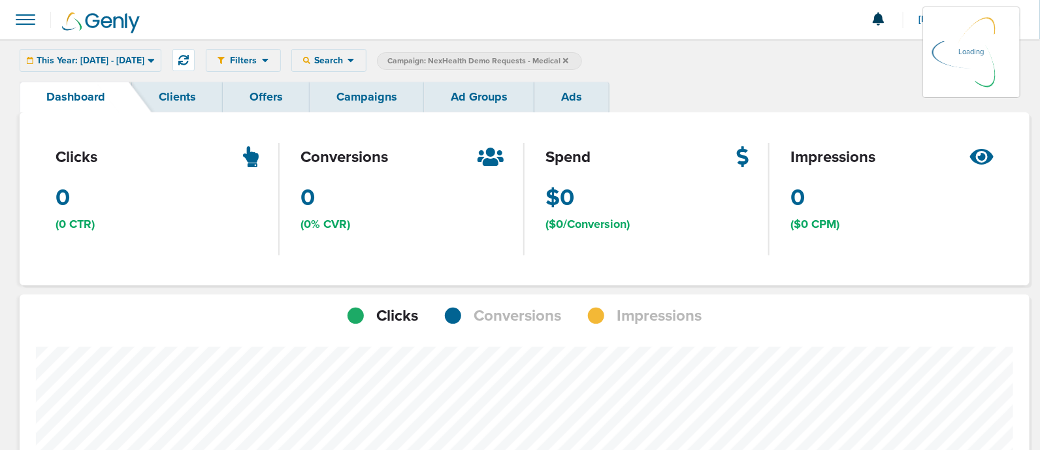
click at [370, 103] on link "Campaigns" at bounding box center [367, 97] width 114 height 31
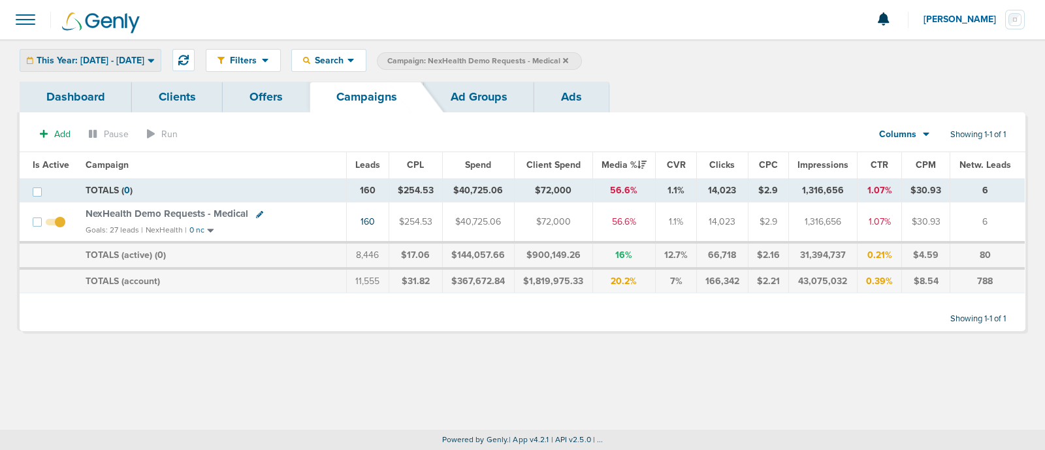
click at [144, 65] on span "This Year: [DATE] - [DATE]" at bounding box center [91, 60] width 108 height 9
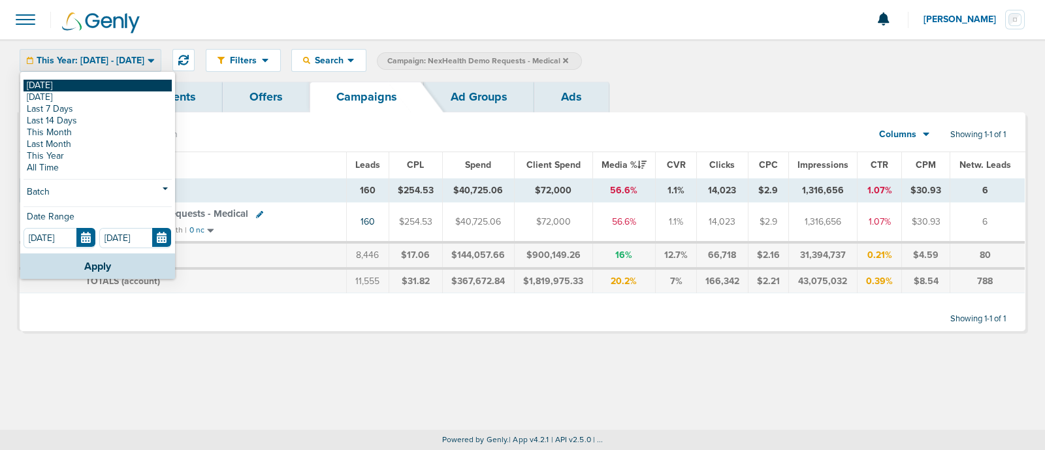
click at [55, 88] on link "[DATE]" at bounding box center [98, 86] width 148 height 12
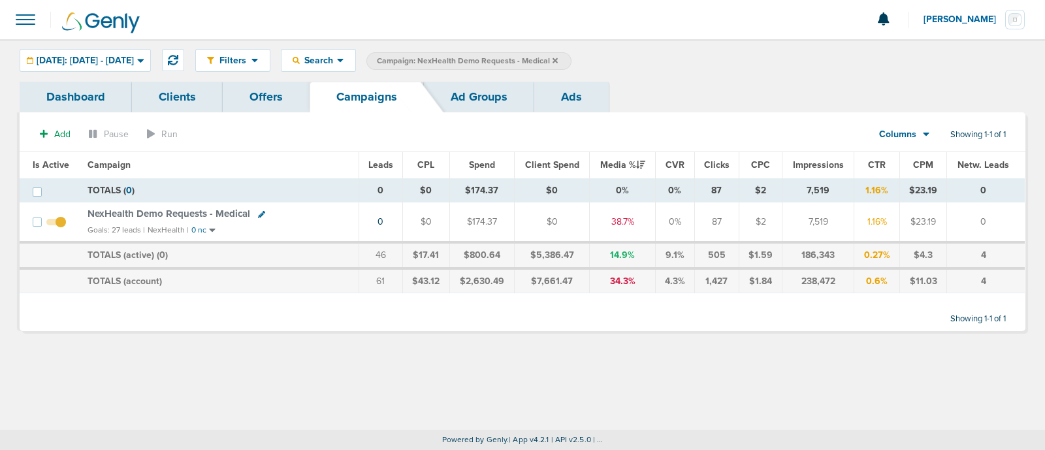
click at [258, 213] on icon at bounding box center [261, 214] width 7 height 7
select select
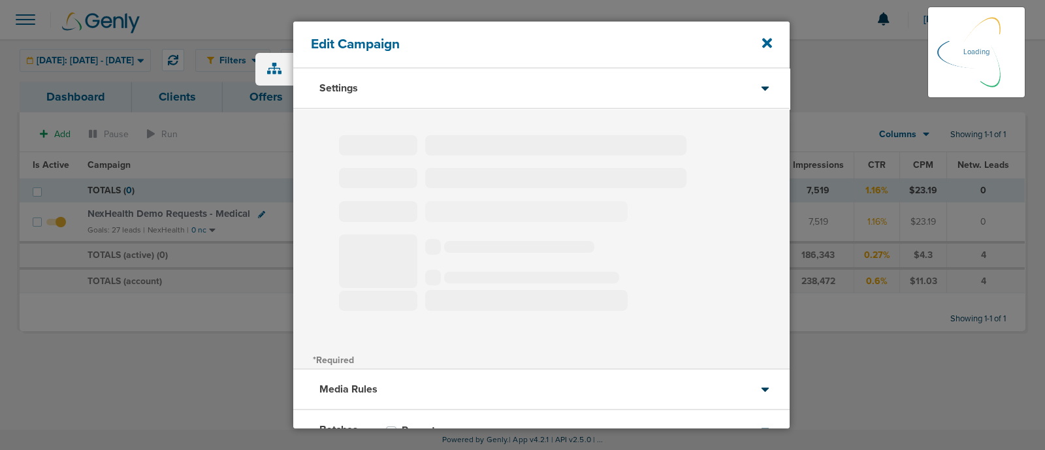
type input "NexHealth Demo Requests - Medical"
select select "Leads"
radio input "true"
select select "readOnly"
select select "1"
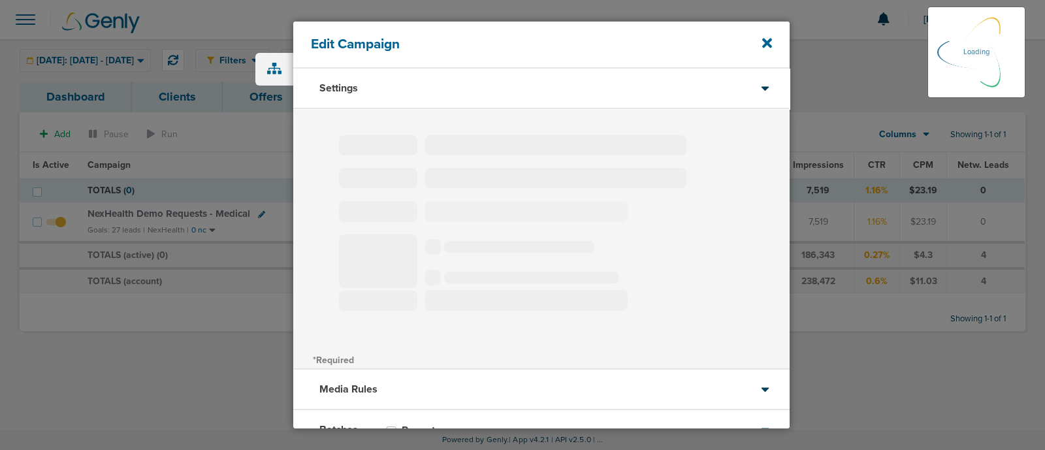
select select "2"
select select "3"
select select "4"
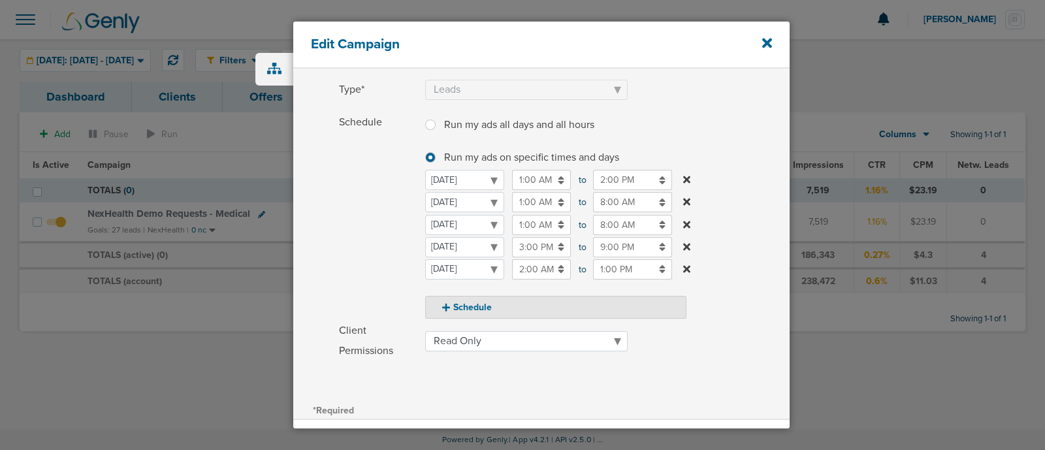
scroll to position [122, 0]
click at [461, 228] on select "[DATE] [DATE] [DATE] [DATE] [DATE] [DATE] [DATE]" at bounding box center [464, 224] width 79 height 20
select select "2"
select select "3"
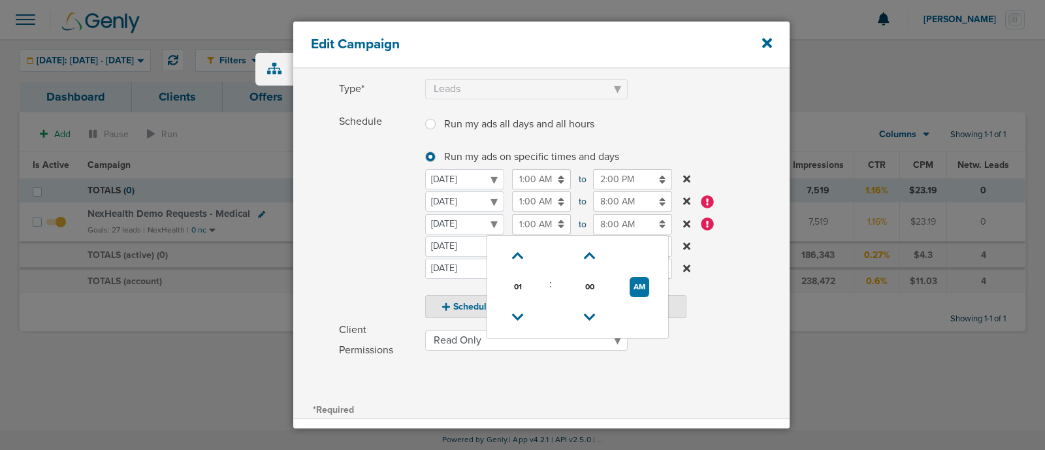
click at [526, 227] on input "1:00 AM" at bounding box center [541, 224] width 59 height 20
click at [611, 205] on input "8:00 AM" at bounding box center [632, 201] width 79 height 20
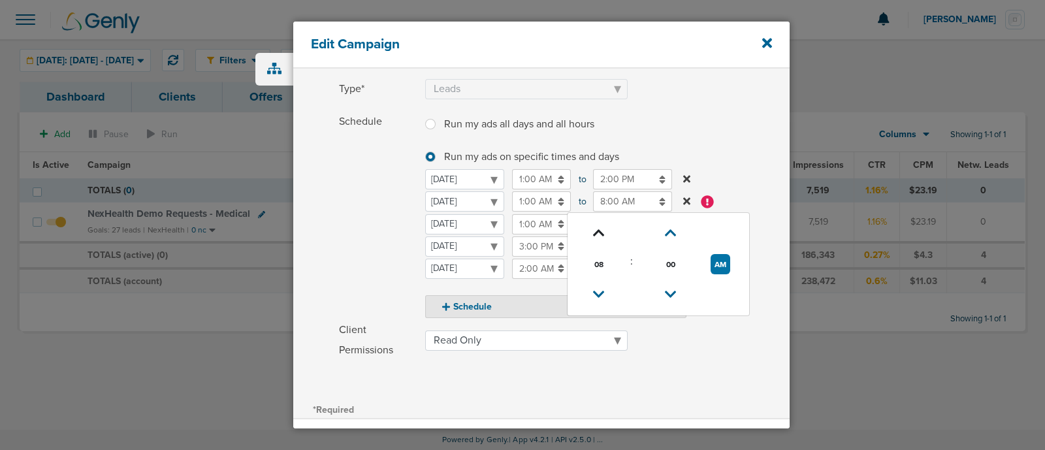
click at [600, 223] on link at bounding box center [598, 233] width 23 height 20
type input "9:00 AM"
click at [537, 223] on input "1:00 AM" at bounding box center [541, 224] width 59 height 20
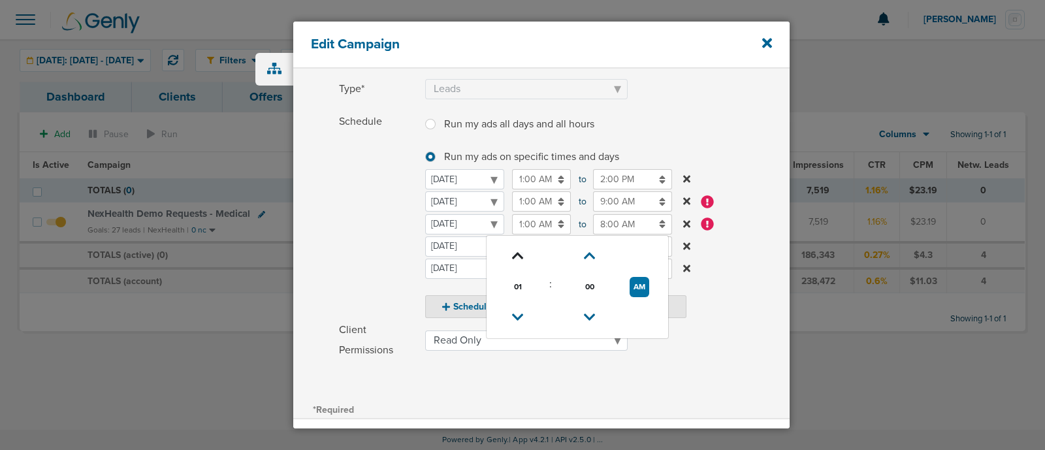
click at [512, 259] on icon at bounding box center [518, 256] width 12 height 8
click at [519, 314] on icon at bounding box center [518, 318] width 12 height 8
click at [632, 280] on button "PM" at bounding box center [639, 287] width 19 height 20
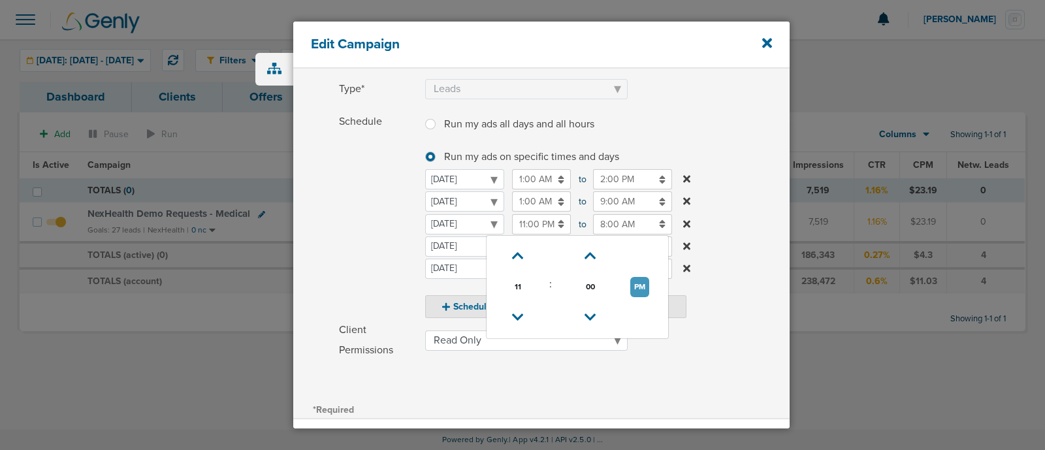
type input "11:00 AM"
click at [627, 220] on input "8:00 AM" at bounding box center [632, 224] width 79 height 20
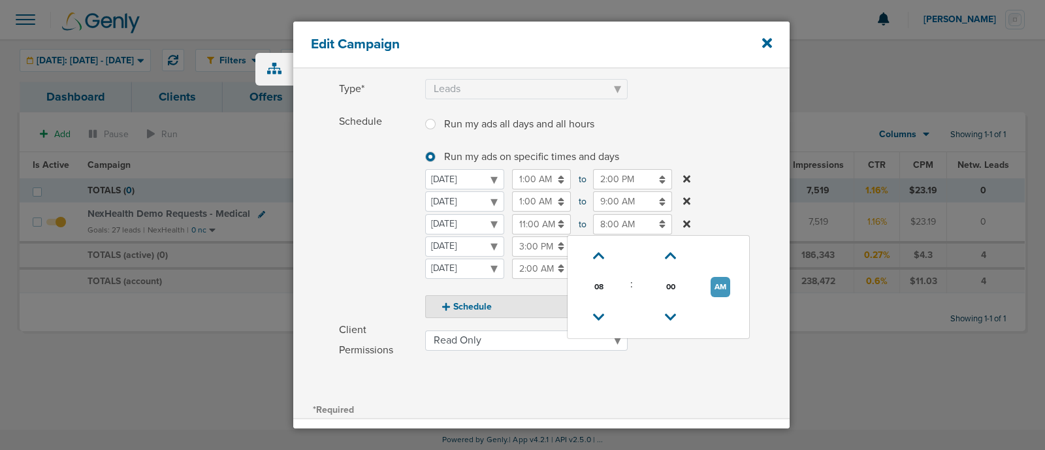
click at [717, 282] on button "AM" at bounding box center [721, 287] width 20 height 20
type input "8:00 PM"
click at [743, 199] on label "Schedule Run my ads all days and all hours Run my ads all days and all hours Ru…" at bounding box center [564, 215] width 451 height 206
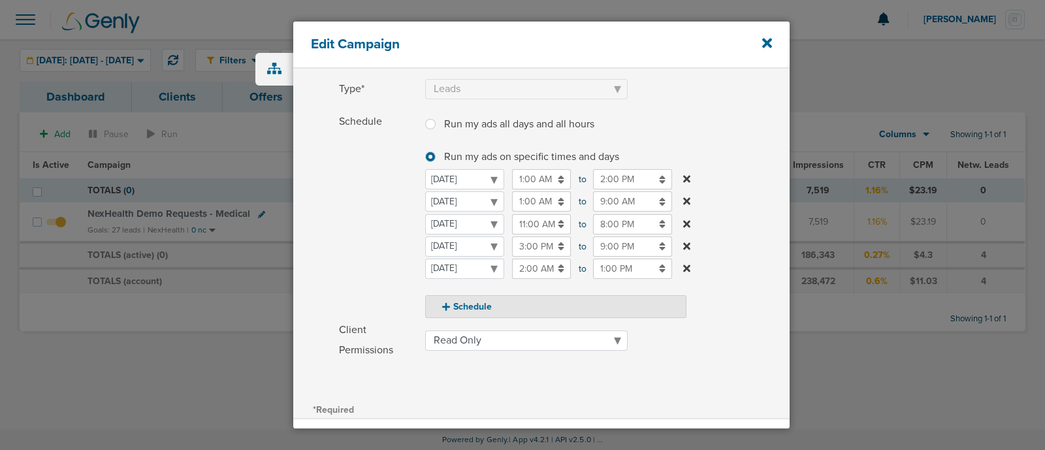
scroll to position [267, 0]
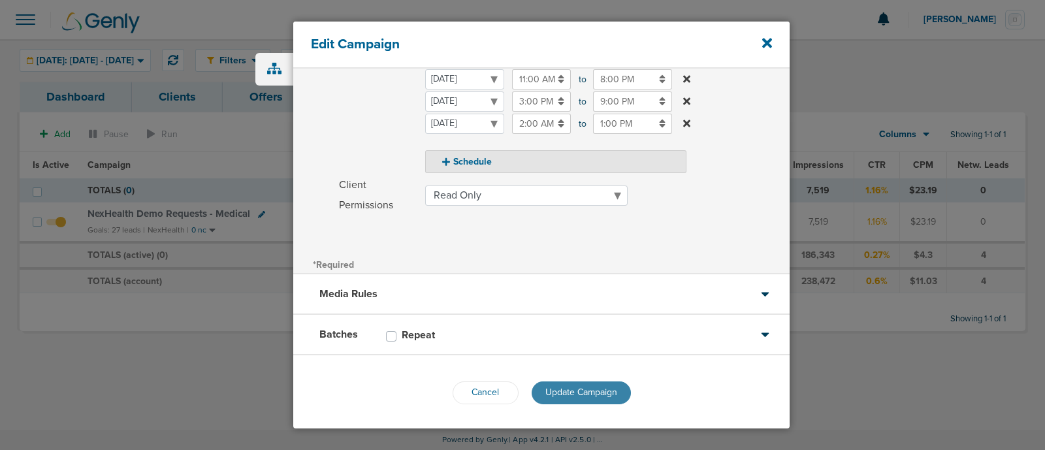
click at [555, 390] on span "Update Campaign" at bounding box center [581, 392] width 72 height 11
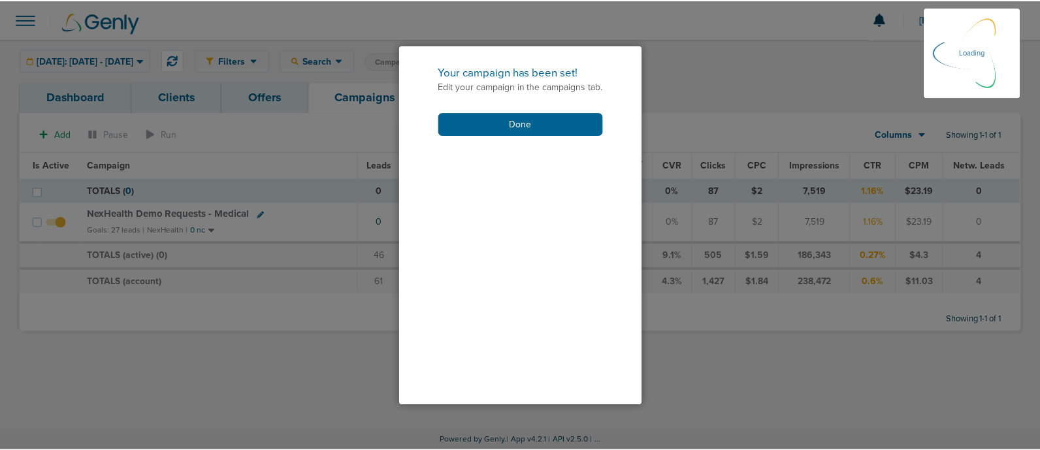
scroll to position [227, 0]
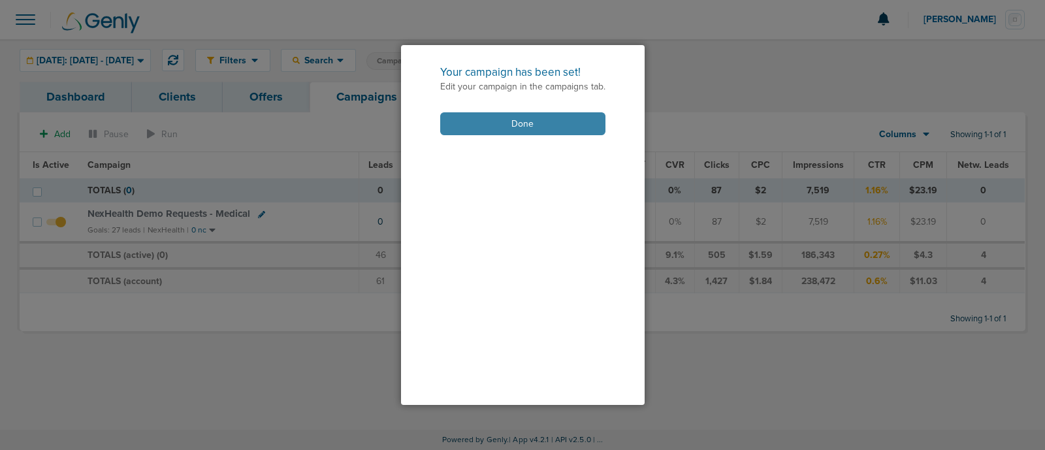
click at [517, 129] on button "Done" at bounding box center [522, 123] width 165 height 23
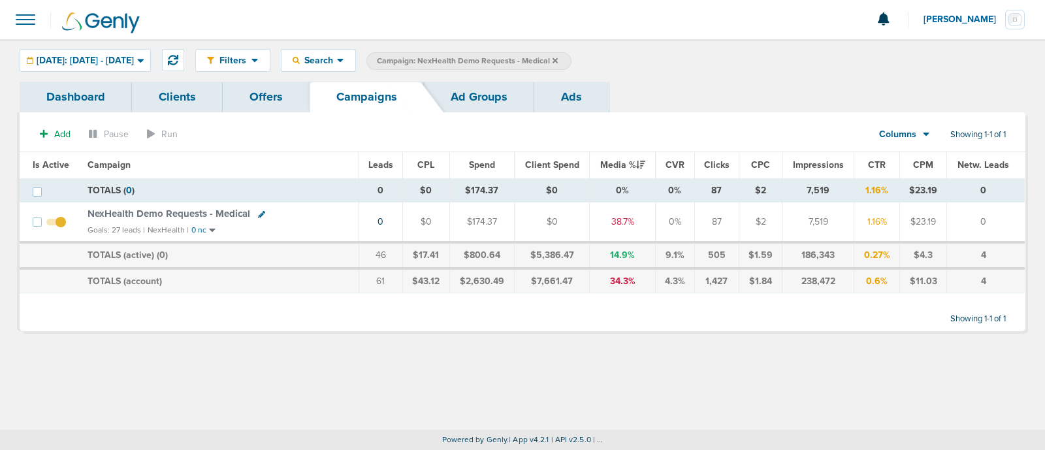
click at [558, 58] on icon at bounding box center [555, 61] width 5 height 8
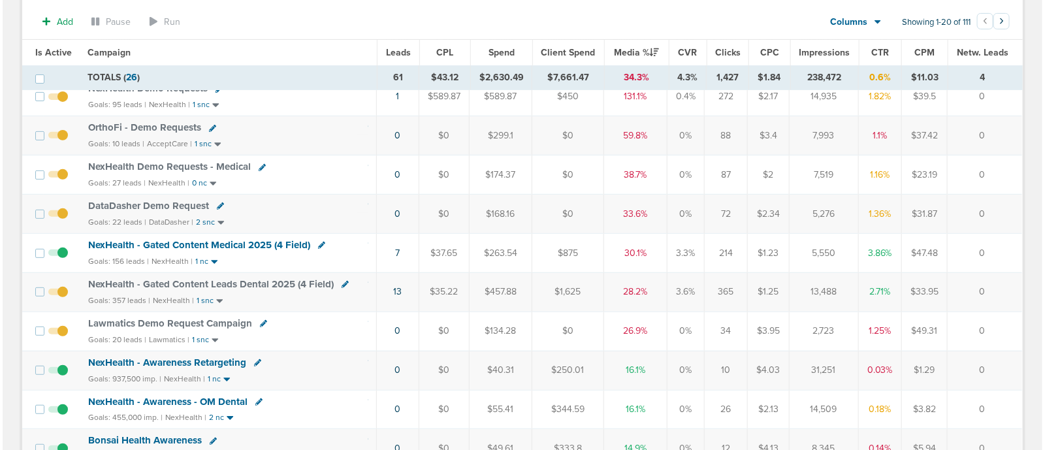
scroll to position [133, 0]
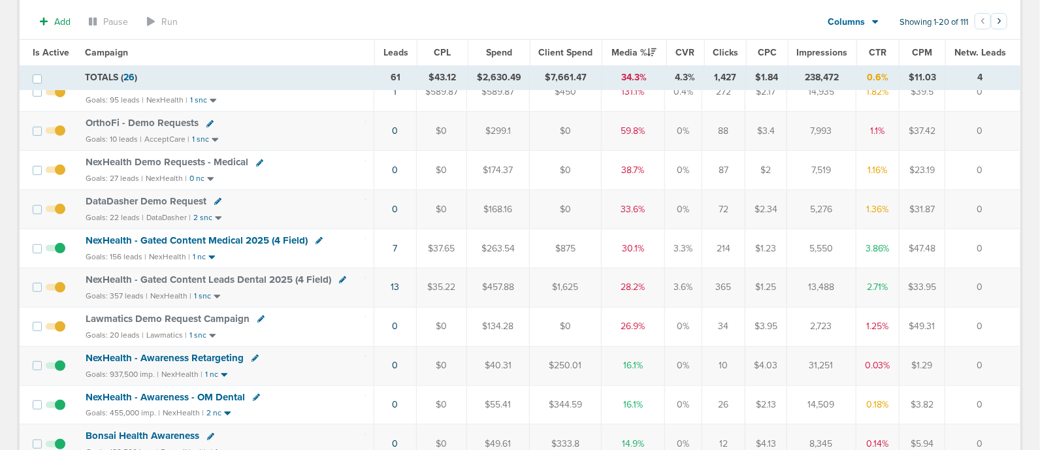
click at [317, 239] on icon at bounding box center [318, 240] width 7 height 7
select select
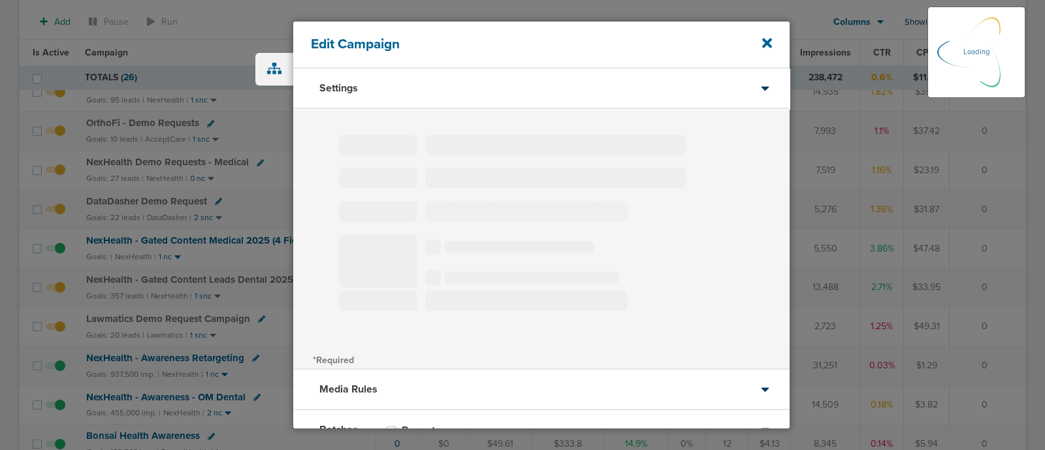
select select "1"
select select "2"
select select "3"
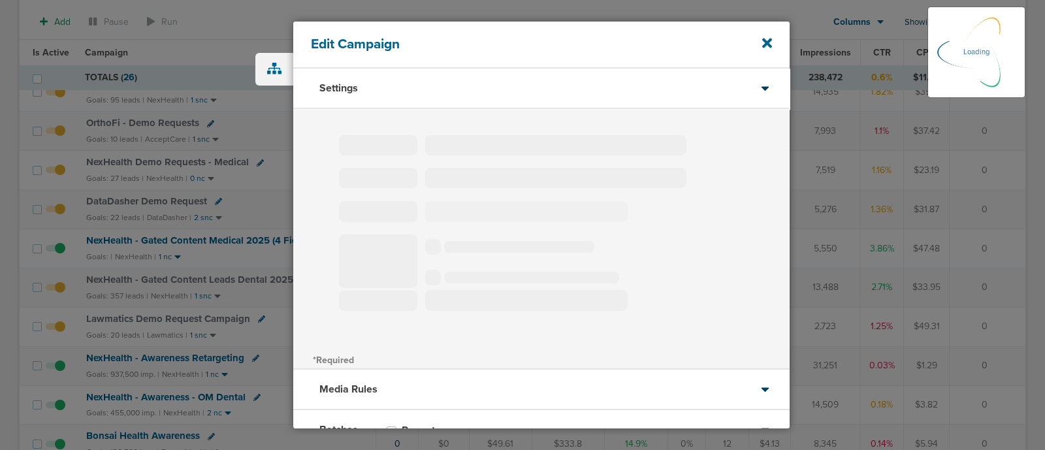
select select "3"
select select "4"
select select "6"
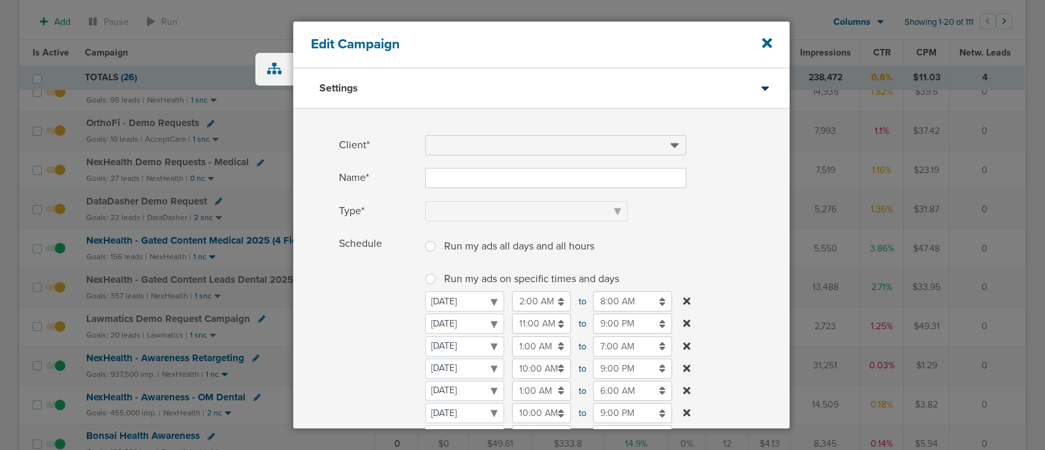
type input "NexHealth - Gated Content Medical 2025 (4 Field)"
select select "Leads"
radio input "true"
select select "readWrite"
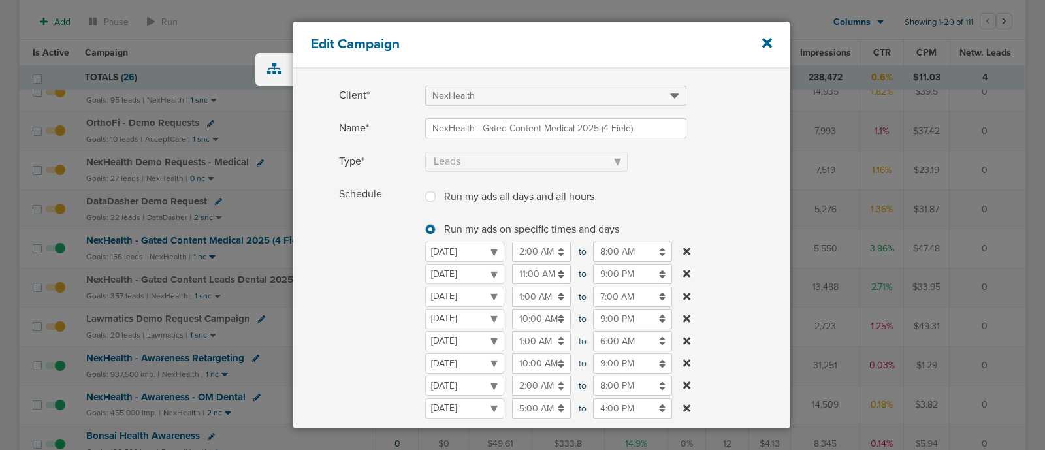
scroll to position [59, 0]
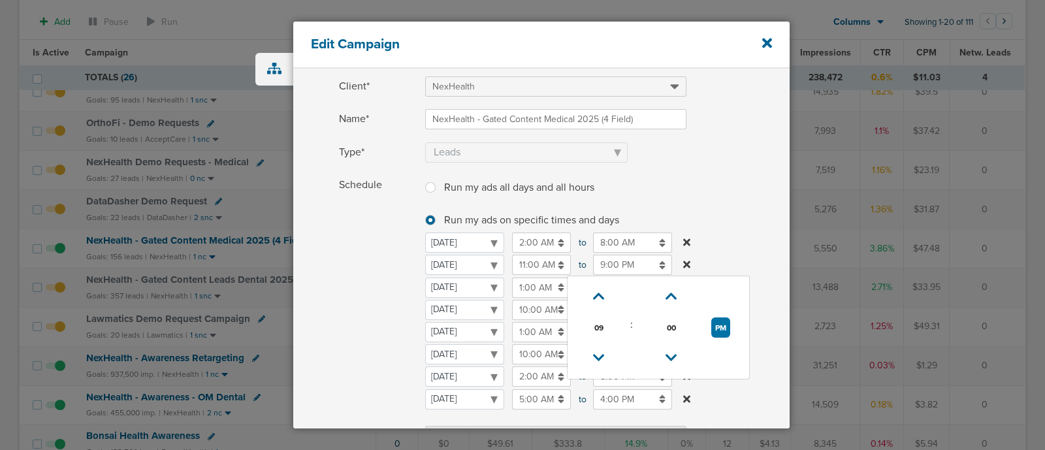
click at [620, 261] on input "9:00 PM" at bounding box center [632, 265] width 79 height 20
click at [598, 354] on icon at bounding box center [599, 358] width 12 height 8
click at [598, 293] on icon at bounding box center [599, 297] width 12 height 8
type input "8:00 PM"
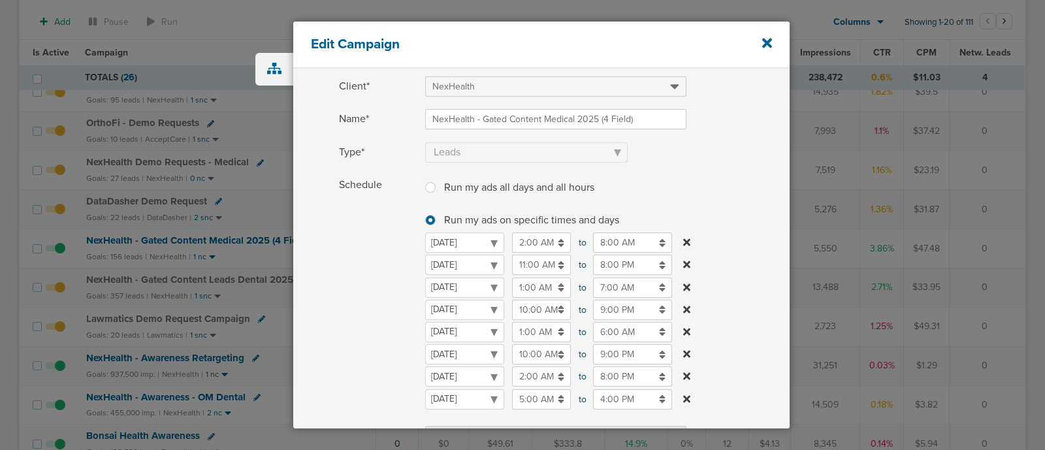
click at [708, 188] on label "Schedule Run my ads all days and all hours Run my ads all days and all hours Ru…" at bounding box center [564, 312] width 451 height 274
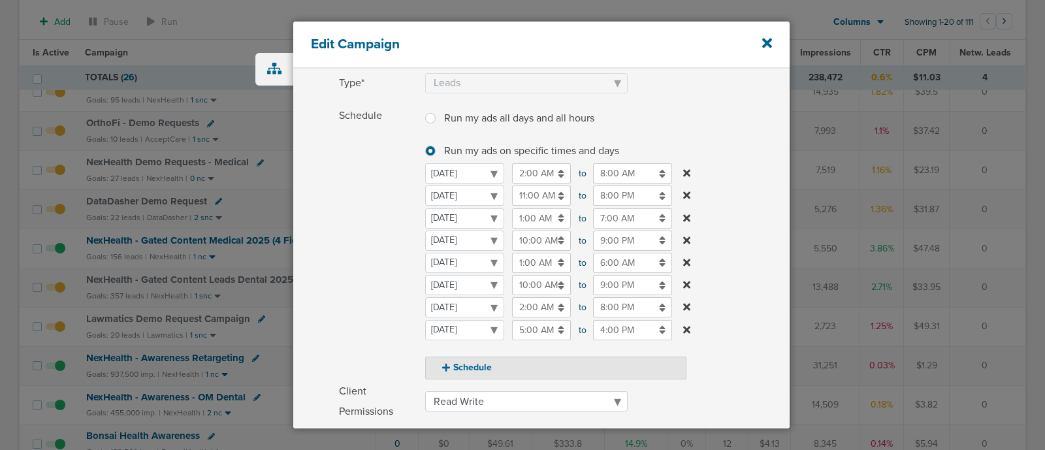
scroll to position [135, 0]
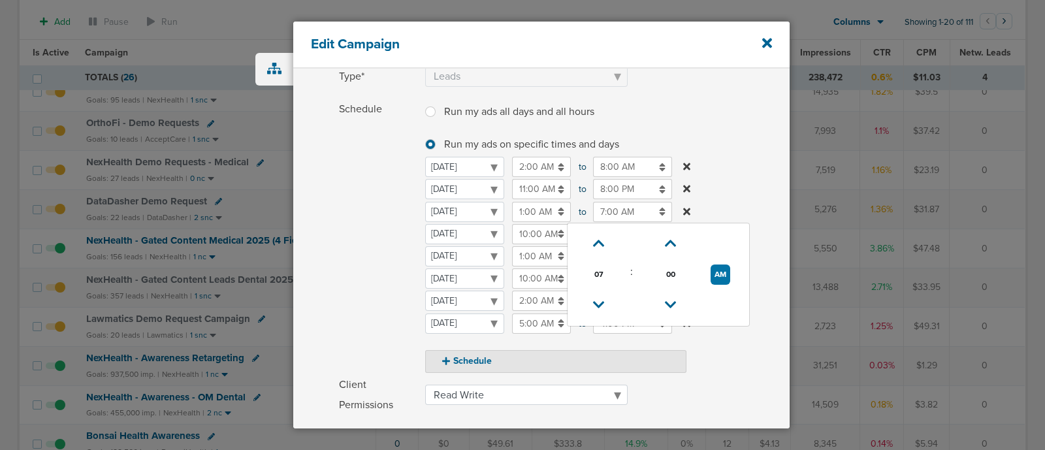
click at [609, 213] on input "7:00 AM" at bounding box center [632, 212] width 79 height 20
click at [594, 240] on icon at bounding box center [599, 244] width 12 height 8
type input "8:00 AM"
click at [752, 173] on label "Schedule Run my ads all days and all hours Run my ads all days and all hours Ru…" at bounding box center [564, 236] width 451 height 274
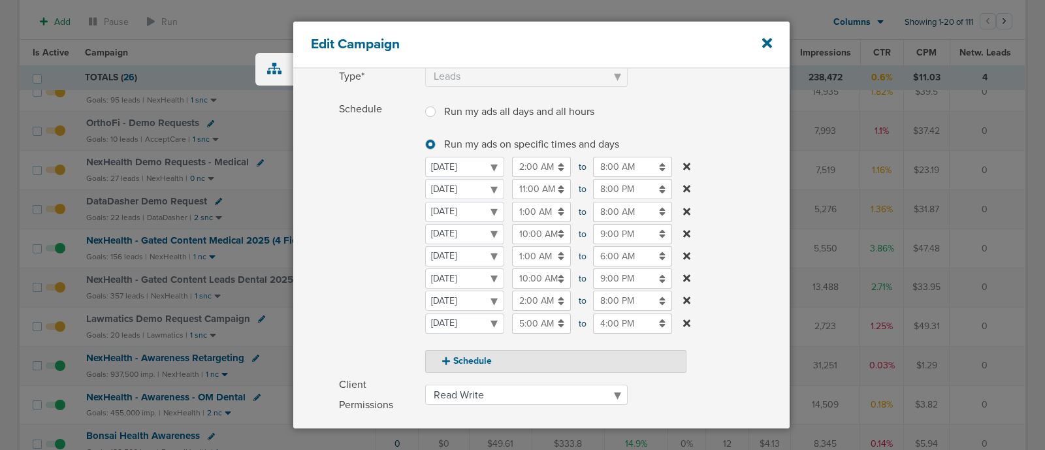
scroll to position [334, 0]
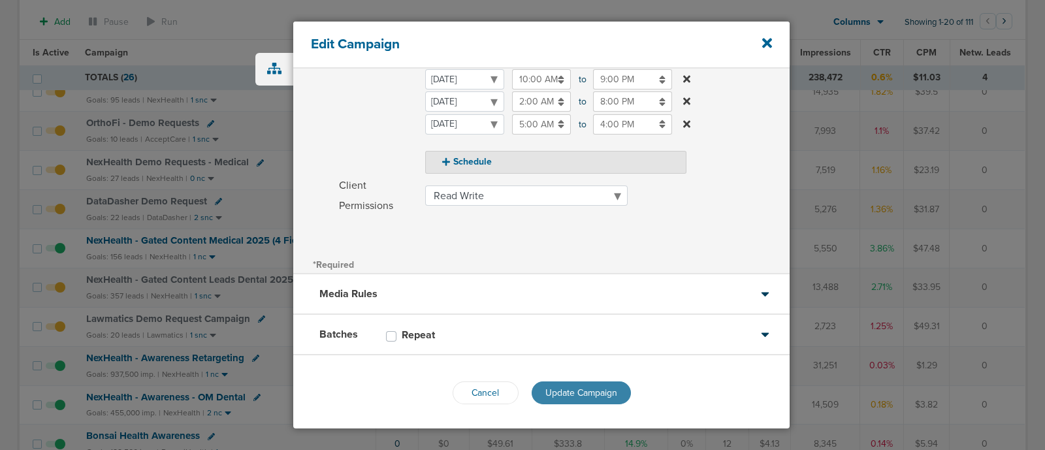
click at [584, 396] on button "Update Campaign" at bounding box center [581, 392] width 99 height 23
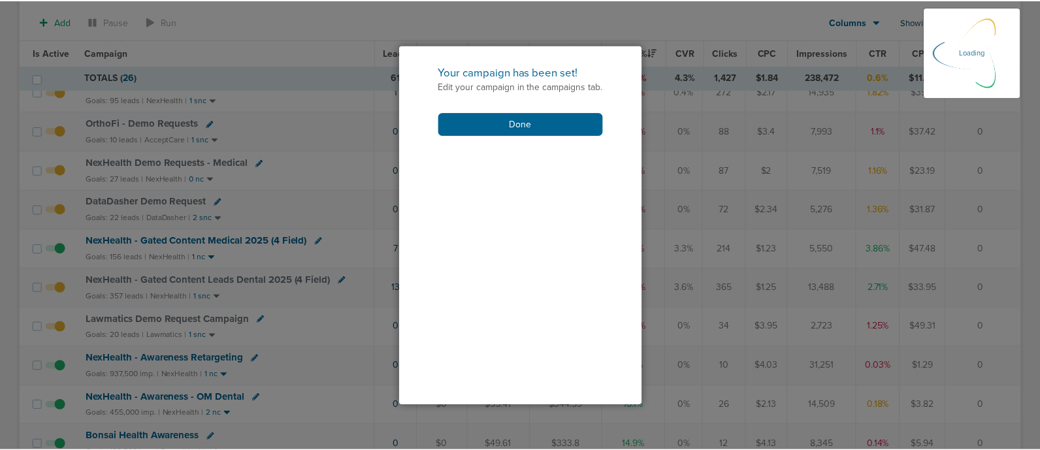
scroll to position [293, 0]
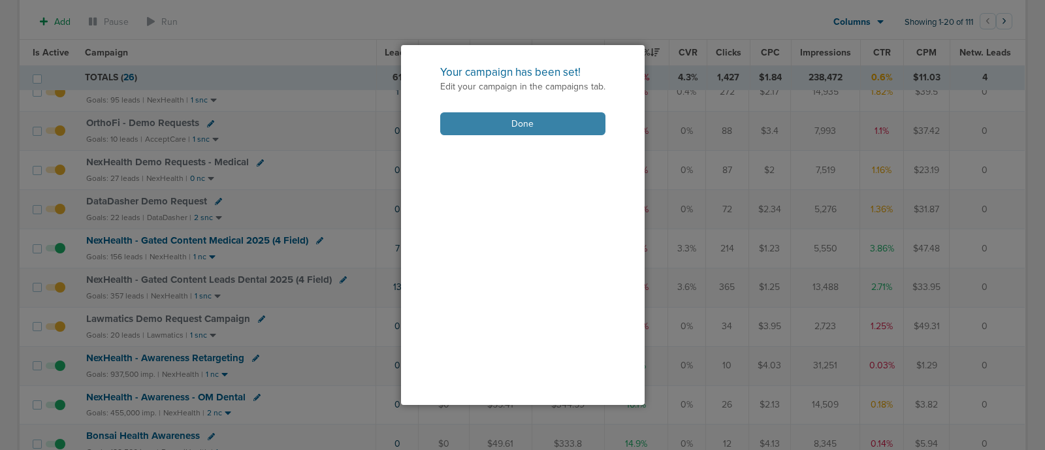
click at [515, 120] on button "Done" at bounding box center [522, 123] width 165 height 23
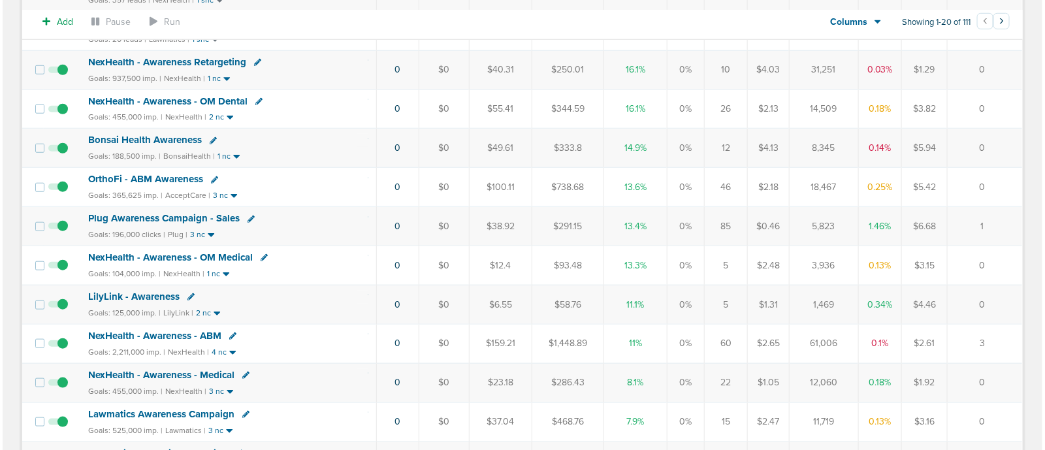
scroll to position [0, 0]
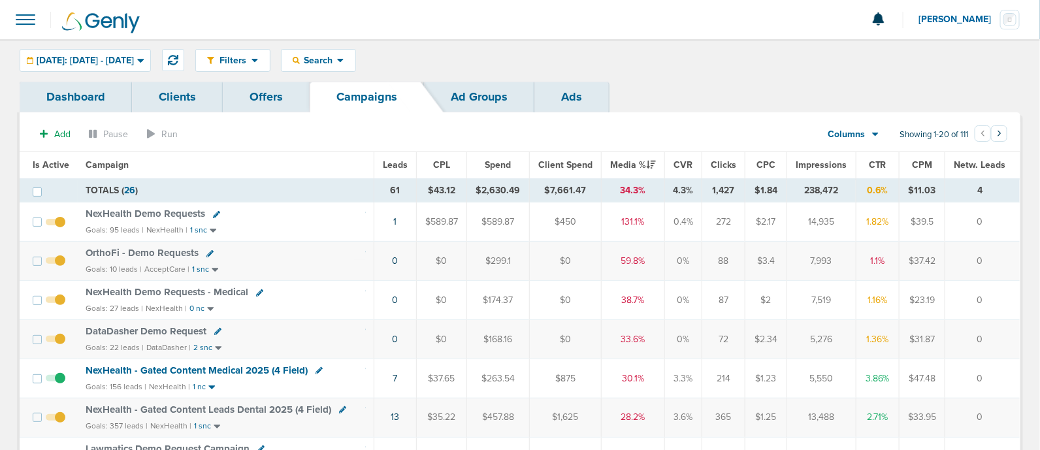
click at [218, 211] on icon at bounding box center [216, 214] width 7 height 7
select select
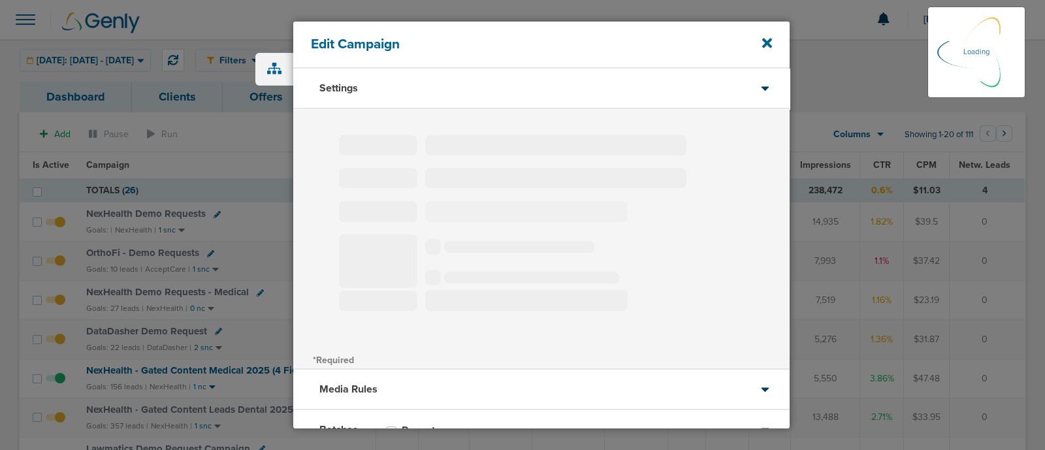
select select "1"
select select "3"
select select "4"
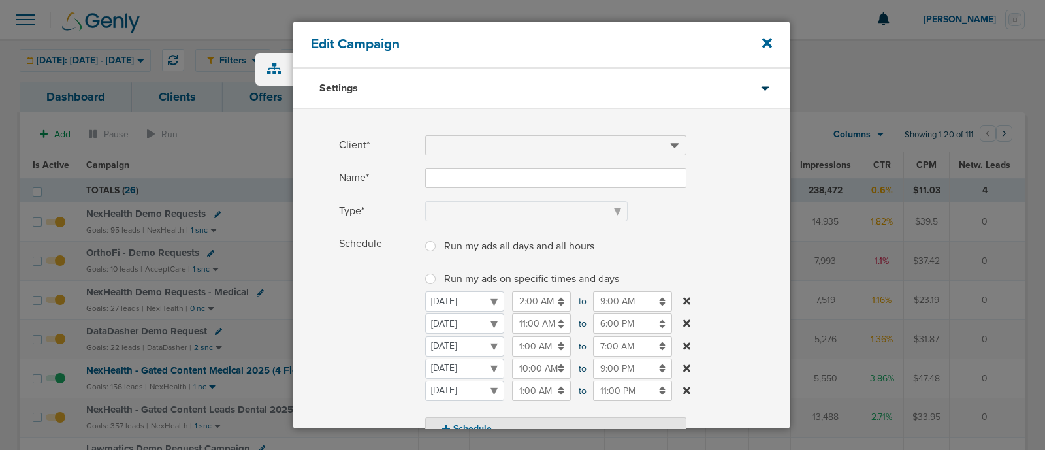
type input "NexHealth Demo Requests"
select select "Leads"
radio input "true"
select select "readWrite"
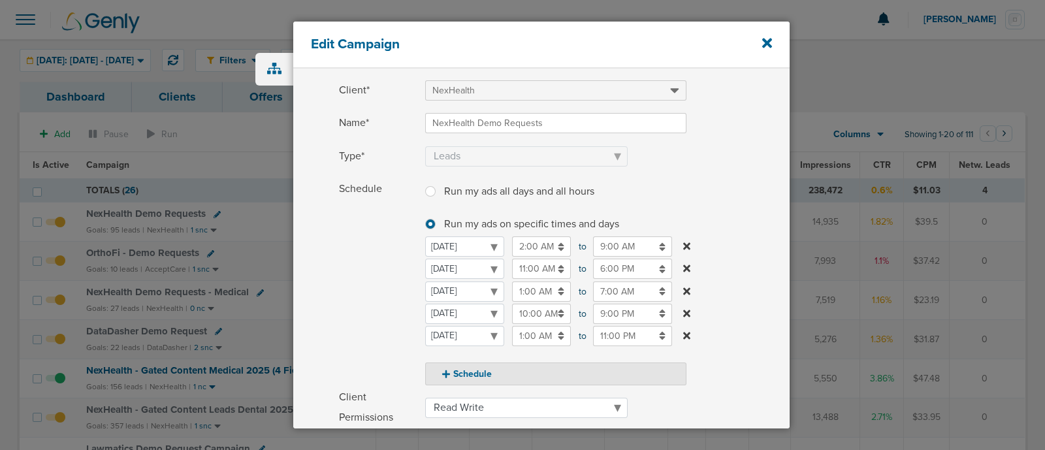
scroll to position [54, 0]
click at [458, 291] on select "[DATE] [DATE] [DATE] [DATE] [DATE] [DATE] [DATE]" at bounding box center [464, 293] width 79 height 20
select select "2"
select select "3"
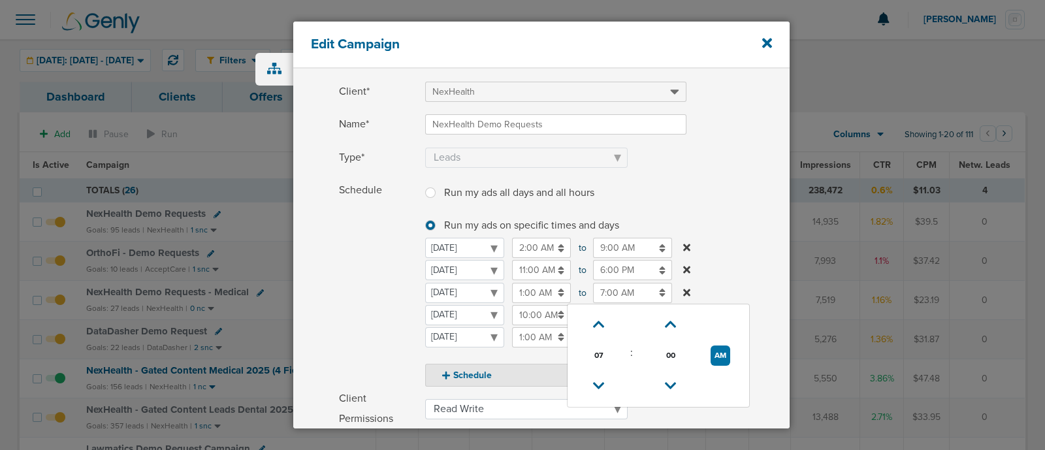
click at [626, 287] on input "7:00 AM" at bounding box center [632, 293] width 79 height 20
click at [599, 324] on icon at bounding box center [599, 325] width 12 height 8
type input "8:00 AM"
click at [738, 247] on label "Schedule Run my ads all days and all hours Run my ads all days and all hours Ru…" at bounding box center [564, 283] width 451 height 206
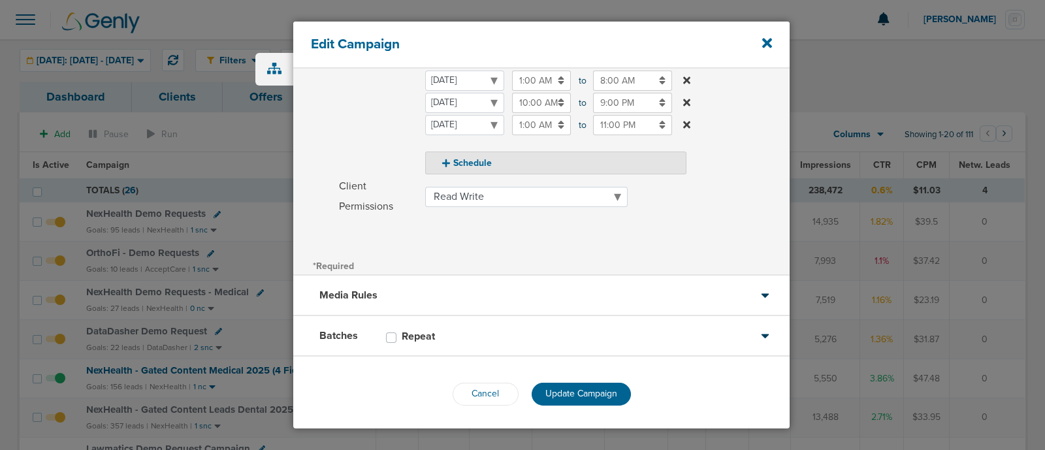
scroll to position [267, 0]
click at [583, 387] on span "Update Campaign" at bounding box center [581, 392] width 72 height 11
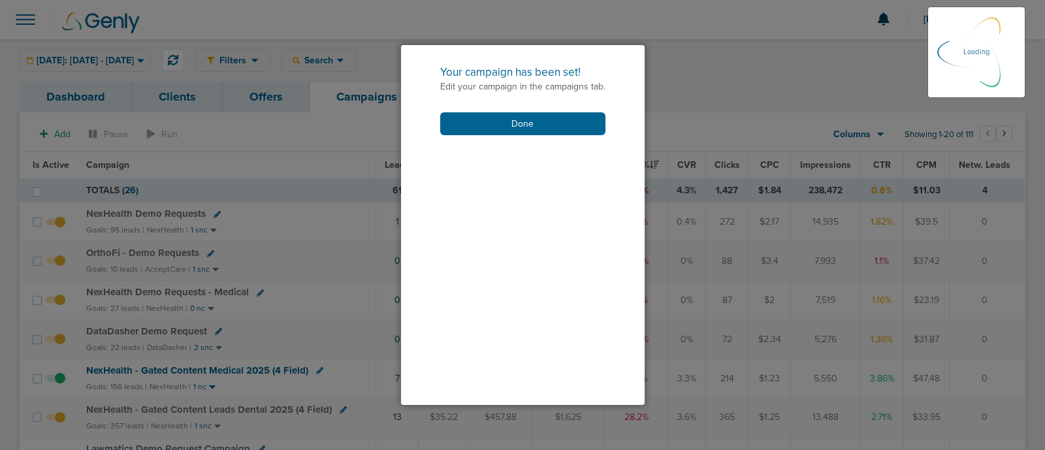
scroll to position [227, 0]
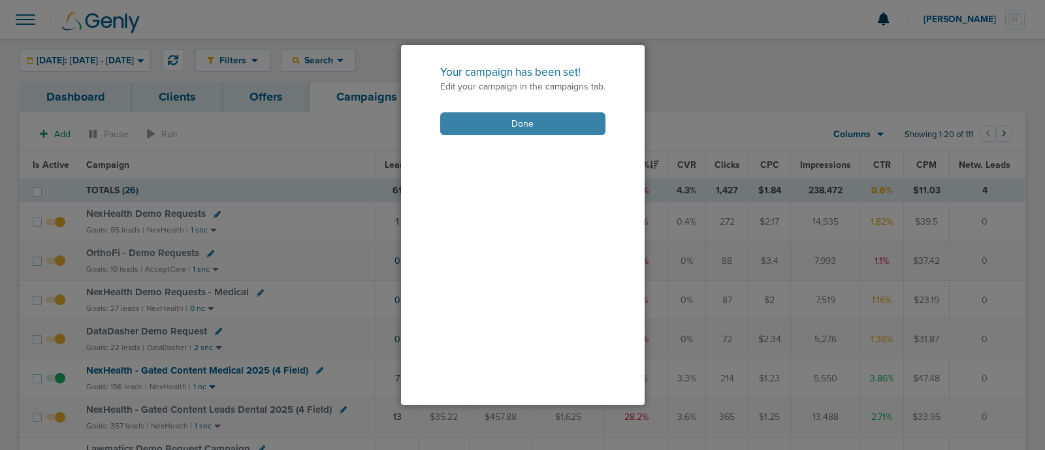
click at [529, 125] on button "Done" at bounding box center [522, 123] width 165 height 23
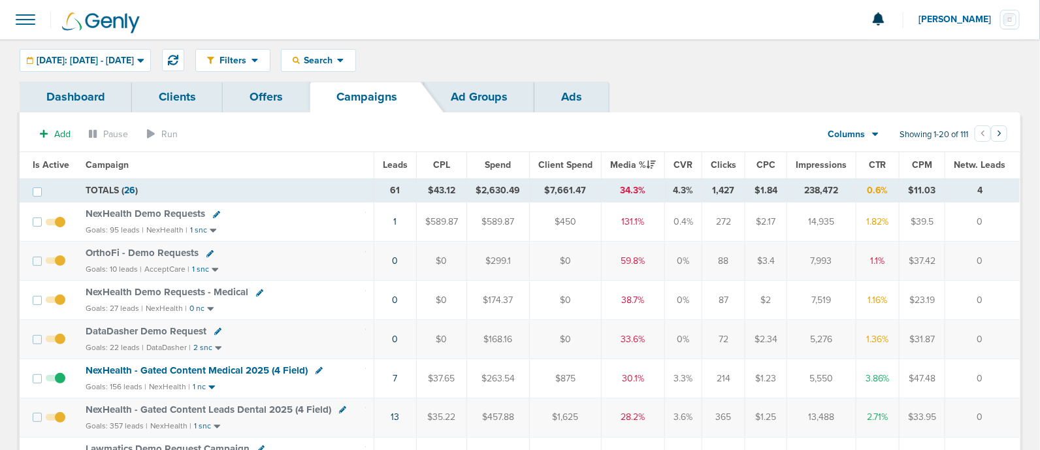
click at [206, 250] on icon at bounding box center [209, 253] width 7 height 7
select select
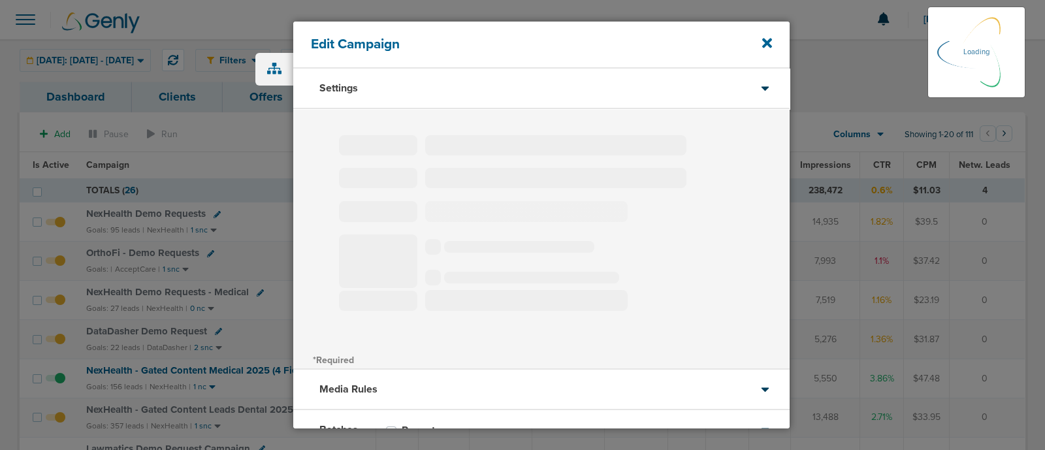
type input "OrthoFi - Demo Requests"
select select "Leads"
radio input "true"
select select "readOnly"
select select "1"
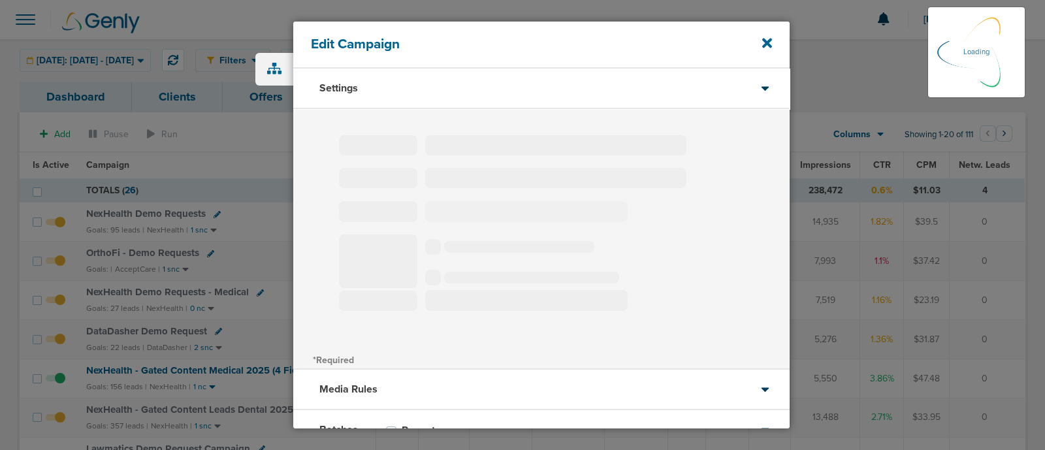
select select "2"
select select "3"
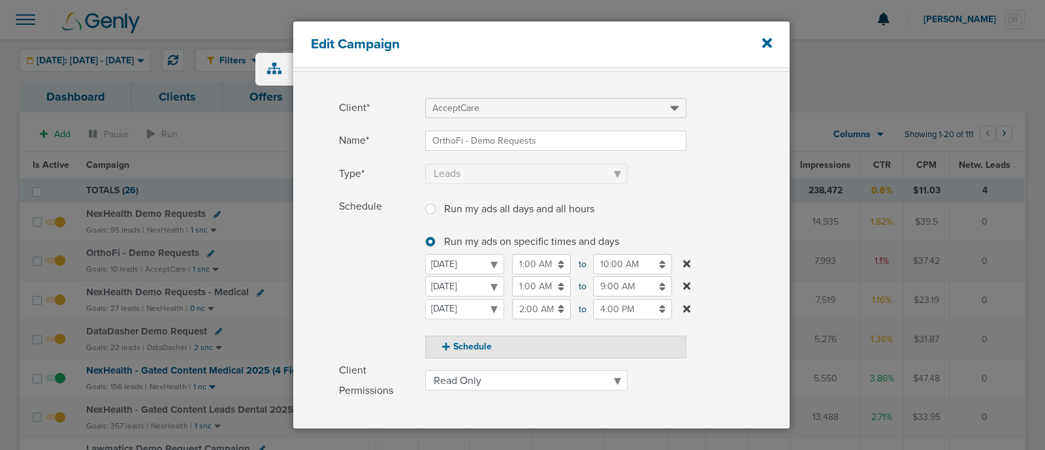
scroll to position [37, 0]
click at [765, 45] on icon at bounding box center [767, 44] width 10 height 10
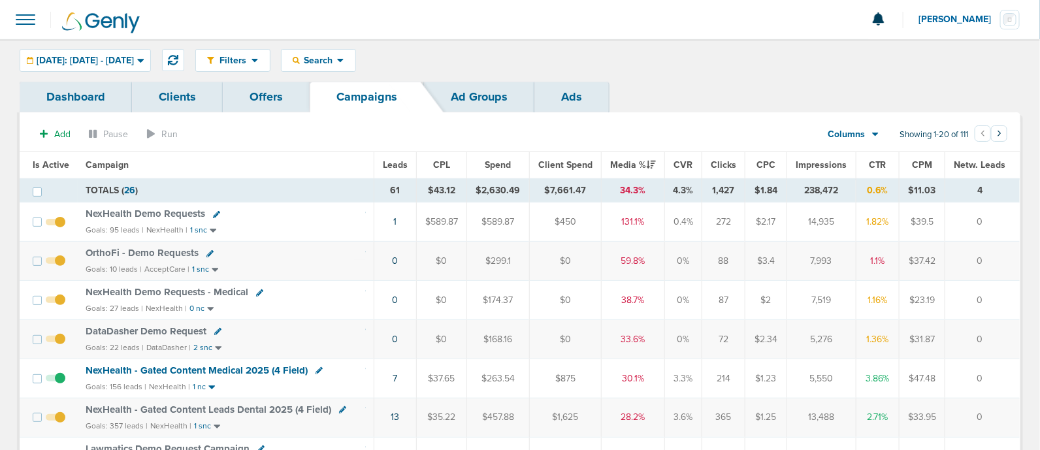
click at [257, 291] on icon at bounding box center [259, 292] width 7 height 7
select select
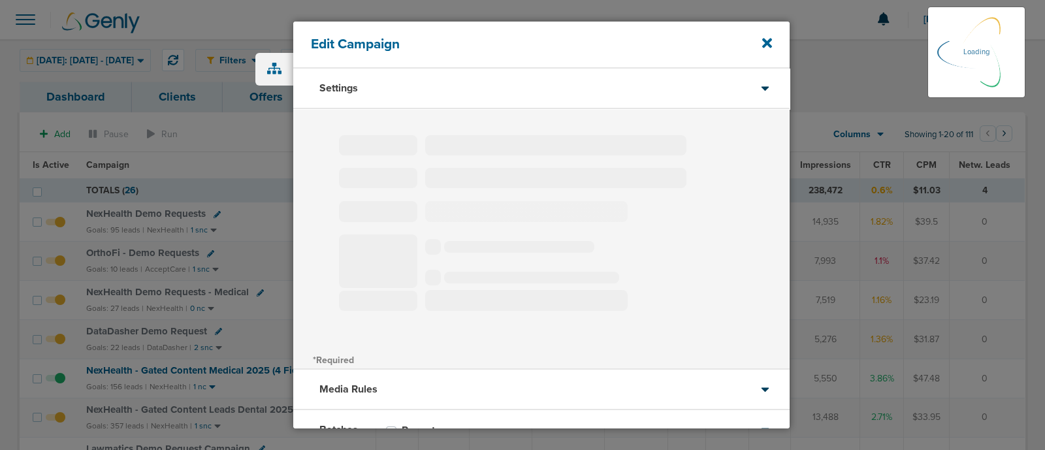
select select "1"
select select "2"
select select "3"
select select "4"
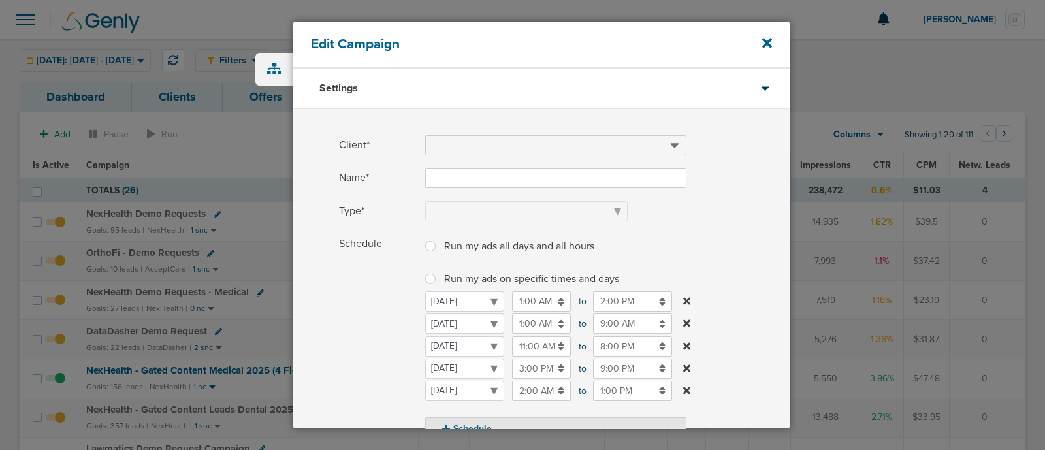
type input "NexHealth Demo Requests - Medical"
select select "Leads"
radio input "true"
select select "readOnly"
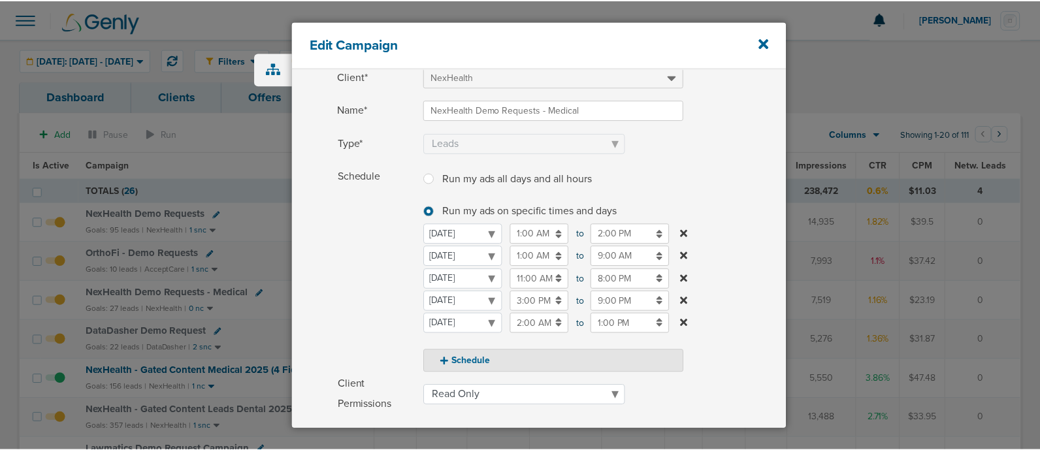
scroll to position [68, 0]
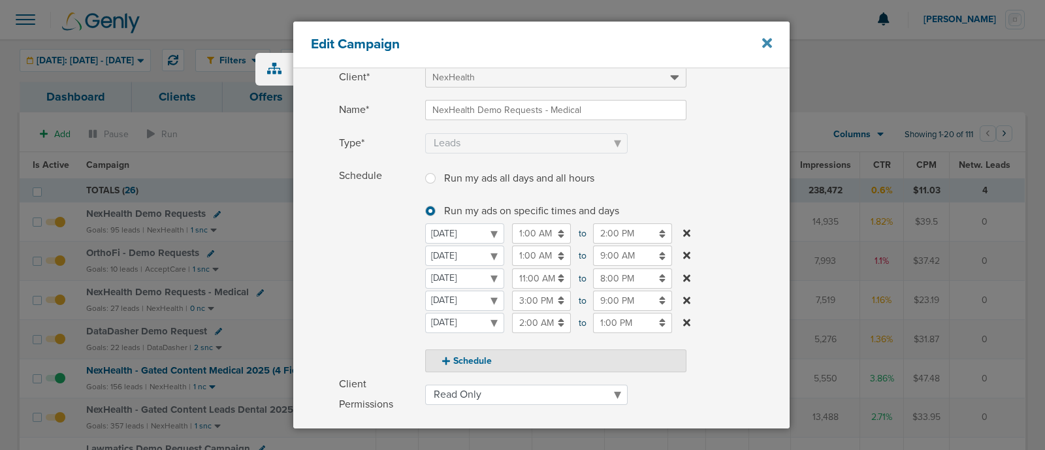
click at [765, 40] on icon at bounding box center [767, 44] width 10 height 10
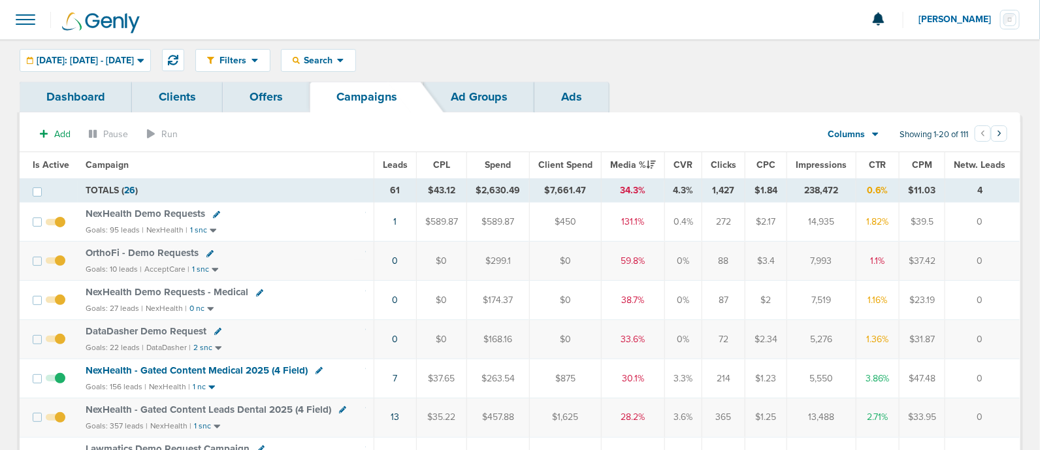
click at [215, 331] on icon at bounding box center [217, 331] width 7 height 7
select select
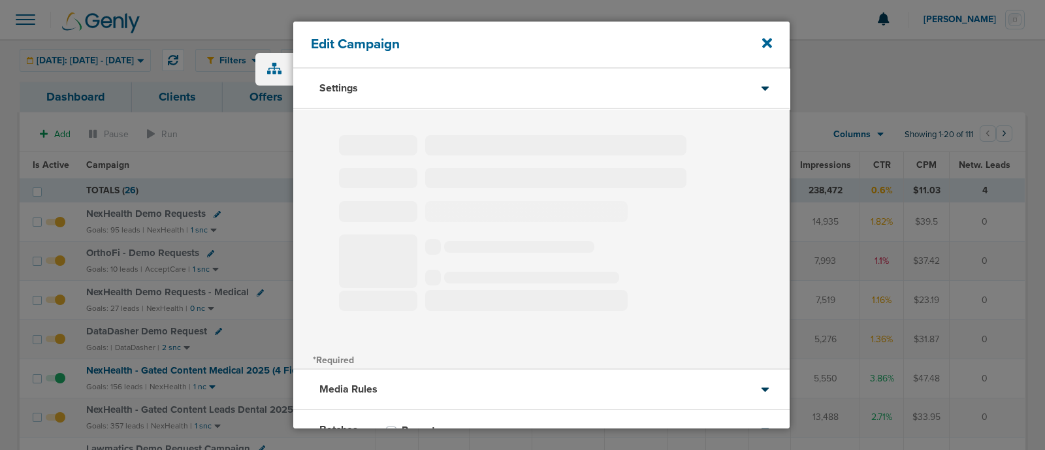
select select "1"
select select "2"
select select "3"
select select "4"
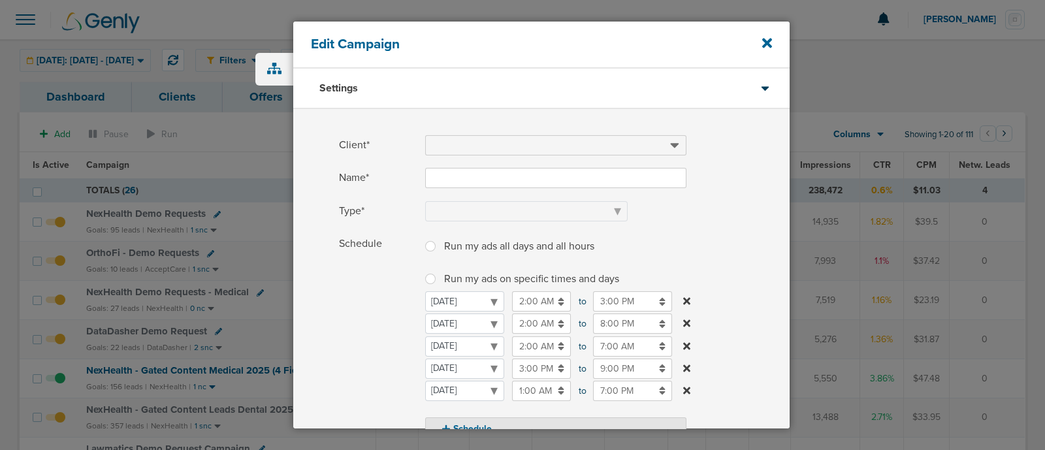
type input "DataDasher Demo Request"
select select "Leads"
radio input "true"
select select "readWrite"
click at [767, 42] on icon at bounding box center [767, 44] width 10 height 10
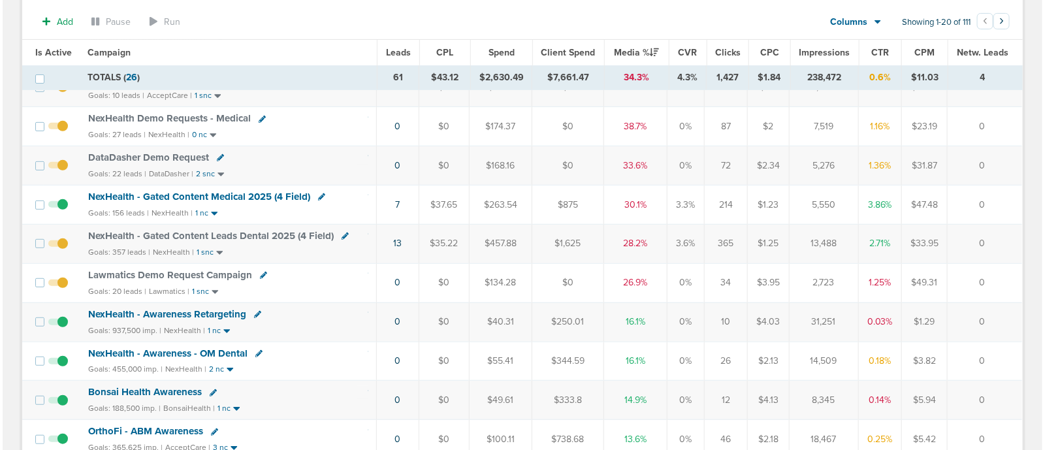
scroll to position [174, 0]
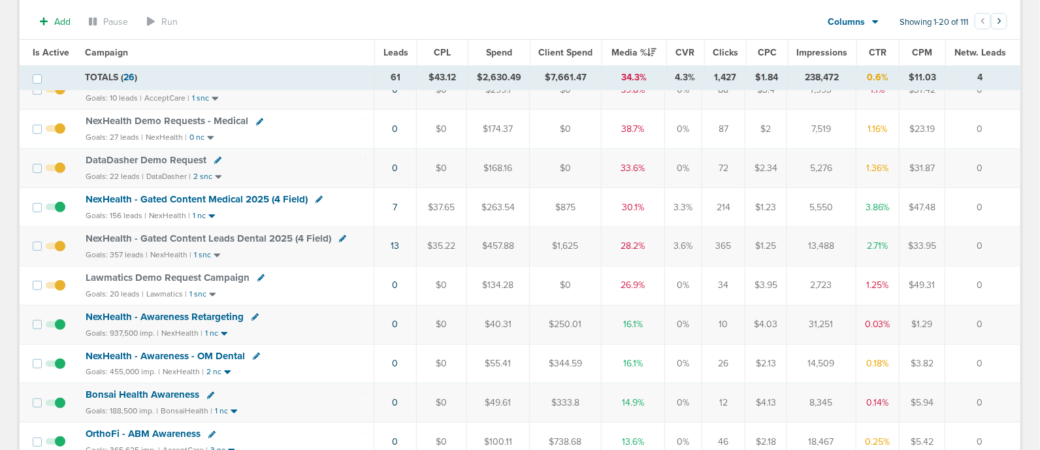
click at [318, 196] on icon at bounding box center [318, 199] width 7 height 7
select select
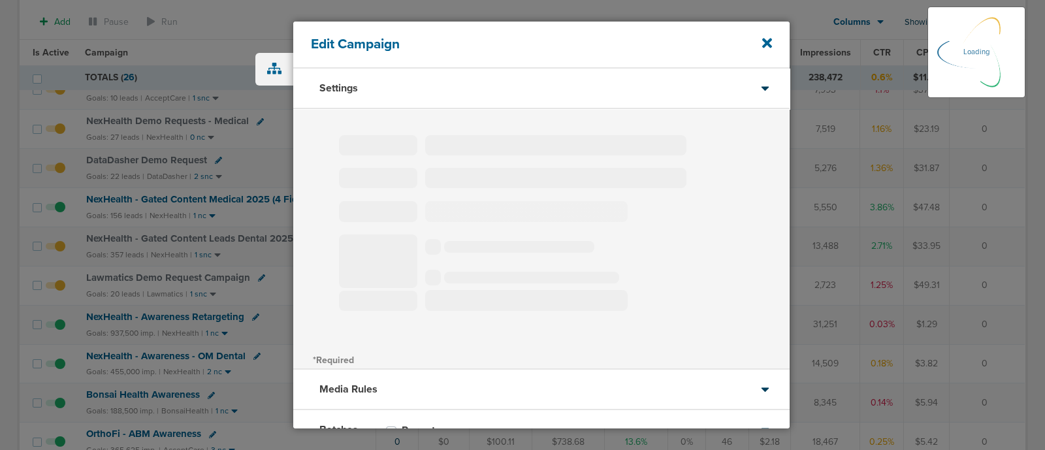
select select "1"
select select "2"
select select "3"
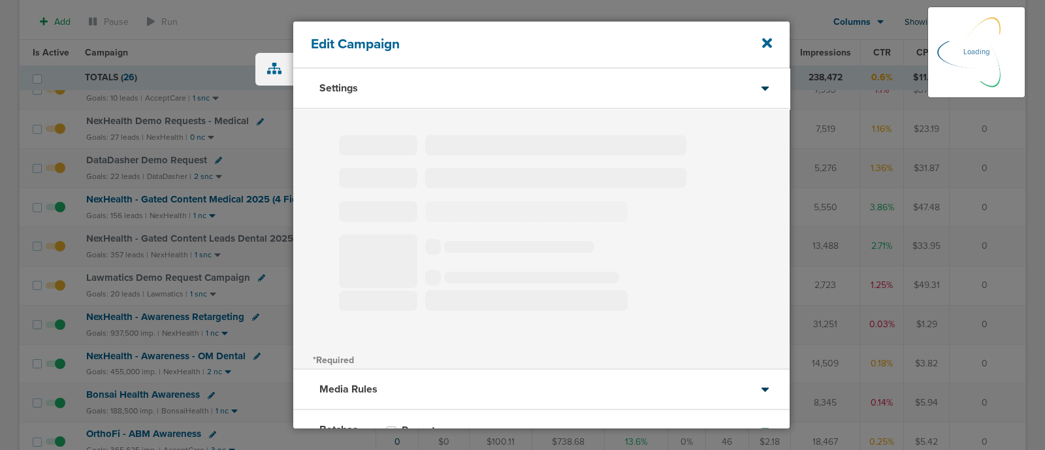
select select "3"
select select "4"
select select "6"
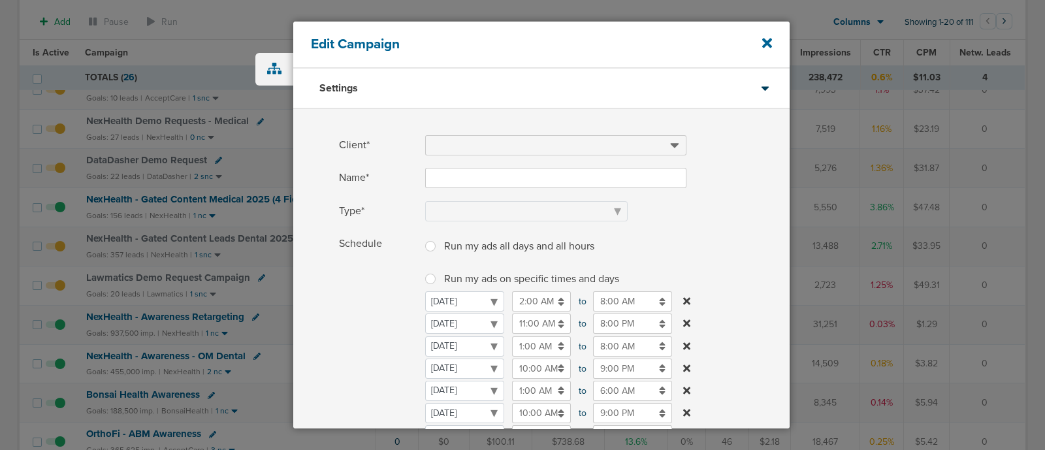
type input "NexHealth - Gated Content Medical 2025 (4 Field)"
select select "Leads"
radio input "true"
select select "readWrite"
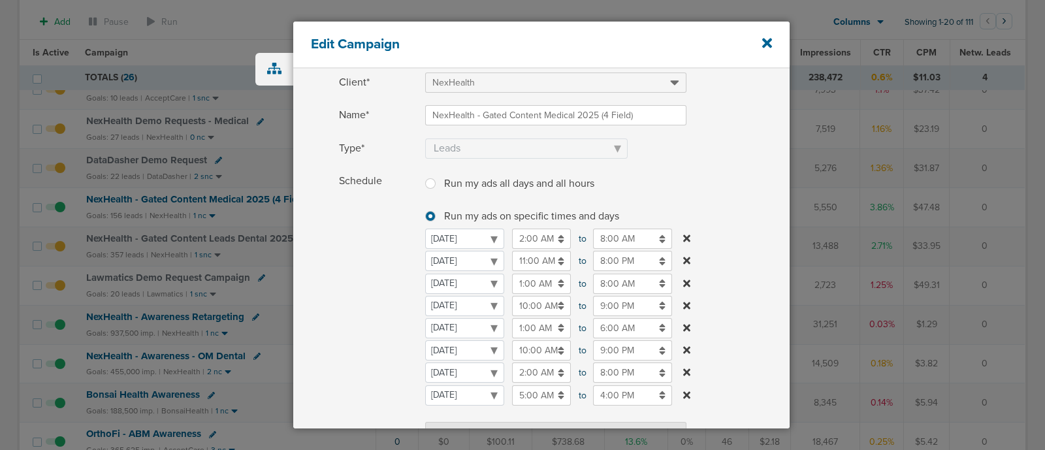
scroll to position [62, 0]
click at [768, 46] on icon at bounding box center [767, 43] width 10 height 14
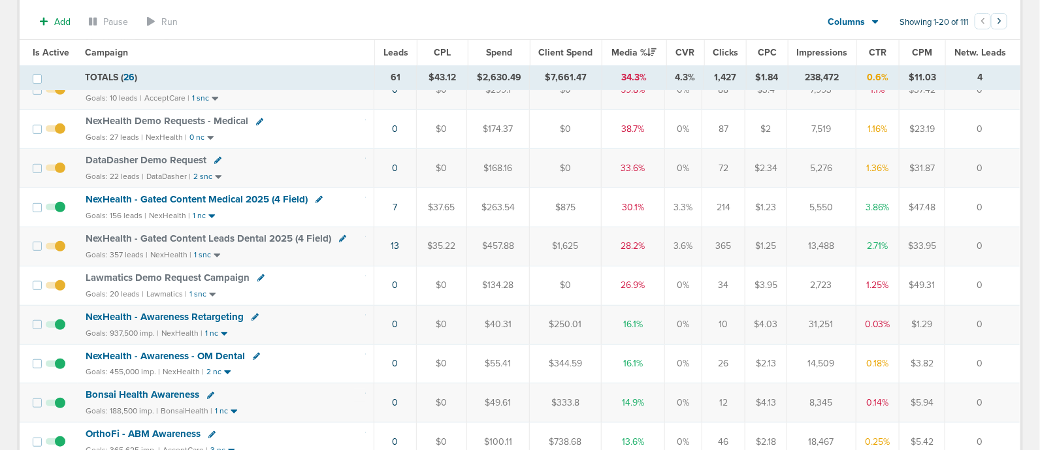
click at [340, 235] on icon at bounding box center [342, 238] width 7 height 7
select select
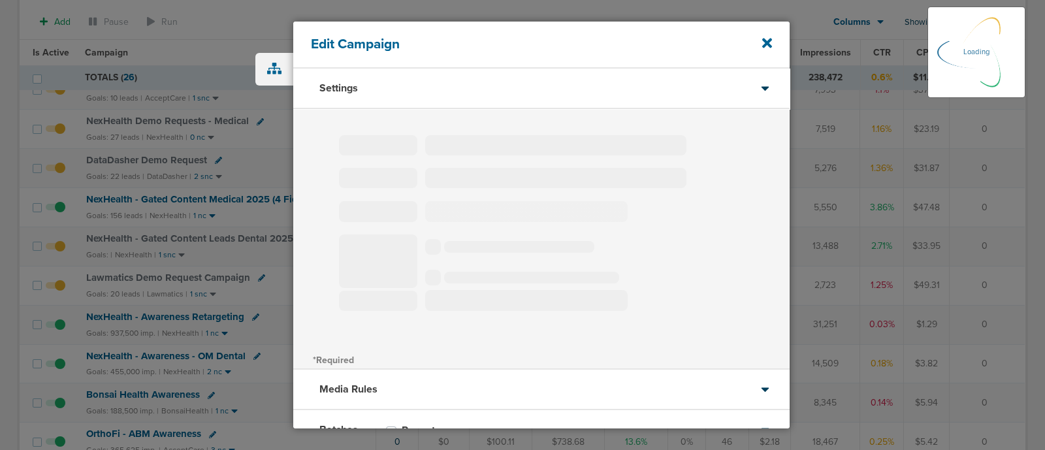
select select "1"
select select "2"
select select "3"
select select "4"
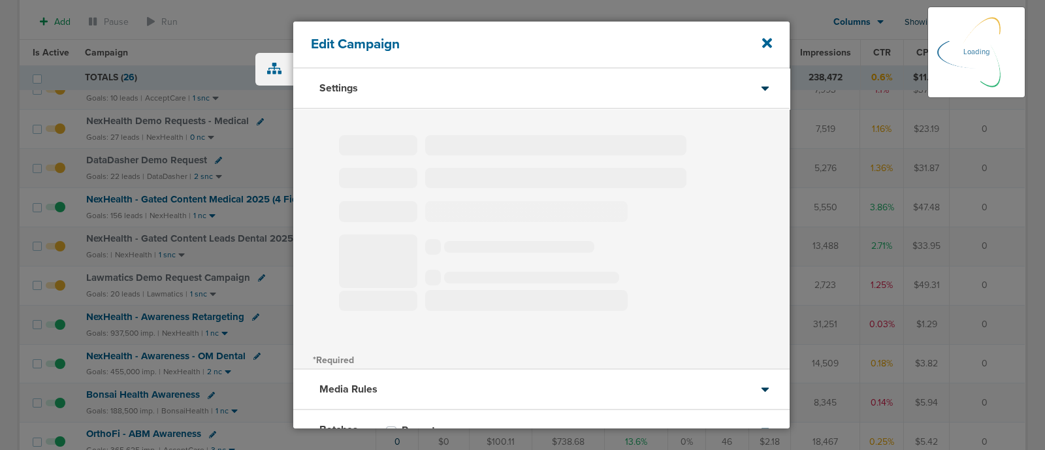
select select "6"
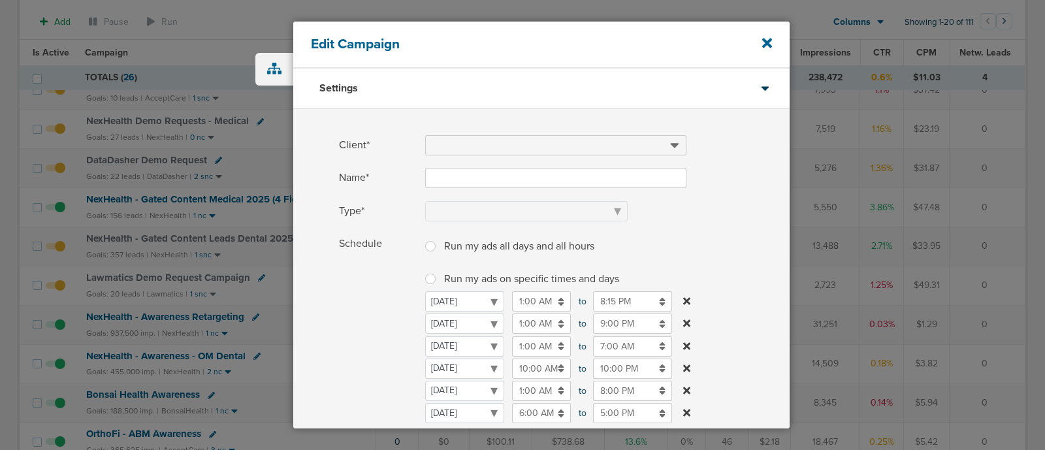
type input "NexHealth - Gated Content Leads Dental 2025 (4 Field)"
select select "Leads"
radio input "true"
select select "readWrite"
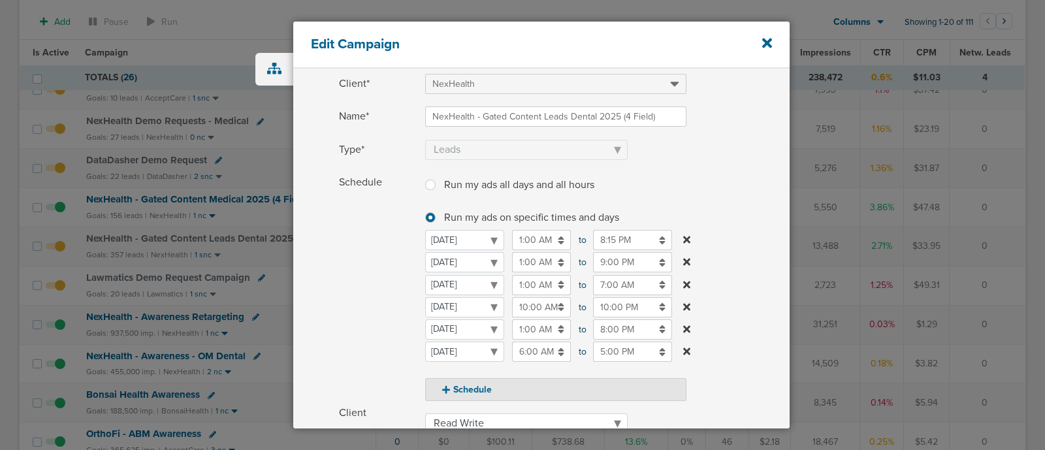
scroll to position [63, 0]
click at [623, 259] on input "9:00 PM" at bounding box center [632, 261] width 79 height 20
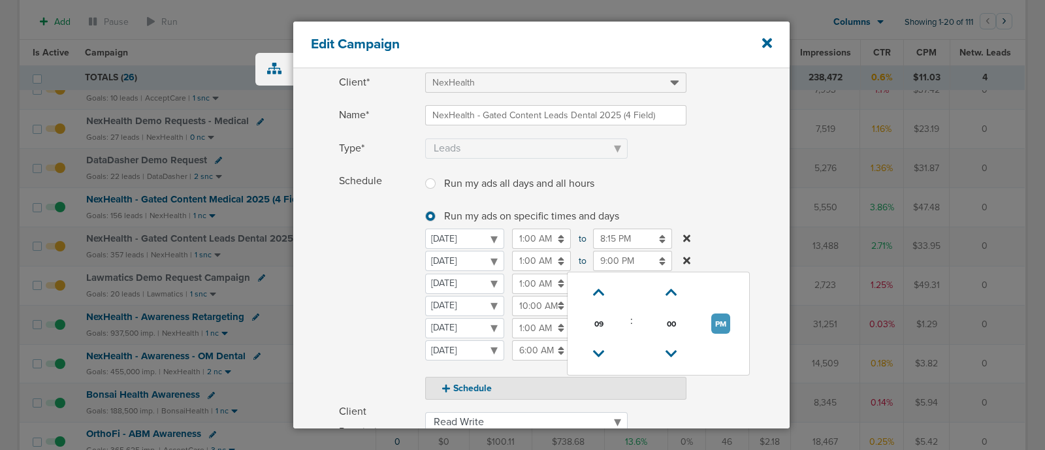
click at [715, 319] on button "PM" at bounding box center [720, 324] width 19 height 20
type input "9:00 AM"
click at [729, 152] on label "Type* Awareness Traffic Leads Conversions Lead Magnet" at bounding box center [564, 148] width 451 height 20
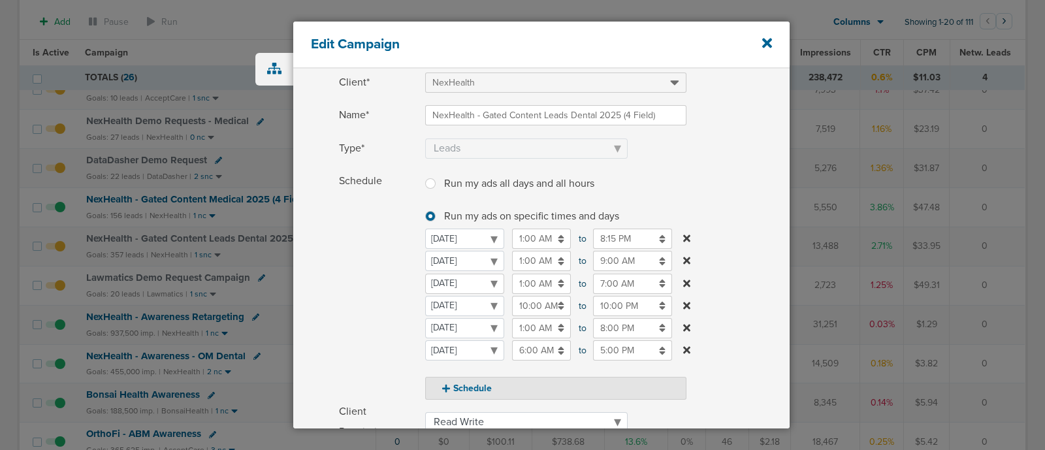
click at [477, 274] on select "[DATE] [DATE] [DATE] [DATE] [DATE] [DATE] [DATE]" at bounding box center [464, 284] width 79 height 20
select select "2"
select select "3"
click at [534, 283] on input "1:00 AM" at bounding box center [541, 284] width 59 height 20
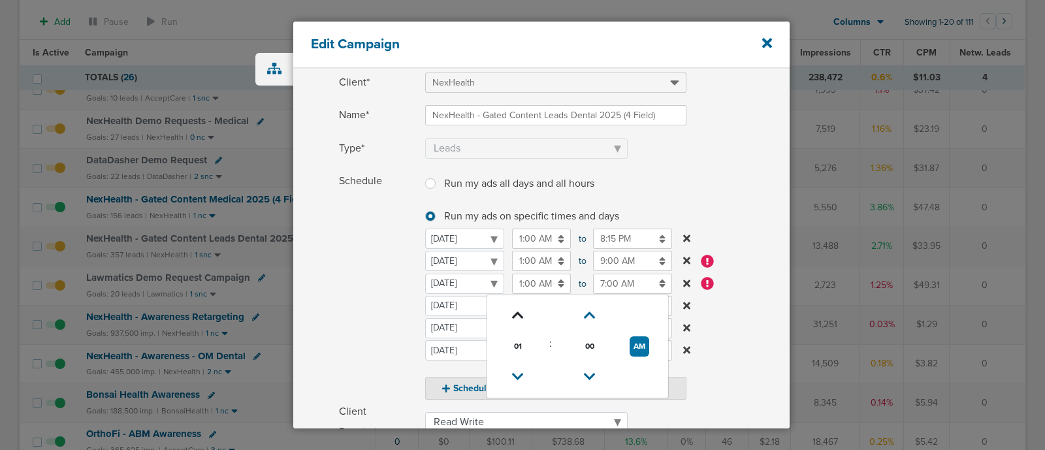
click at [515, 312] on icon at bounding box center [518, 316] width 12 height 8
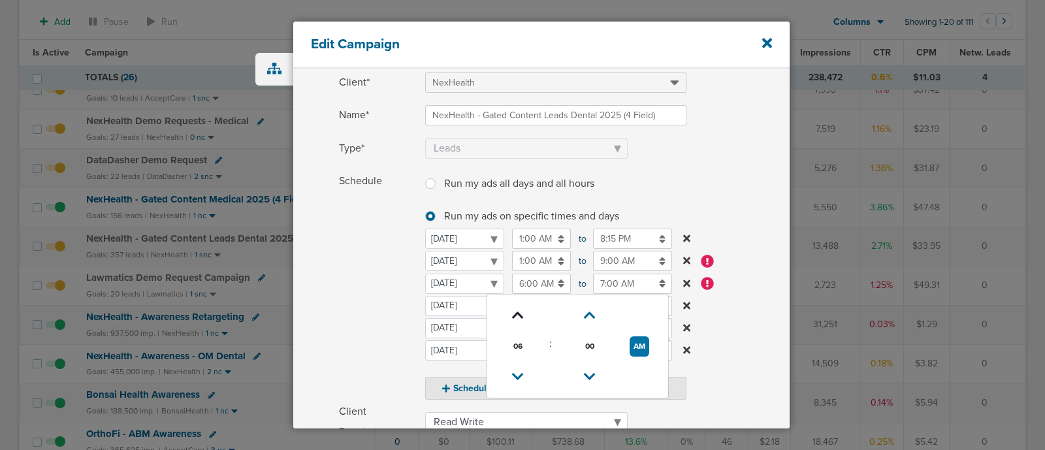
click at [515, 312] on icon at bounding box center [518, 316] width 12 height 8
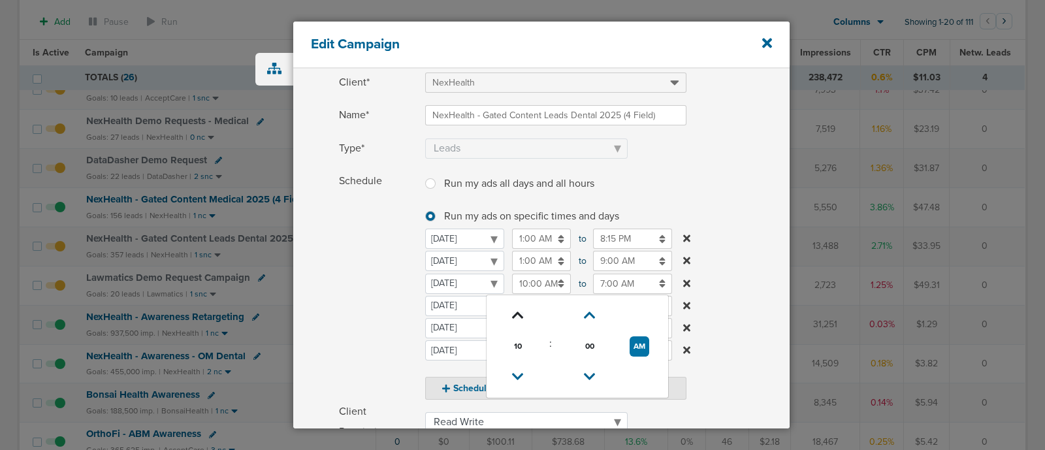
type input "11:00 AM"
click at [619, 279] on input "7:00 AM" at bounding box center [632, 284] width 79 height 20
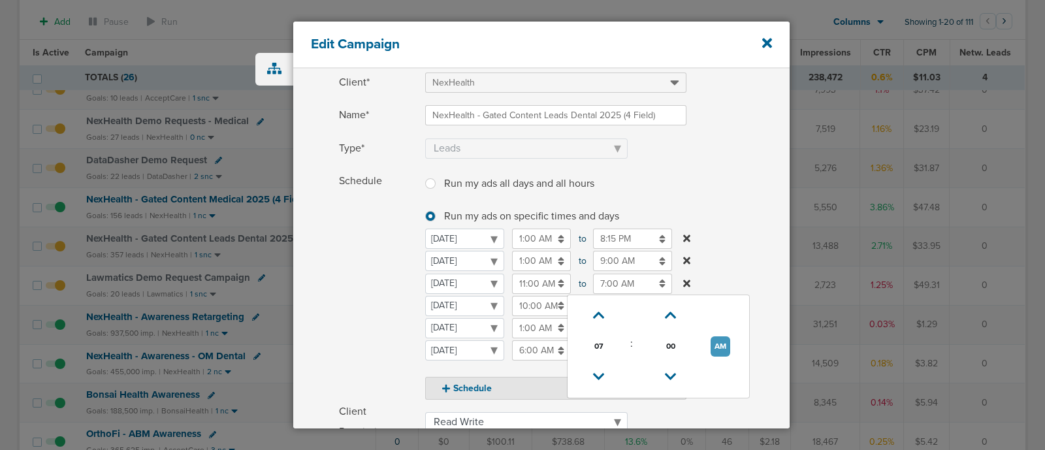
click at [716, 344] on button "AM" at bounding box center [721, 346] width 20 height 20
type input "7:00 PM"
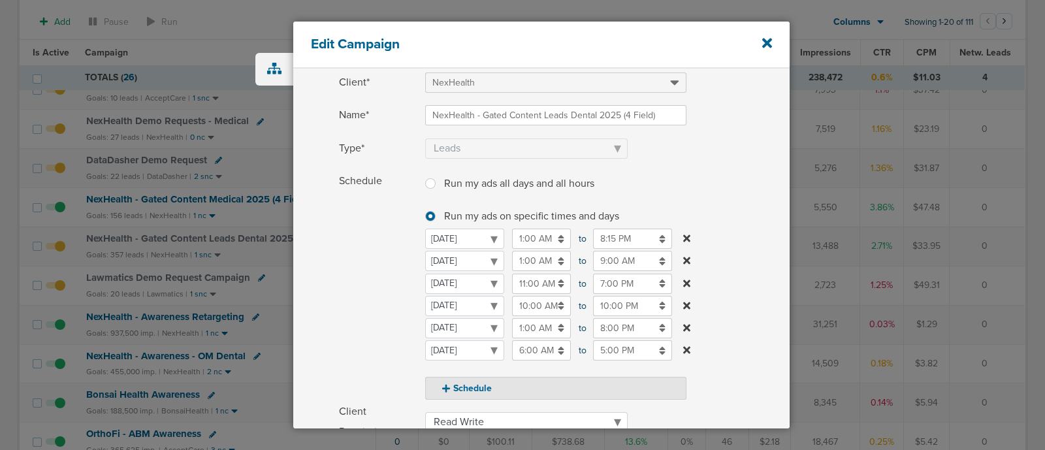
click at [751, 244] on label "Schedule Run my ads all days and all hours Run my ads all days and all hours Ru…" at bounding box center [564, 285] width 451 height 229
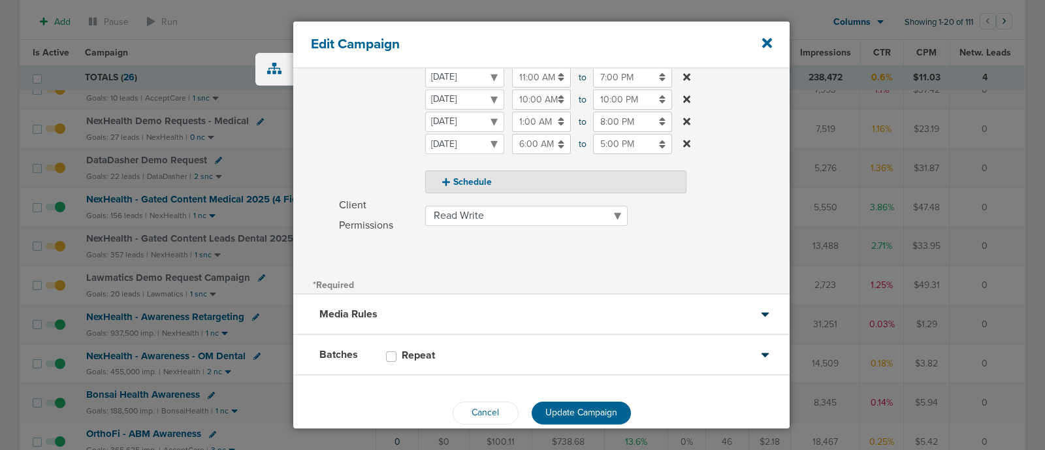
scroll to position [272, 0]
click at [568, 410] on span "Update Campaign" at bounding box center [581, 409] width 72 height 11
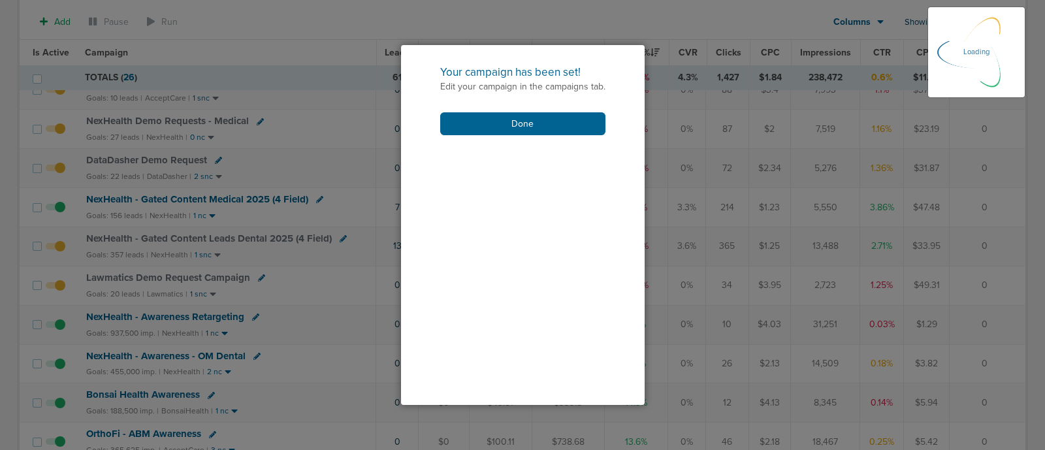
scroll to position [249, 0]
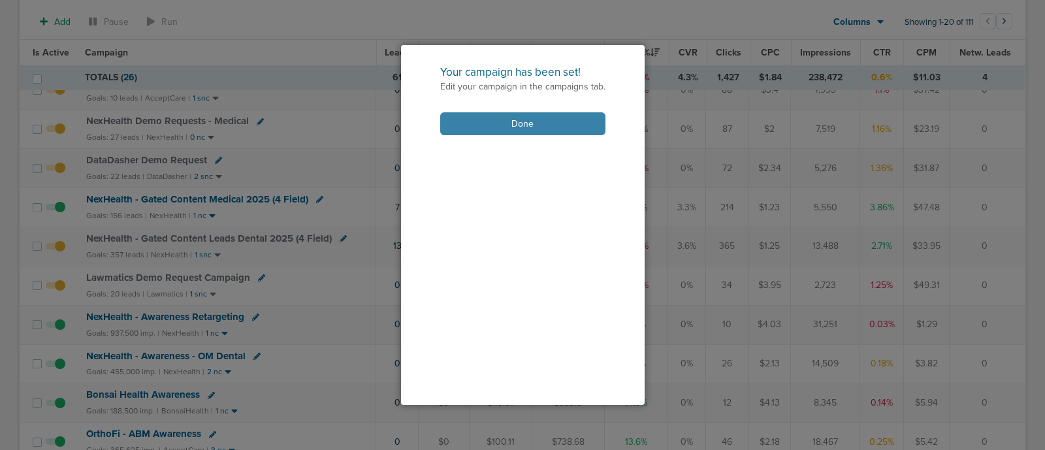
click at [526, 122] on button "Done" at bounding box center [522, 123] width 165 height 23
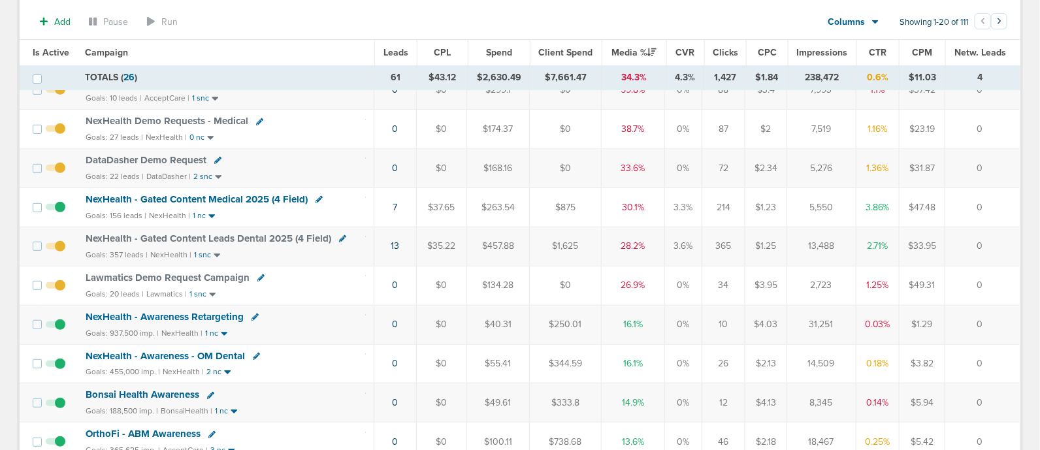
click at [258, 274] on icon at bounding box center [260, 277] width 7 height 7
select select
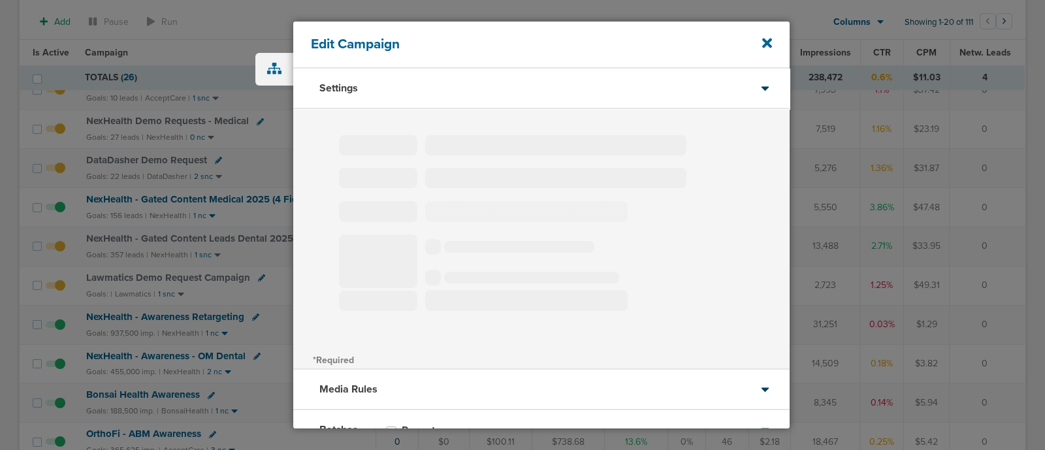
type input "Lawmatics Demo Request Campaign"
select select "Leads"
radio input "true"
select select "readWrite"
select select "1"
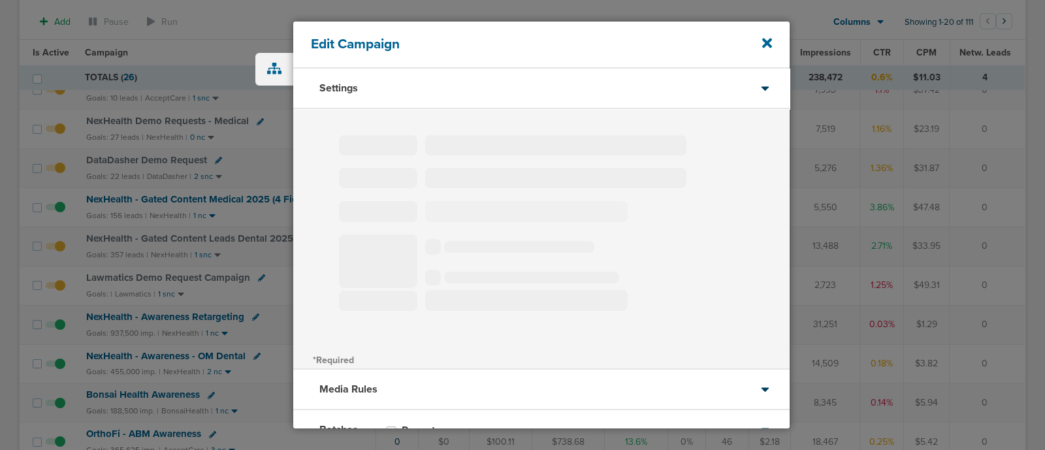
select select "2"
select select "3"
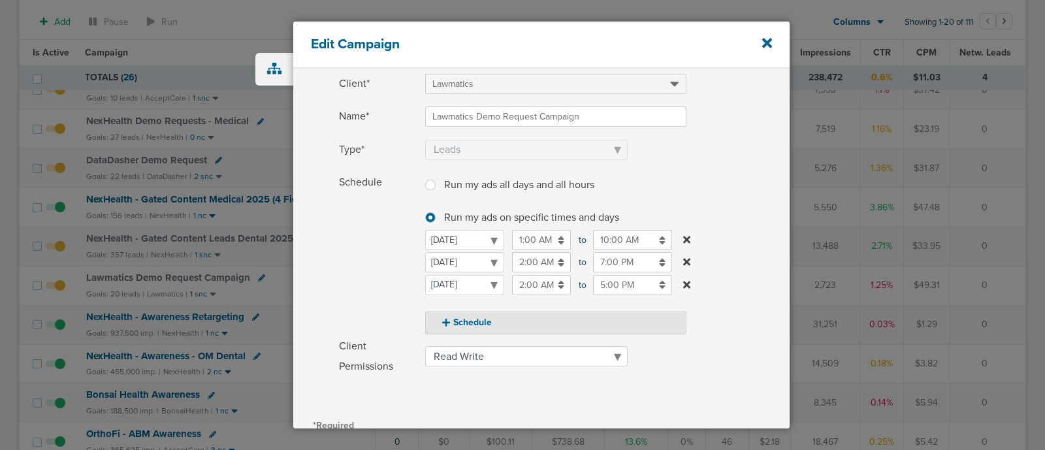
scroll to position [62, 0]
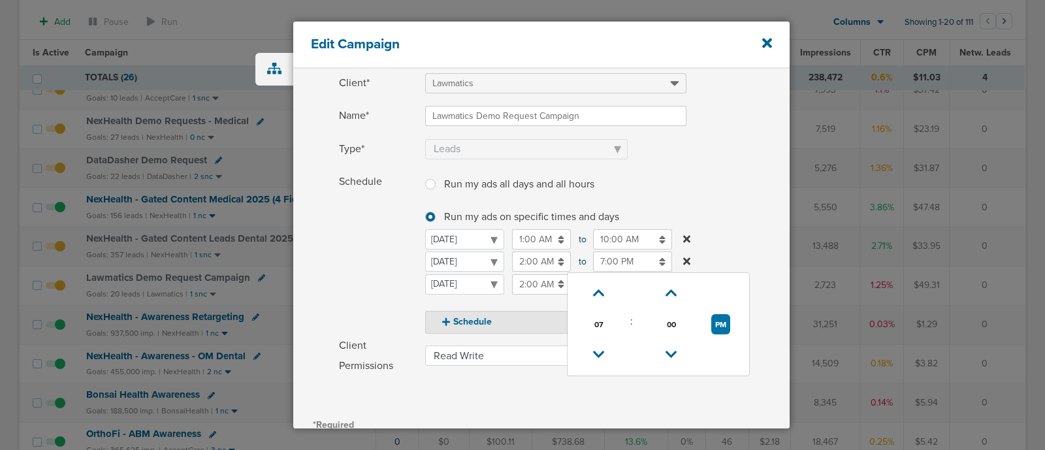
click at [620, 265] on input "7:00 PM" at bounding box center [632, 261] width 79 height 20
click at [600, 292] on icon at bounding box center [599, 293] width 12 height 8
click at [602, 293] on icon at bounding box center [599, 293] width 12 height 8
click at [724, 321] on button "PM" at bounding box center [720, 324] width 19 height 20
type input "9:00 AM"
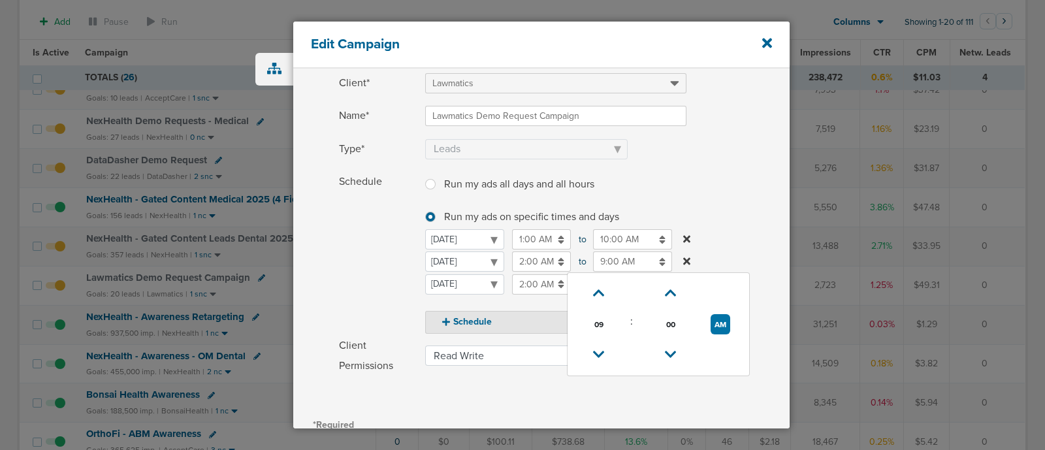
click at [766, 214] on label "Schedule Run my ads all days and all hours Run my ads all days and all hours Ru…" at bounding box center [564, 253] width 451 height 162
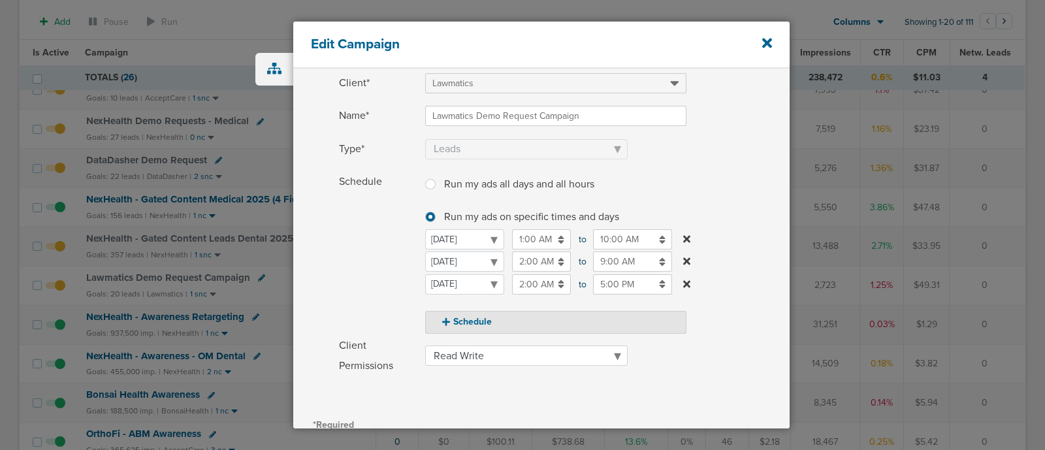
scroll to position [222, 0]
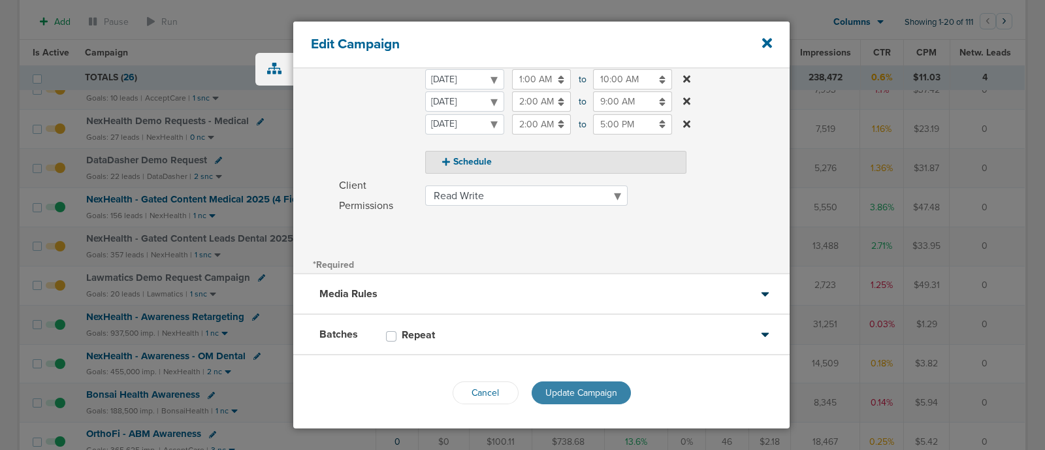
click at [587, 381] on button "Update Campaign" at bounding box center [581, 392] width 99 height 23
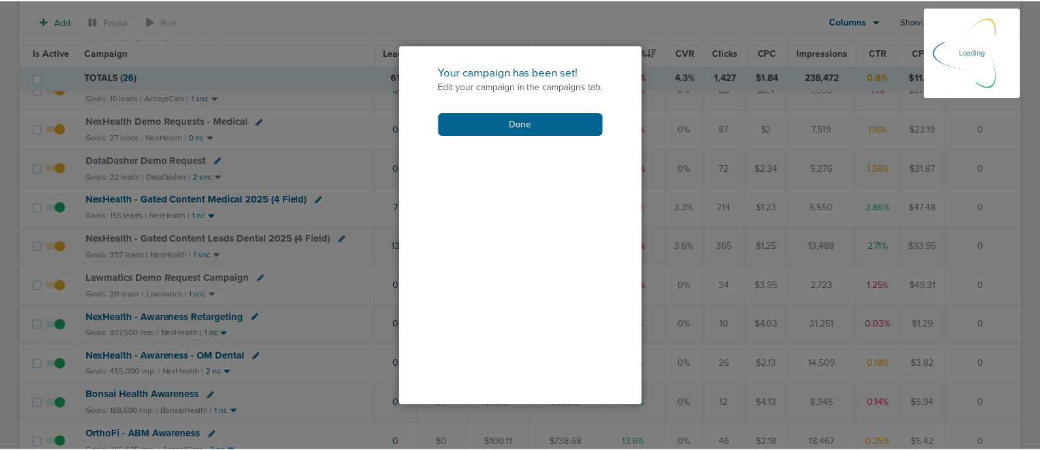
scroll to position [182, 0]
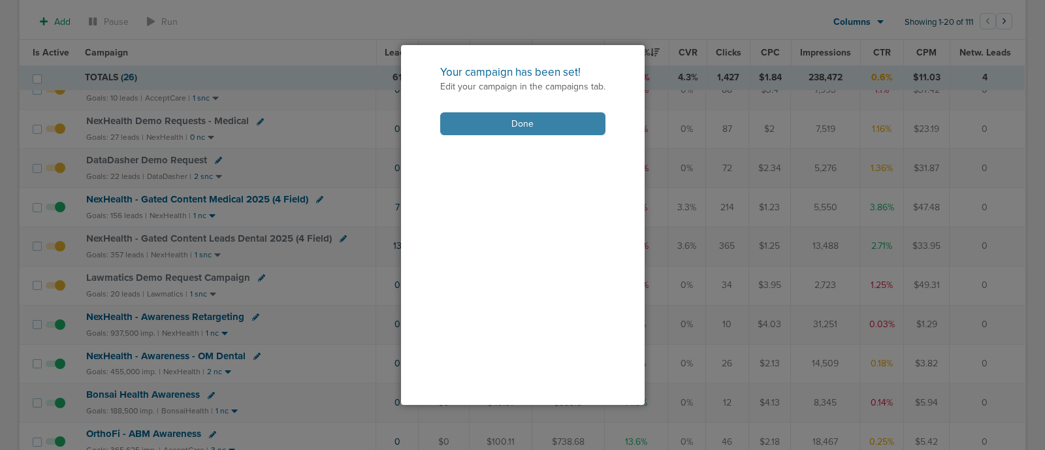
click at [508, 119] on button "Done" at bounding box center [522, 123] width 165 height 23
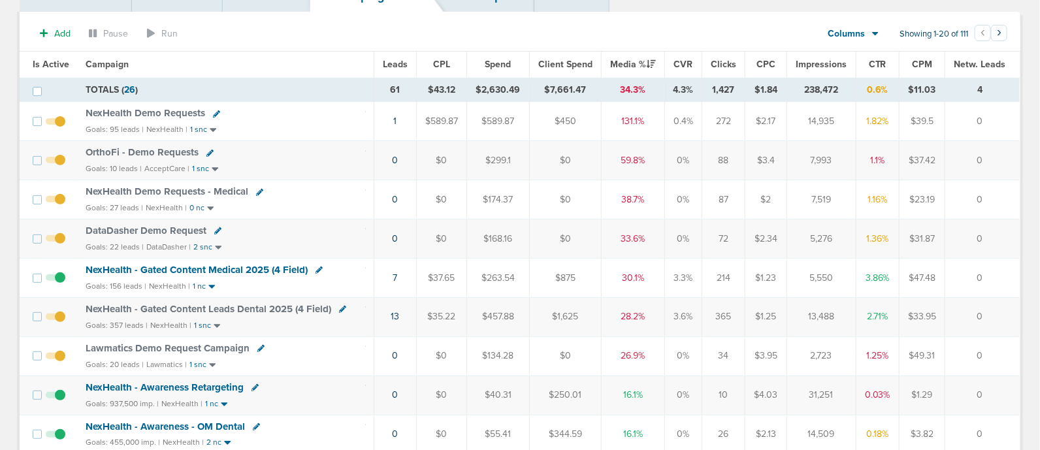
scroll to position [0, 0]
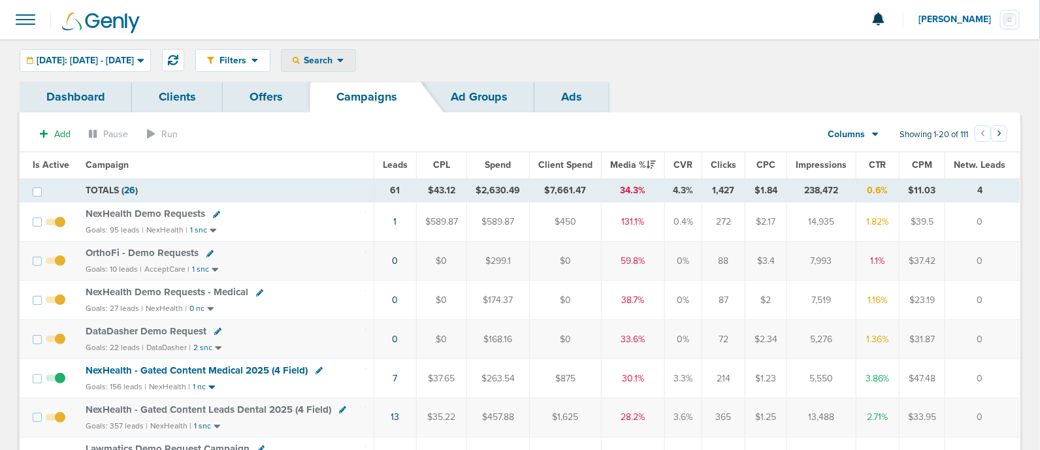
click at [355, 67] on div "Search" at bounding box center [319, 61] width 74 height 22
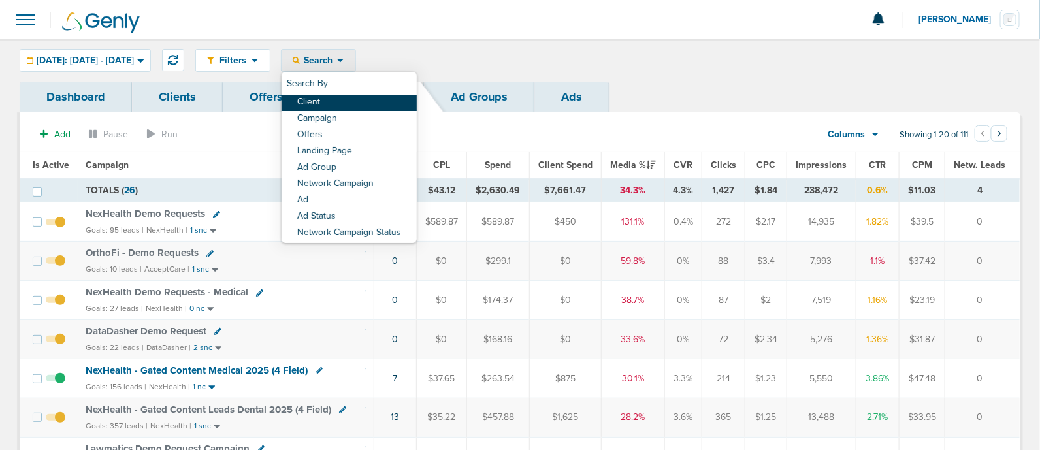
select select
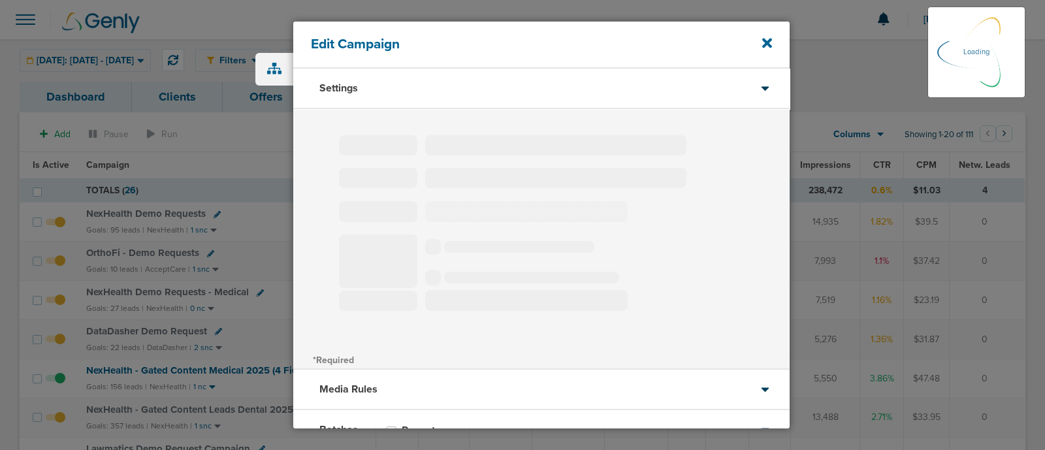
select select "1"
select select "2"
select select "3"
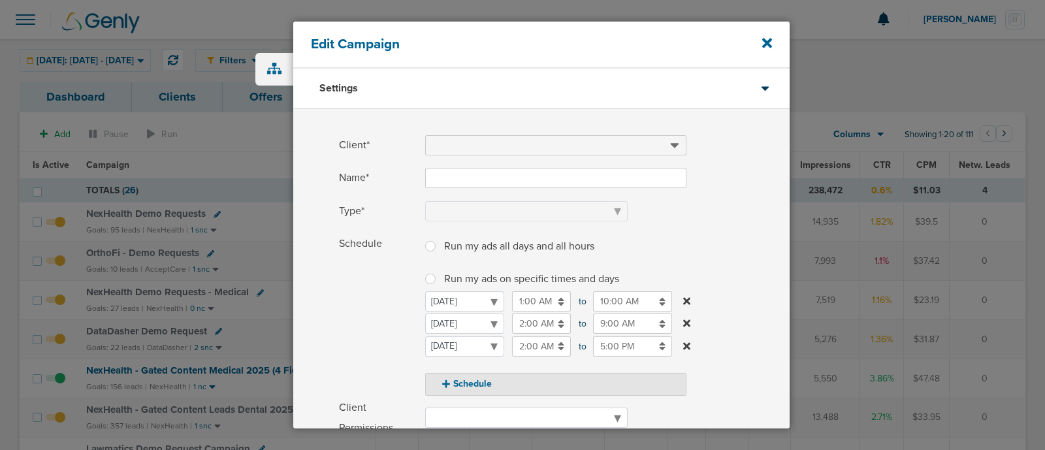
type input "Lawmatics Demo Request Campaign"
select select "Leads"
radio input "true"
select select "readWrite"
click at [758, 39] on div "Edit Campaign" at bounding box center [541, 45] width 496 height 47
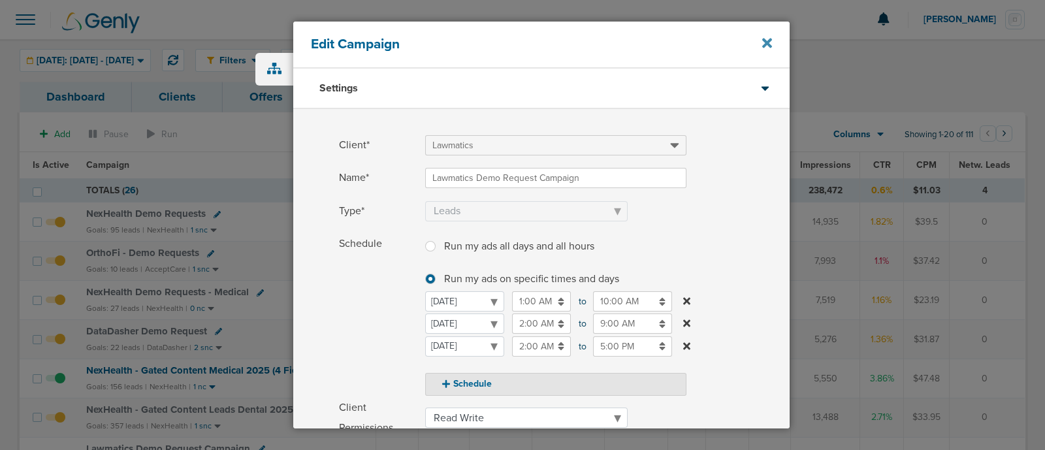
click at [764, 39] on icon at bounding box center [767, 44] width 10 height 10
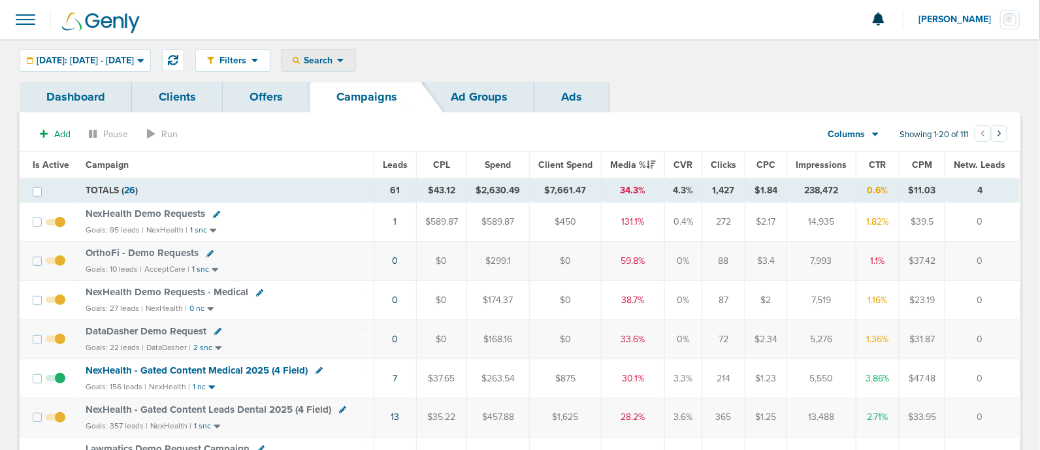
click at [355, 52] on div "Search" at bounding box center [319, 61] width 74 height 22
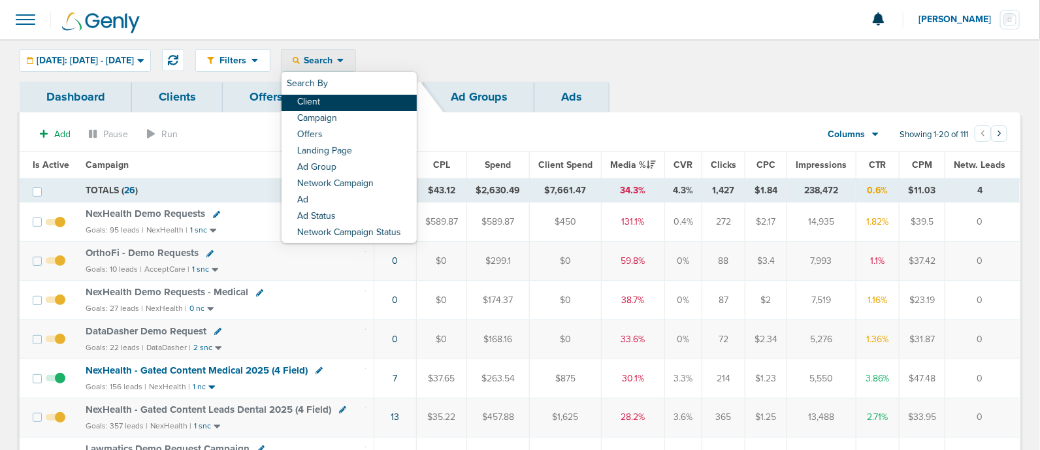
click at [346, 105] on link "Client" at bounding box center [349, 103] width 135 height 16
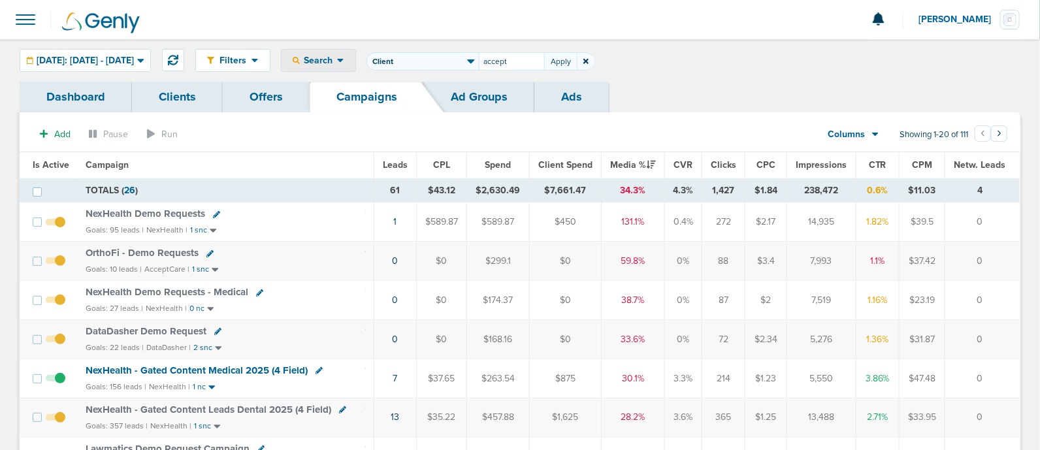
type input "accept"
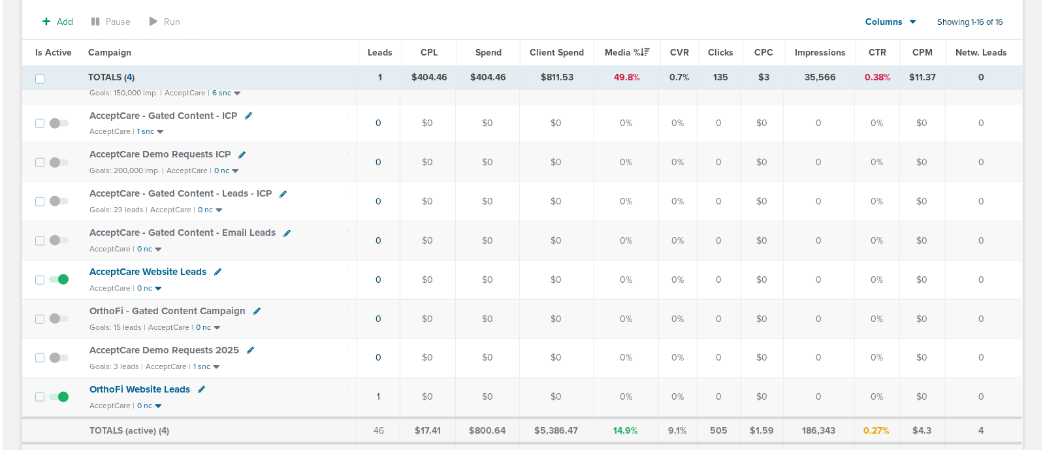
scroll to position [418, 0]
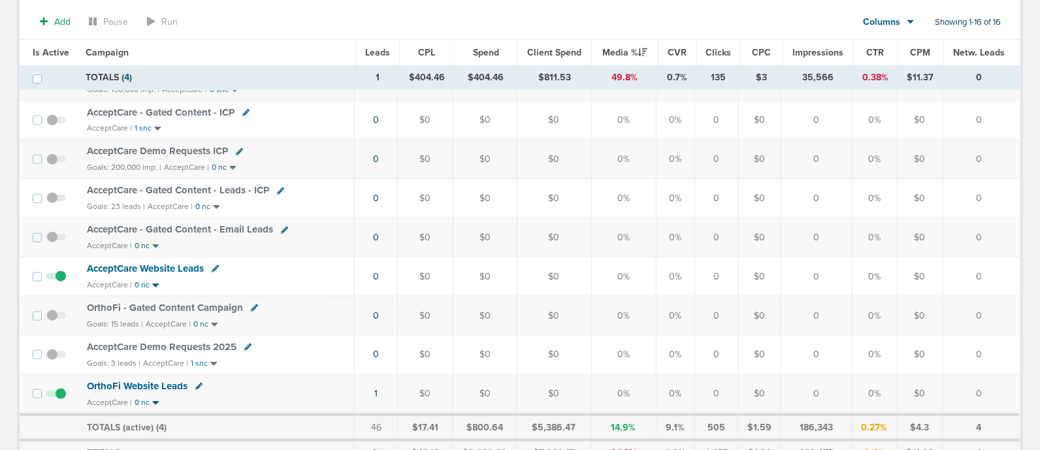
click at [251, 305] on icon at bounding box center [254, 307] width 7 height 7
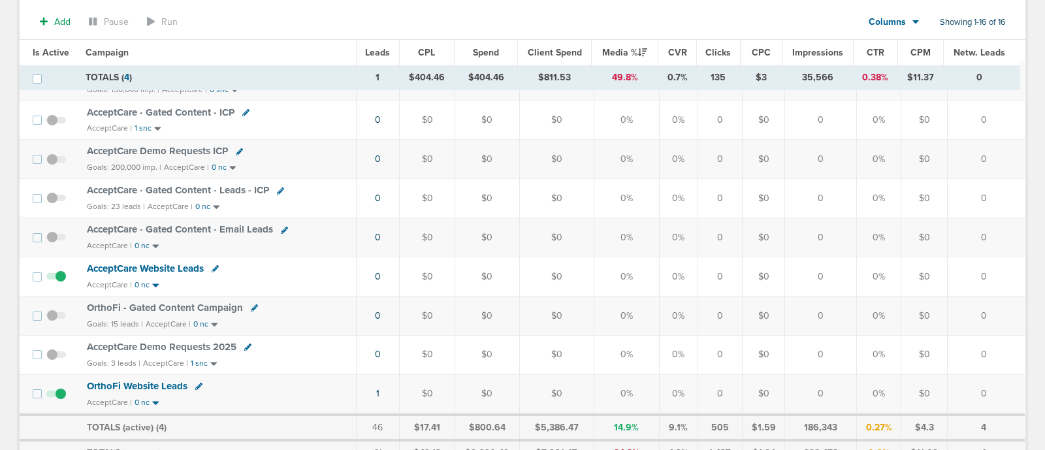
select select
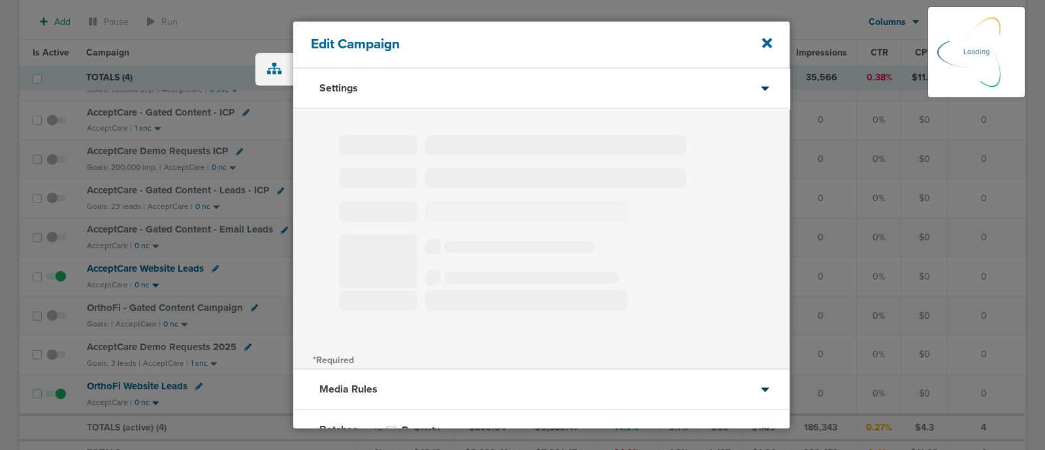
type input "OrthoFi - Gated Content Campaign"
select select "Leads"
radio input "true"
select select "readWrite"
select select "1"
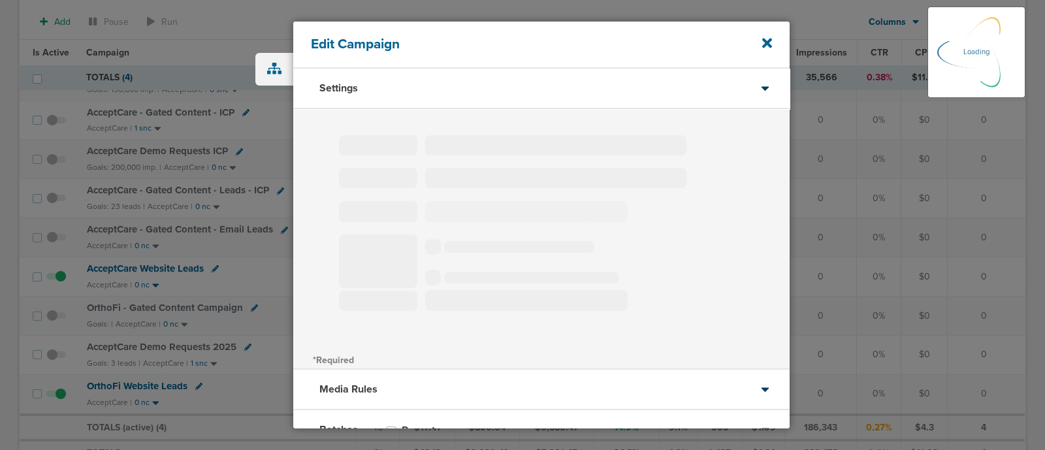
select select "2"
select select "3"
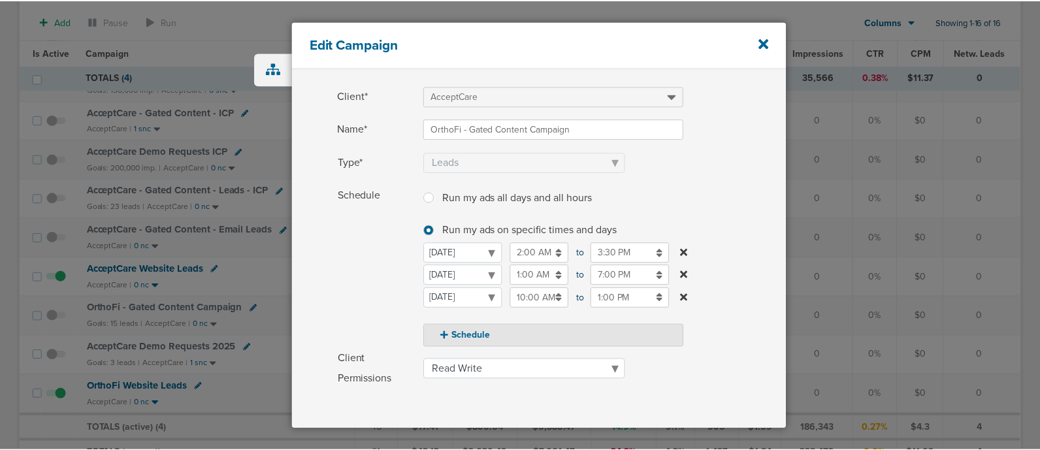
scroll to position [48, 0]
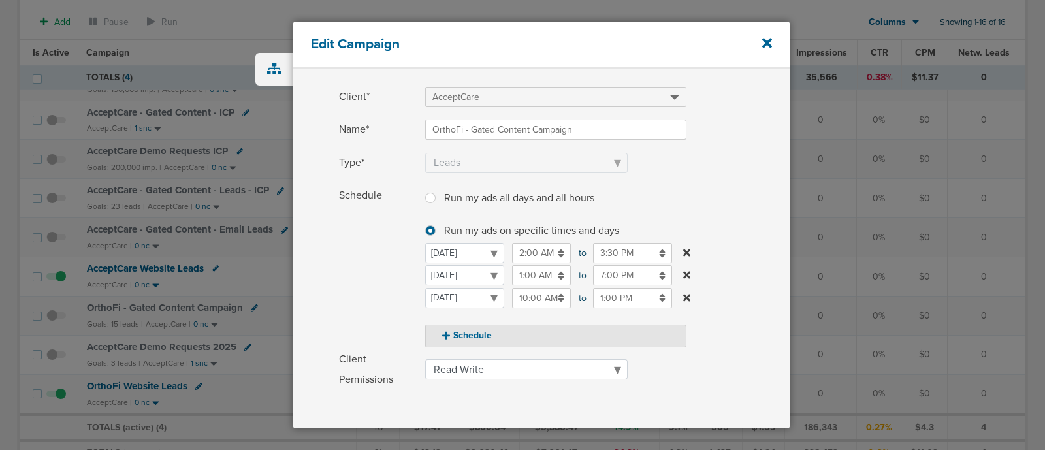
click at [761, 39] on div "Edit Campaign" at bounding box center [541, 45] width 496 height 47
click at [768, 43] on icon at bounding box center [767, 44] width 10 height 10
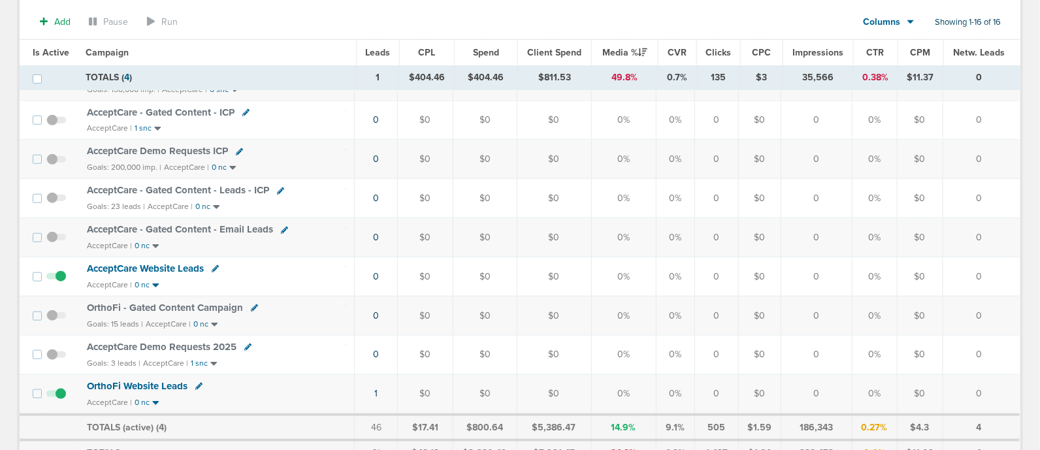
click at [56, 322] on span at bounding box center [56, 322] width 20 height 0
click at [56, 319] on input "checkbox" at bounding box center [56, 319] width 0 height 0
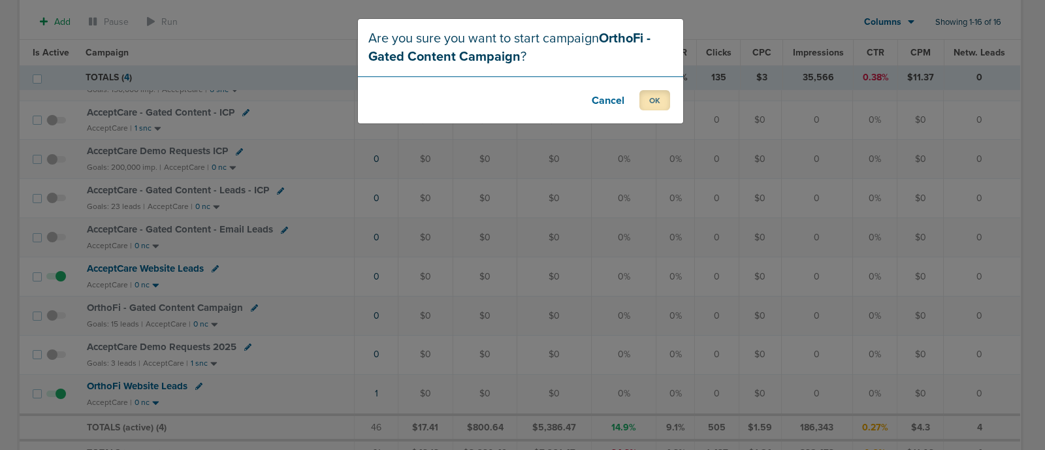
click at [660, 103] on button "OK" at bounding box center [654, 100] width 31 height 20
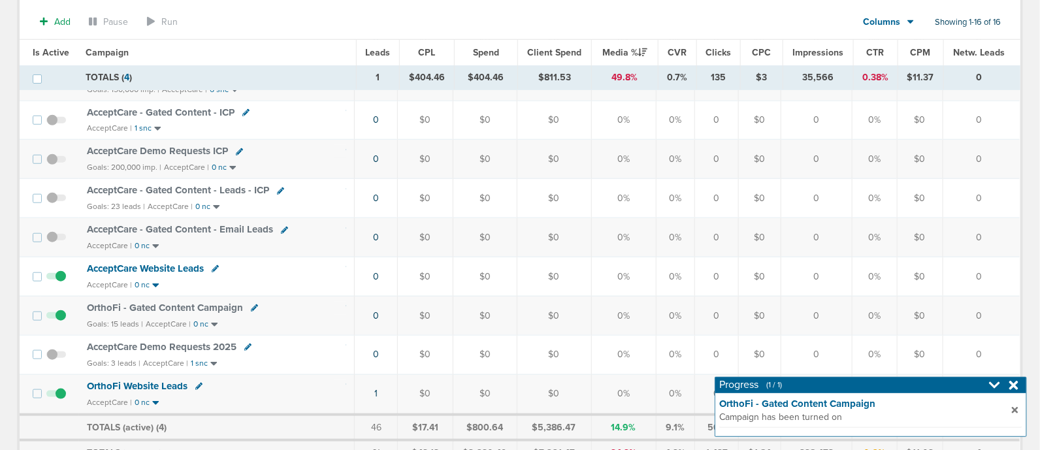
click at [170, 302] on span "OrthoFi - Gated Content Campaign" at bounding box center [165, 308] width 156 height 12
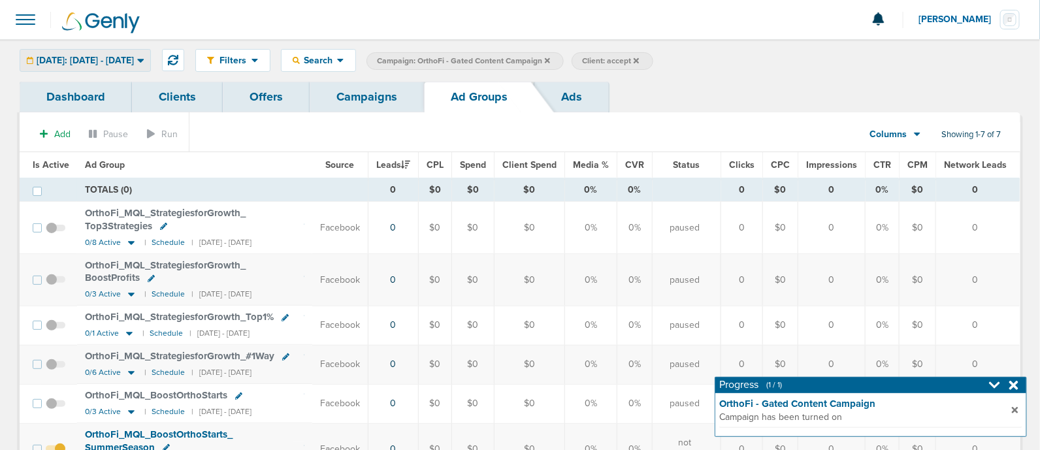
click at [116, 57] on span "[DATE]: [DATE] - [DATE]" at bounding box center [85, 60] width 97 height 9
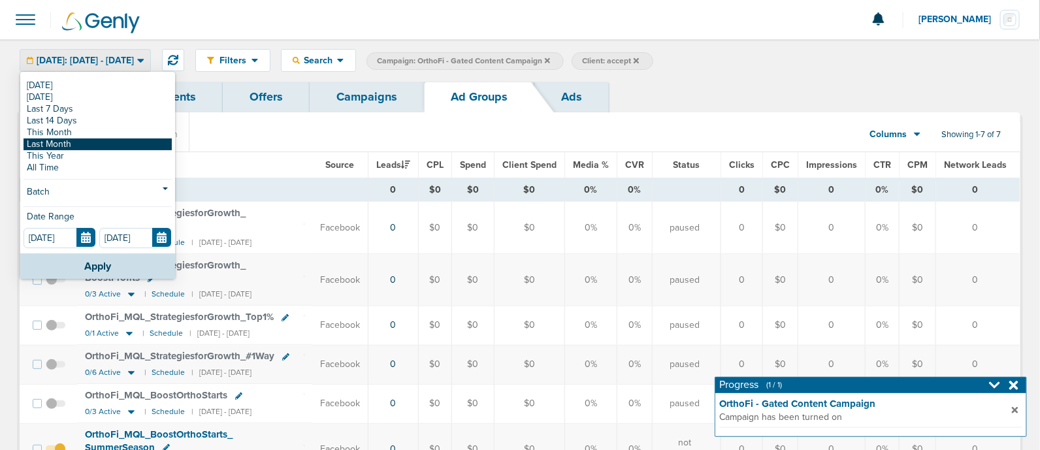
click at [95, 140] on link "Last Month" at bounding box center [98, 144] width 148 height 12
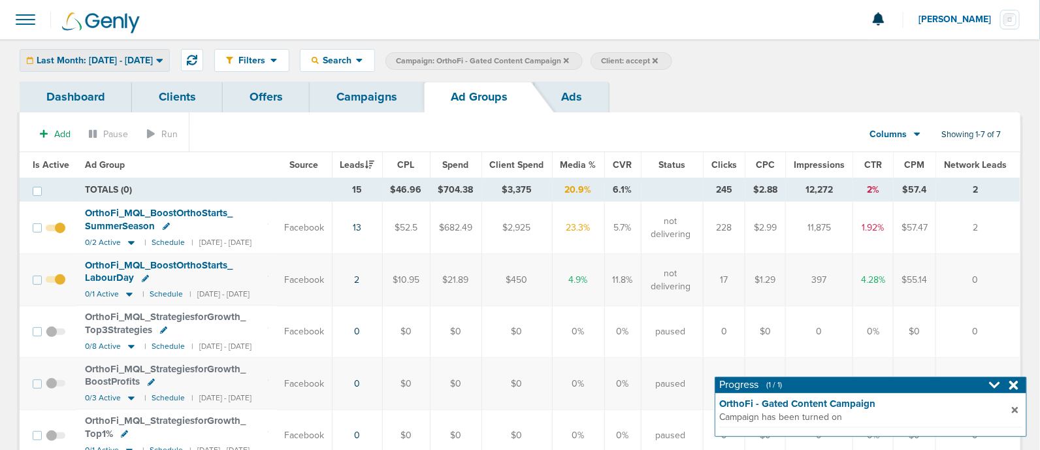
click at [88, 50] on div "Last Month: [DATE] - [DATE]" at bounding box center [94, 61] width 149 height 22
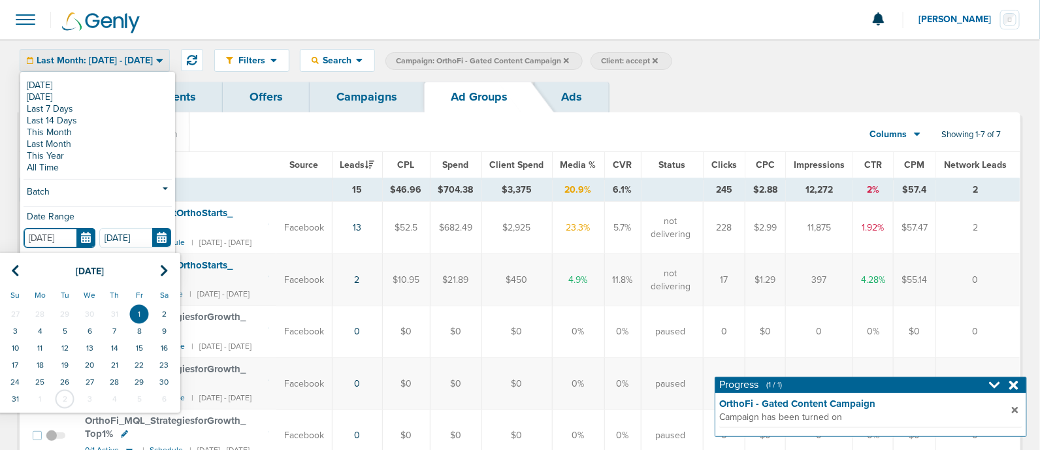
click at [85, 233] on input "[DATE]" at bounding box center [60, 238] width 72 height 20
click at [12, 266] on icon at bounding box center [15, 271] width 8 height 13
click at [62, 307] on td "1" at bounding box center [64, 314] width 25 height 17
type input "[DATE]"
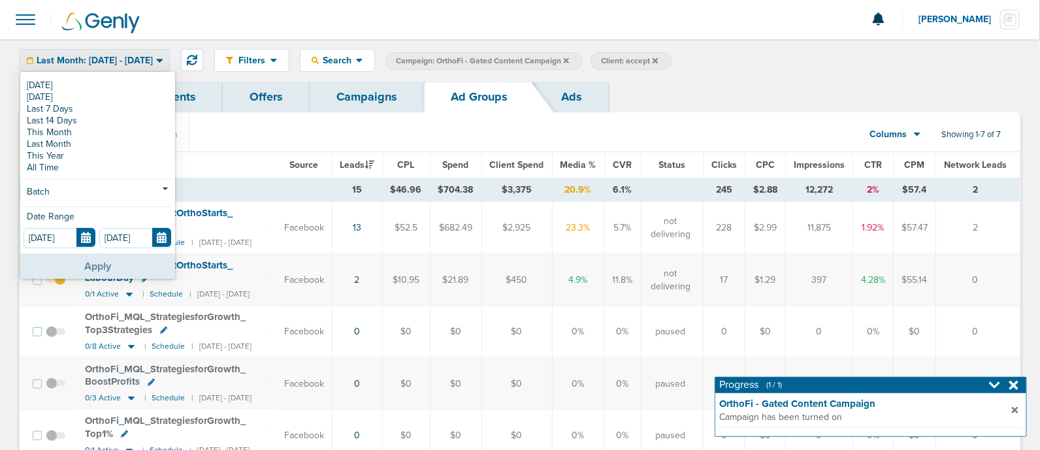
click at [106, 258] on button "Apply" at bounding box center [97, 265] width 155 height 25
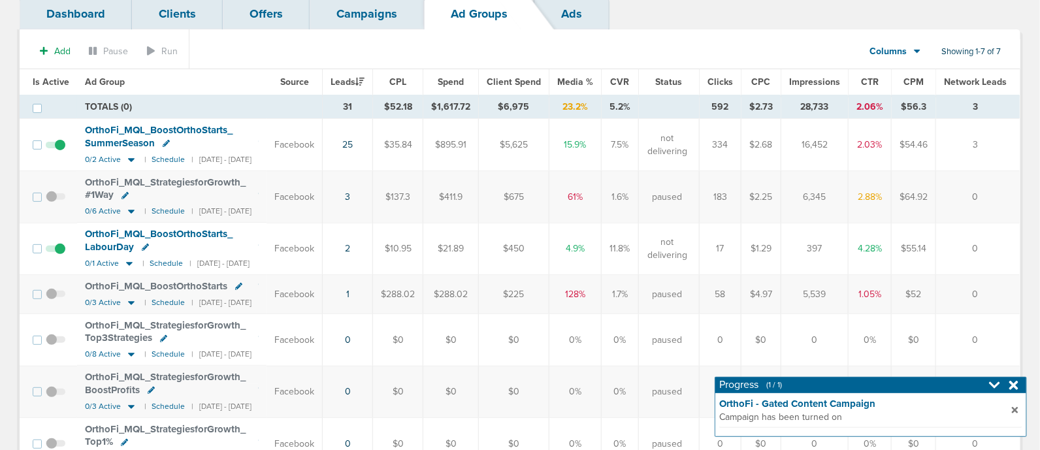
scroll to position [169, 0]
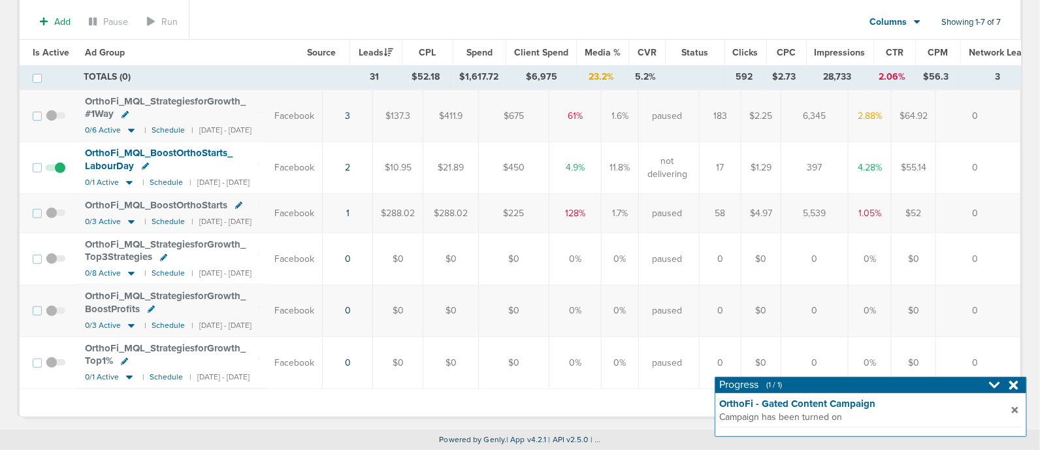
click at [1014, 385] on icon at bounding box center [1013, 385] width 9 height 9
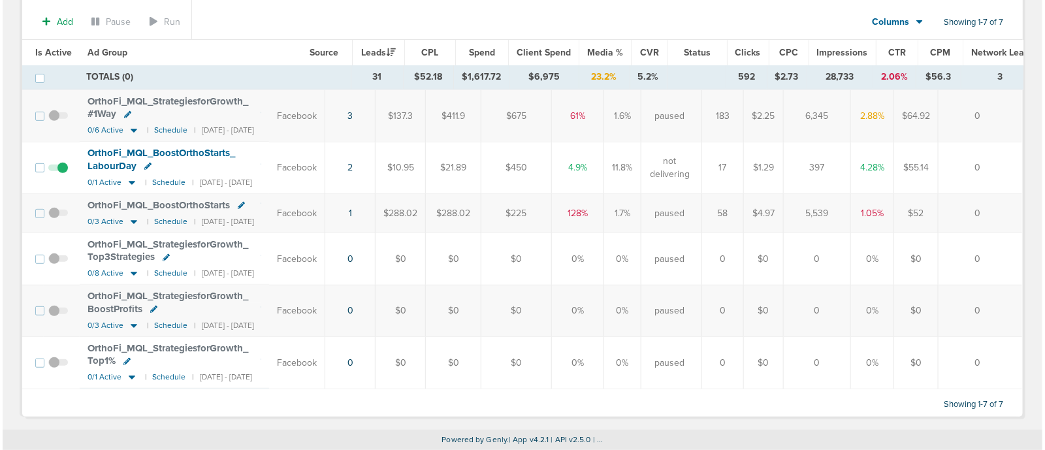
scroll to position [0, 0]
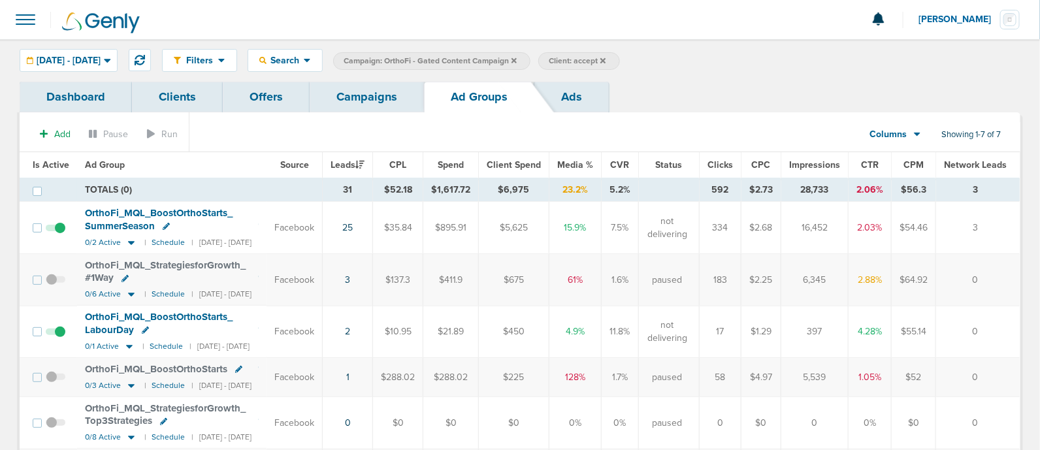
click at [350, 96] on link "Campaigns" at bounding box center [367, 97] width 114 height 31
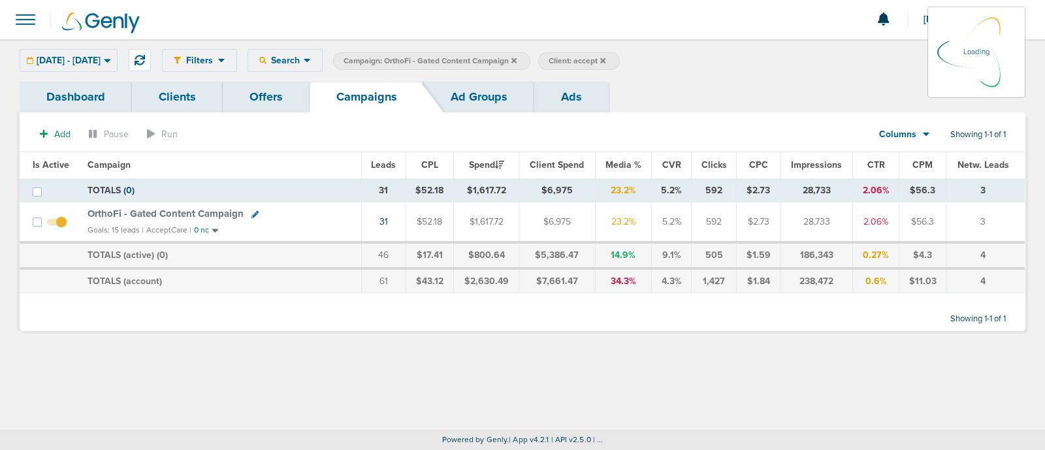
click at [251, 212] on icon at bounding box center [254, 214] width 7 height 7
select select
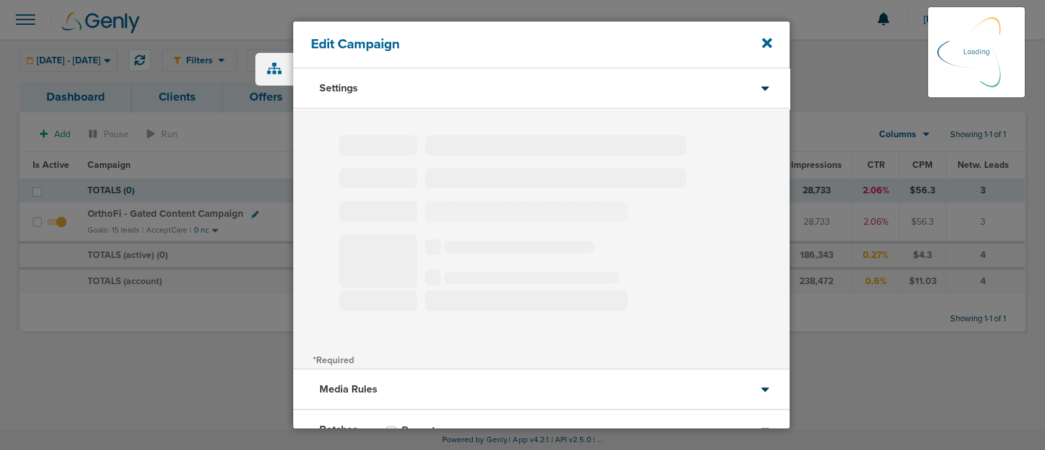
type input "OrthoFi - Gated Content Campaign"
select select "Leads"
radio input "true"
select select "readWrite"
select select "1"
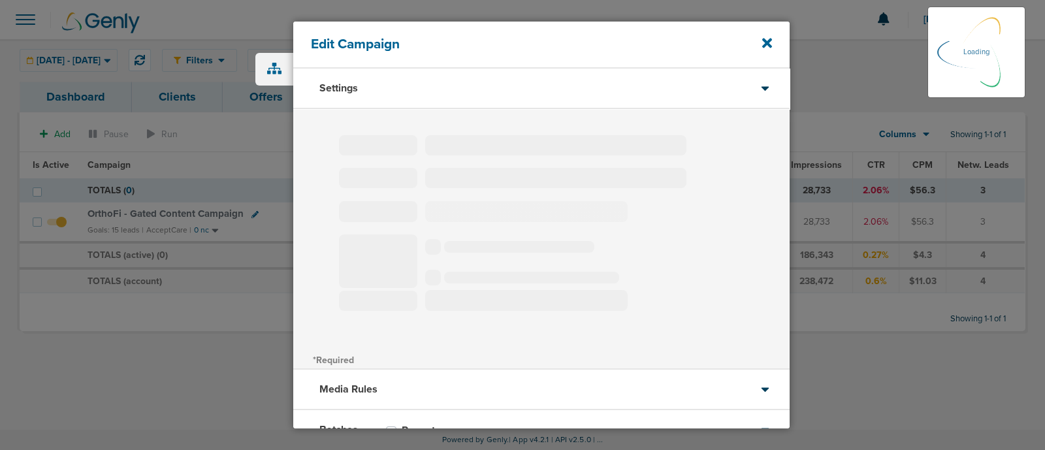
select select "2"
select select "3"
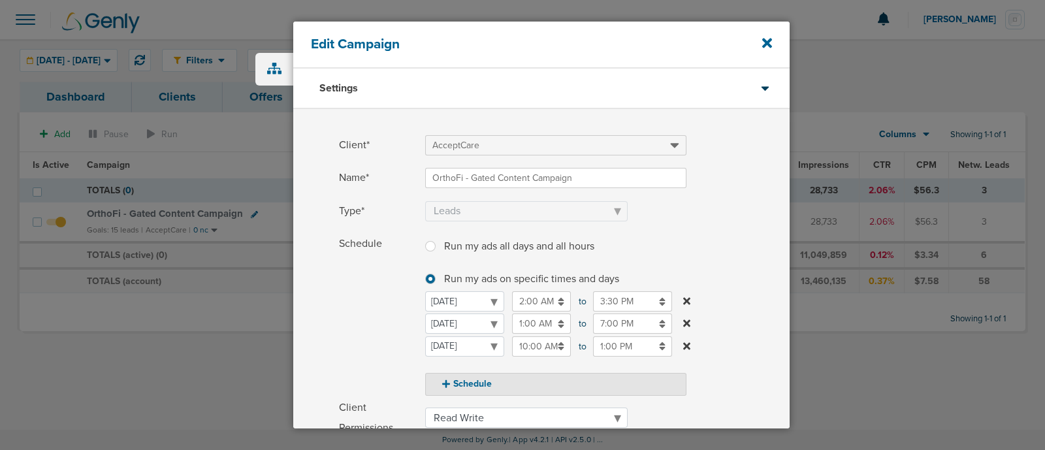
scroll to position [40, 0]
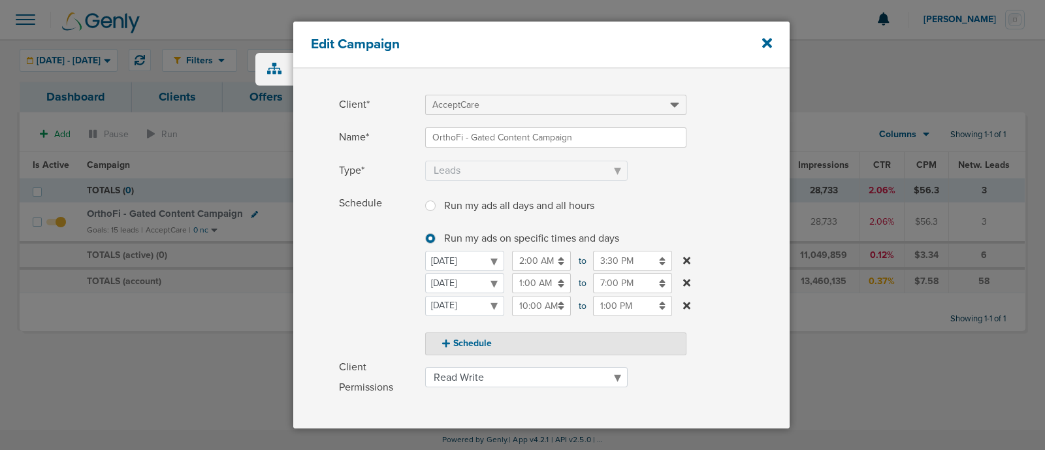
click at [541, 282] on input "1:00 AM" at bounding box center [541, 283] width 59 height 20
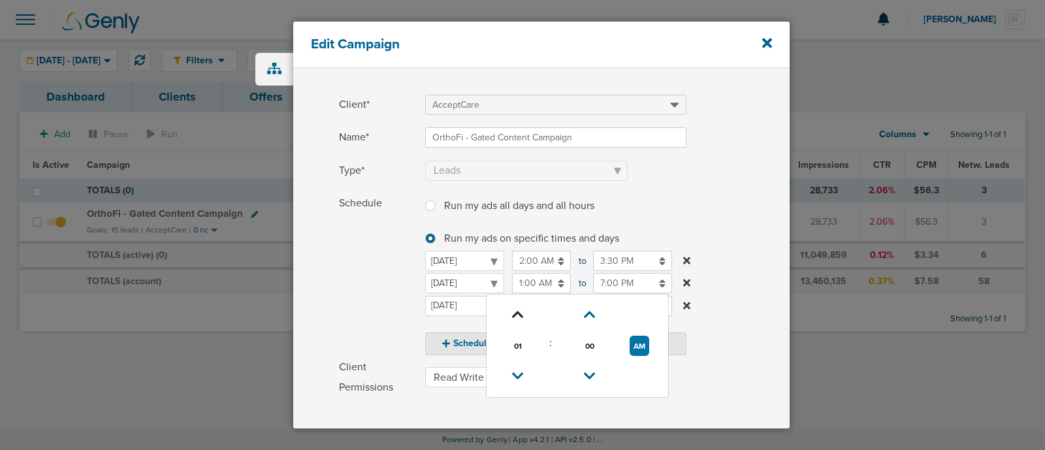
click at [514, 311] on icon at bounding box center [518, 315] width 12 height 8
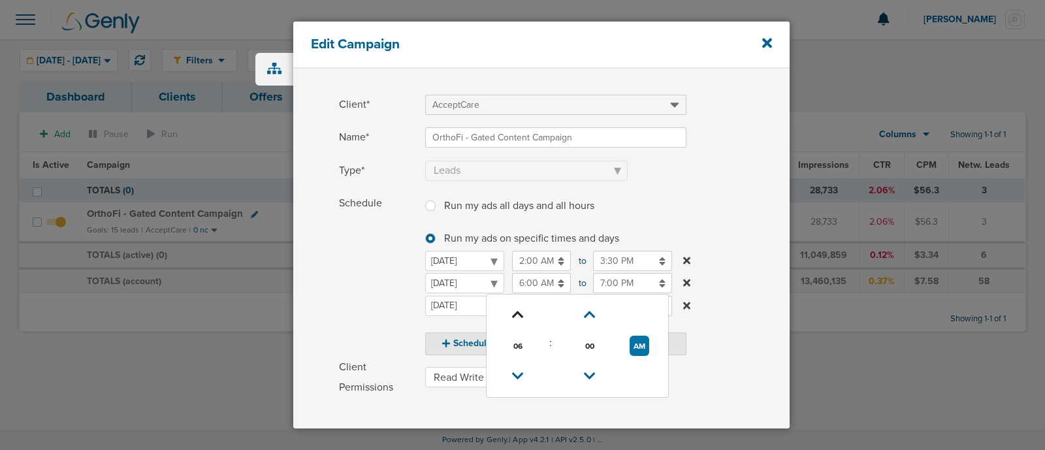
click at [514, 311] on icon at bounding box center [518, 315] width 12 height 8
type input "10:00 AM"
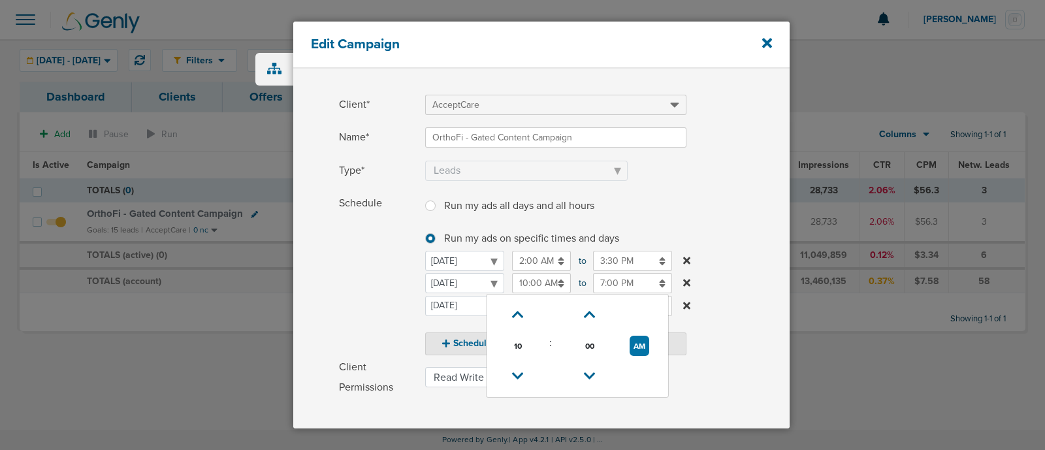
click at [738, 310] on label "Schedule Run my ads all days and all hours Run my ads all days and all hours Ru…" at bounding box center [564, 274] width 451 height 162
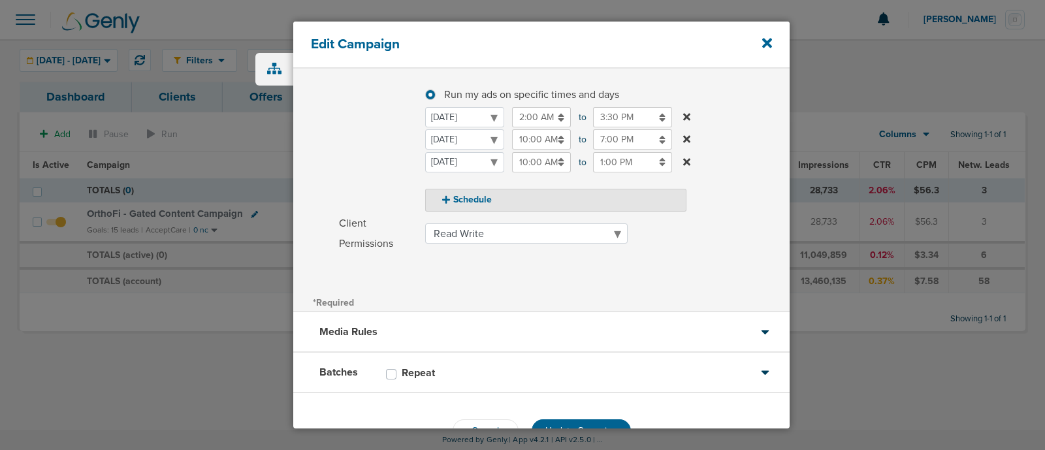
scroll to position [202, 0]
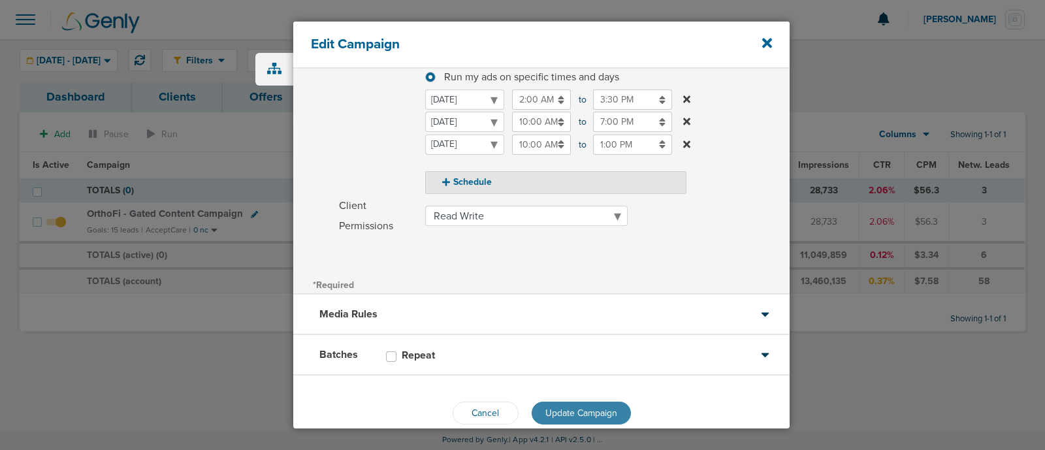
click at [581, 410] on span "Update Campaign" at bounding box center [581, 413] width 72 height 11
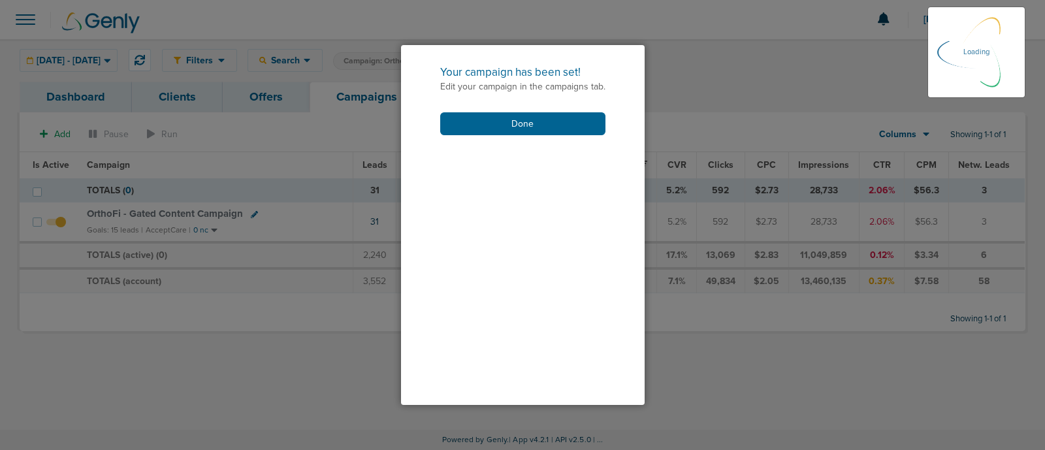
scroll to position [182, 0]
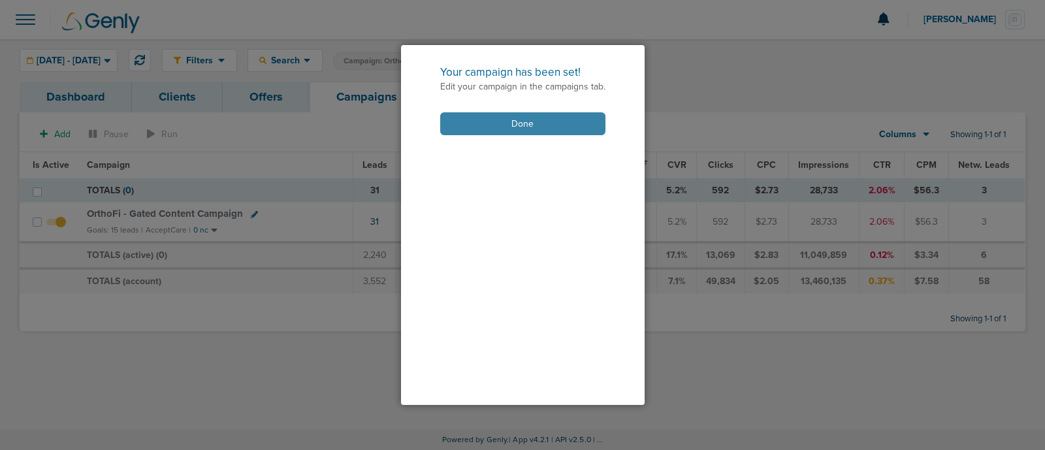
click at [518, 130] on button "Done" at bounding box center [522, 123] width 165 height 23
